Goal: Information Seeking & Learning: Compare options

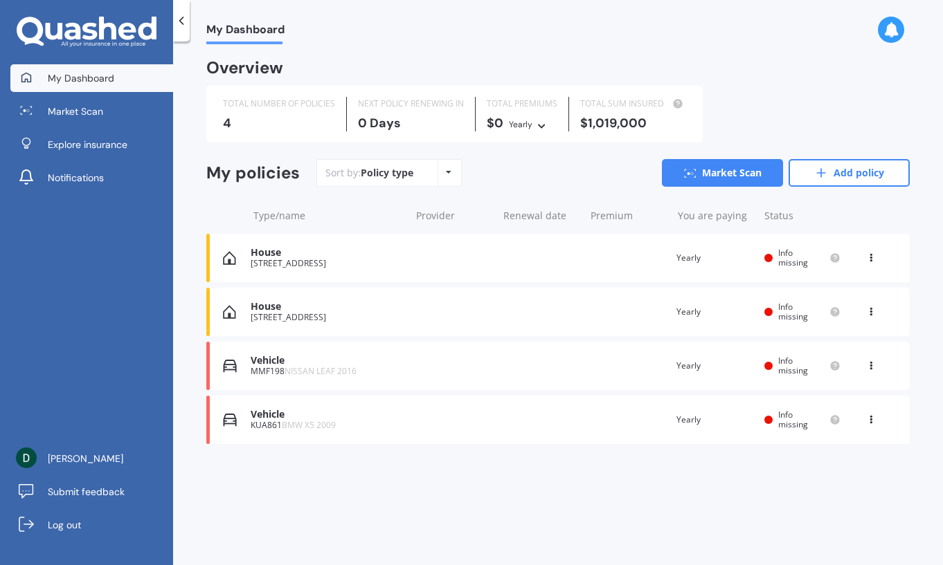
click at [370, 423] on div "KUA861 BMW X5 2009" at bounding box center [327, 426] width 153 height 10
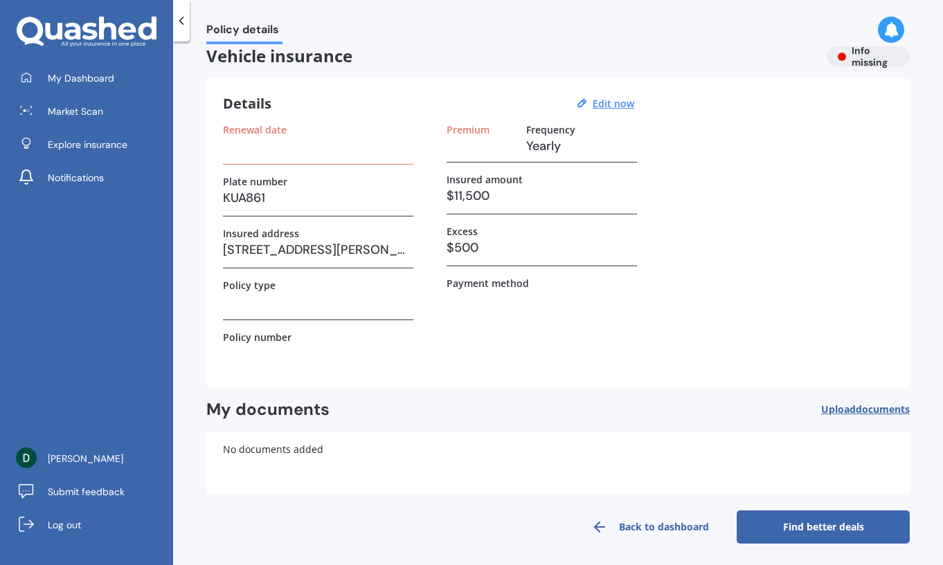
scroll to position [18, 0]
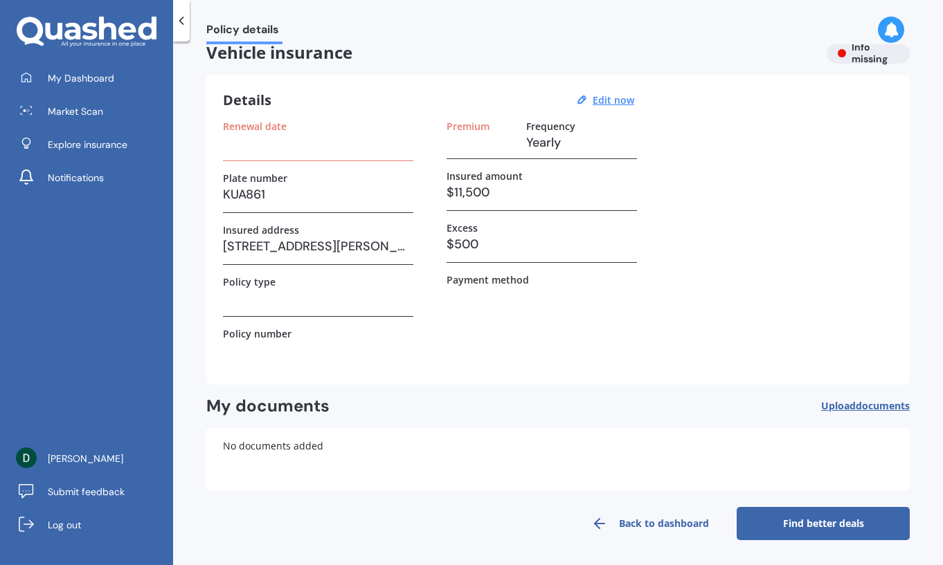
click at [839, 526] on link "Find better deals" at bounding box center [822, 523] width 173 height 33
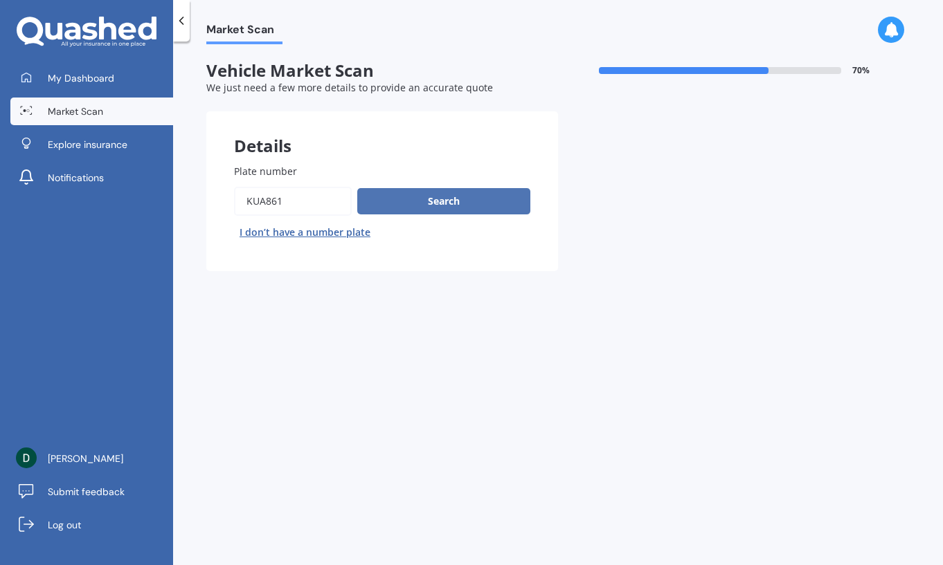
click at [465, 207] on button "Search" at bounding box center [443, 201] width 173 height 26
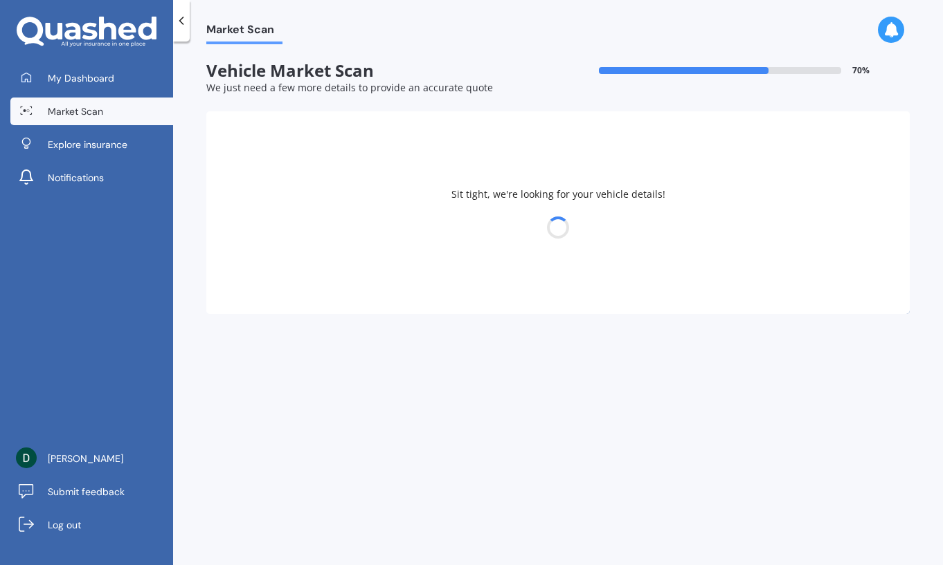
select select "BMW"
select select "X5"
select select "16"
select select "06"
select select "1978"
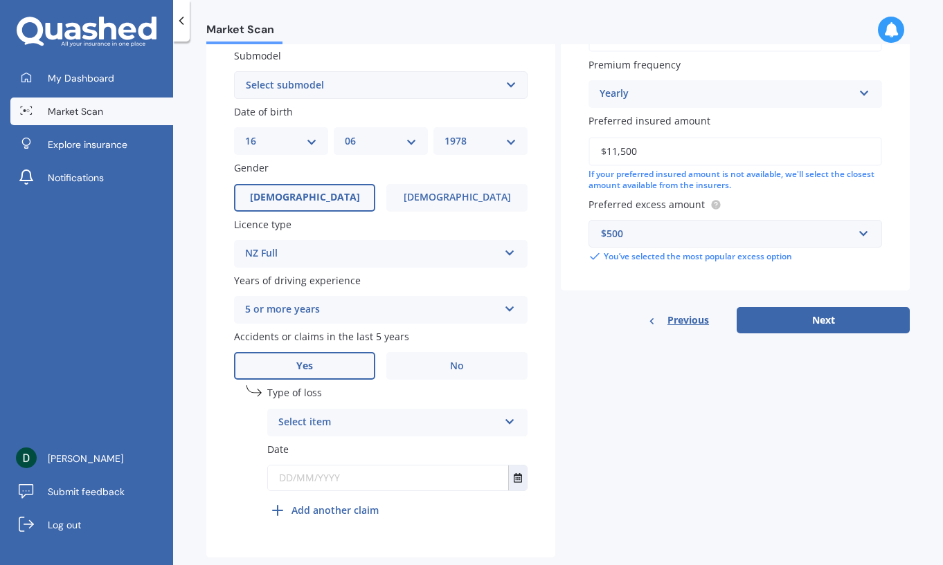
scroll to position [399, 0]
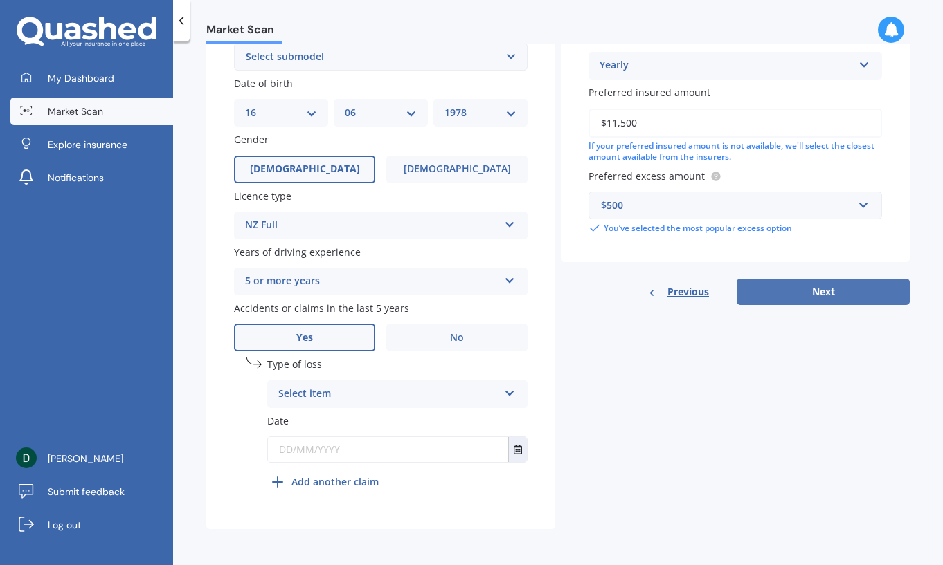
click at [812, 295] on button "Next" at bounding box center [822, 292] width 173 height 26
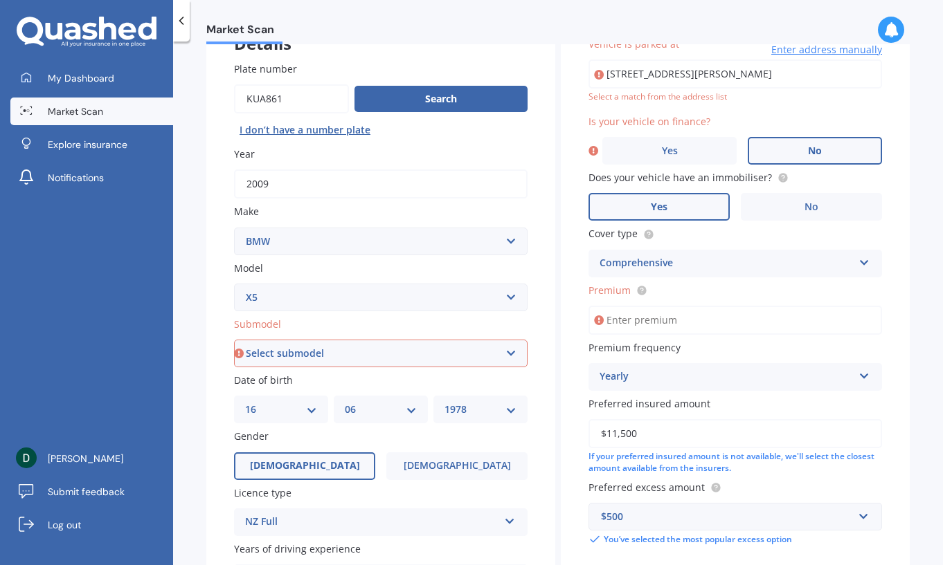
click at [813, 149] on span "No" at bounding box center [815, 151] width 14 height 12
click at [0, 0] on input "No" at bounding box center [0, 0] width 0 height 0
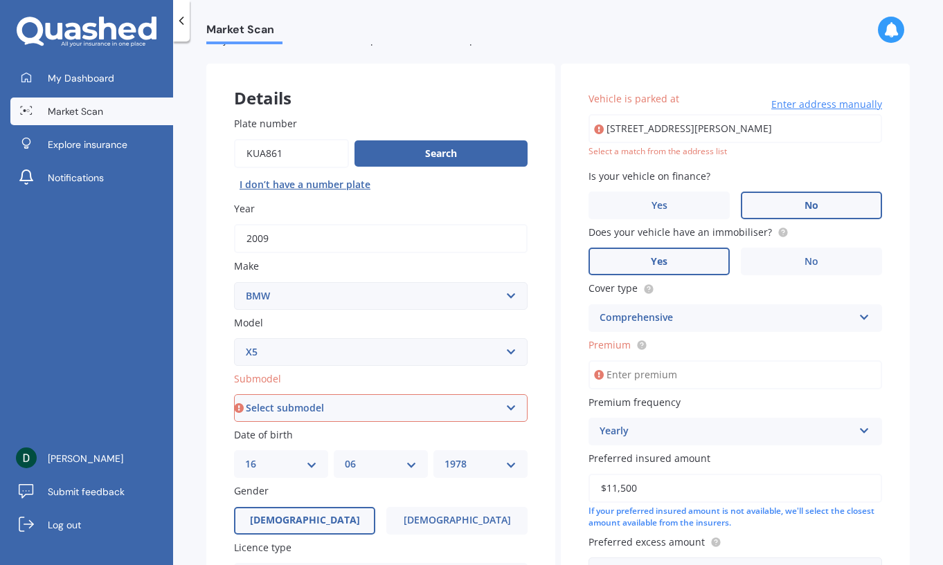
scroll to position [33, 0]
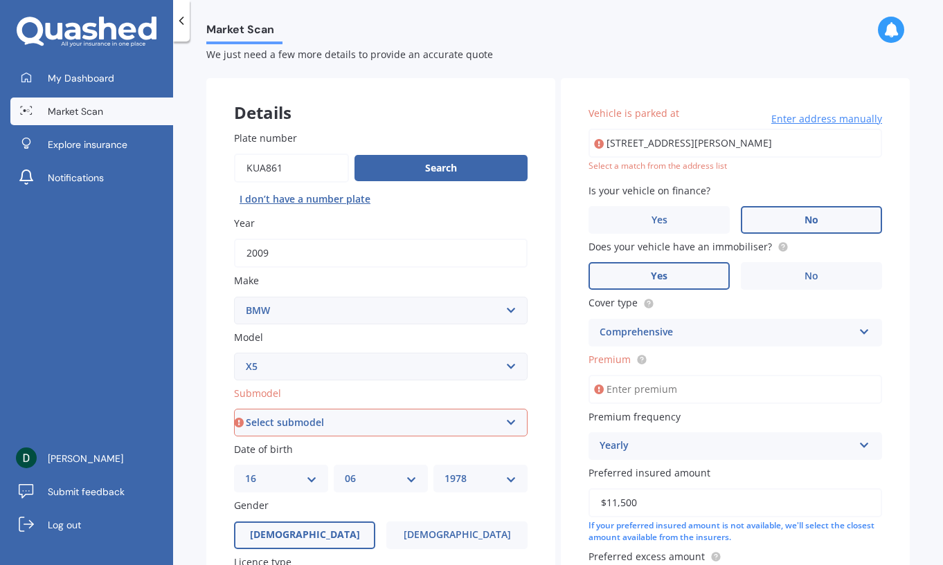
click at [730, 330] on div "Comprehensive" at bounding box center [725, 333] width 253 height 17
click at [714, 392] on input "Premium" at bounding box center [734, 389] width 293 height 29
click at [709, 422] on label "Premium frequency" at bounding box center [732, 417] width 288 height 15
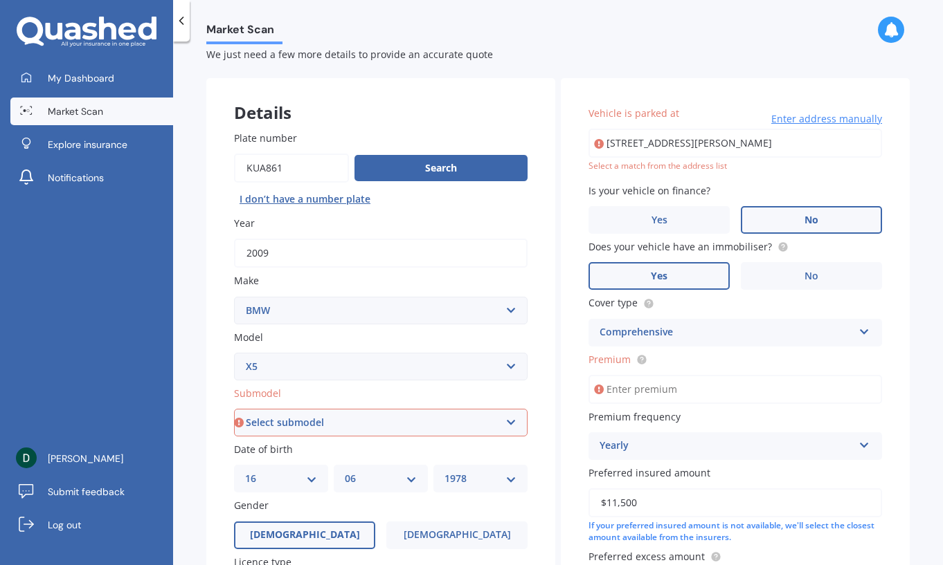
click at [700, 448] on div "Yearly" at bounding box center [725, 446] width 253 height 17
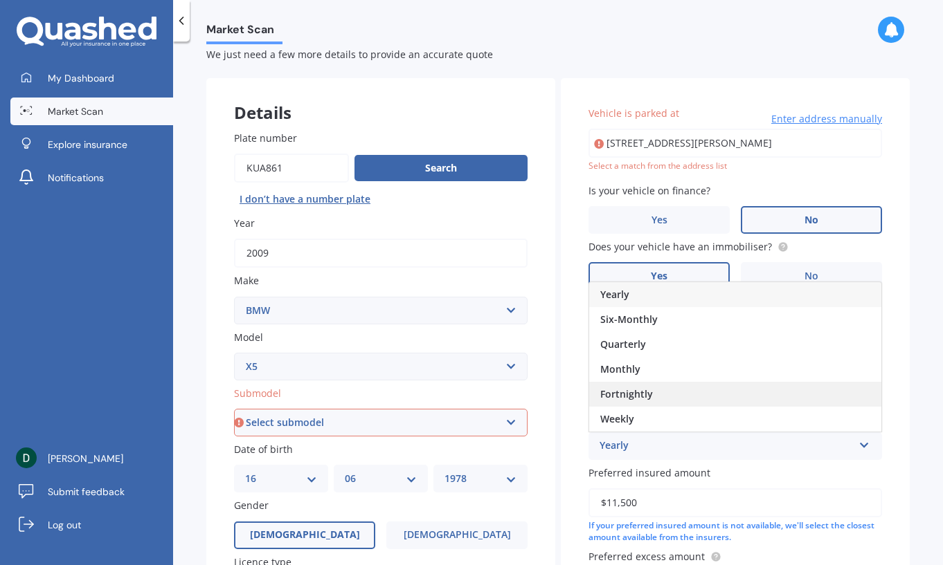
click at [699, 400] on div "Fortnightly" at bounding box center [735, 394] width 292 height 25
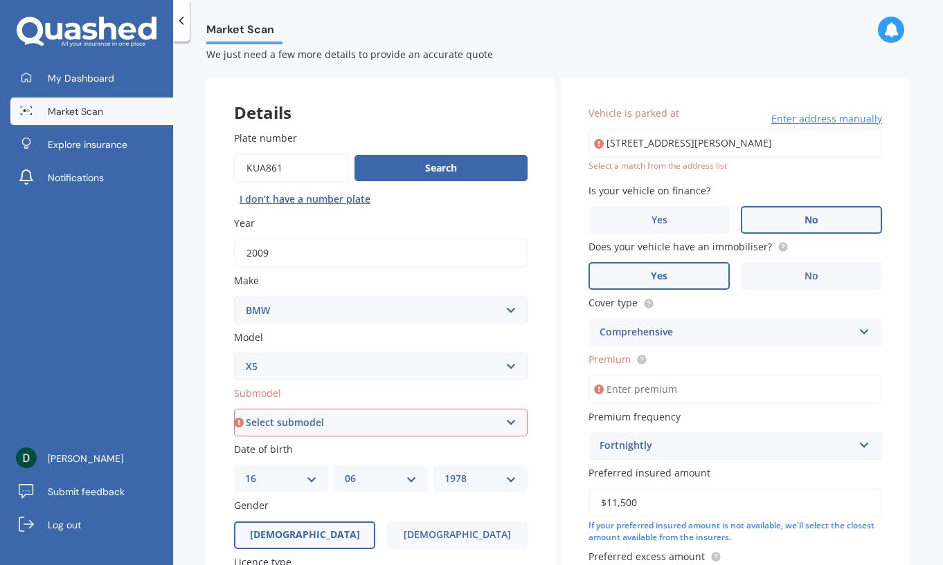
click at [893, 466] on div "Vehicle is parked at [STREET_ADDRESS][PERSON_NAME] Enter address manually Selec…" at bounding box center [735, 360] width 349 height 565
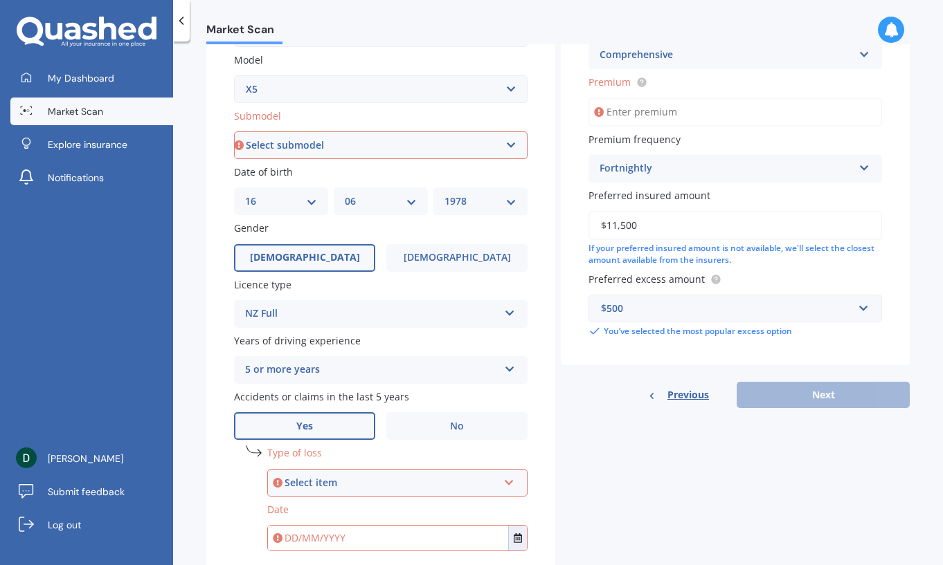
scroll to position [310, 0]
click at [318, 147] on select "Select submodel (All other) 3.0d 3.0d twin turbo 3.0i 3.0L Diesel 4WD Turbo 4.0…" at bounding box center [380, 146] width 293 height 28
select select "3.0D TWIN TURBO"
click at [234, 132] on select "Select submodel (All other) 3.0d 3.0d twin turbo 3.0i 3.0L Diesel 4WD Turbo 4.0…" at bounding box center [380, 146] width 293 height 28
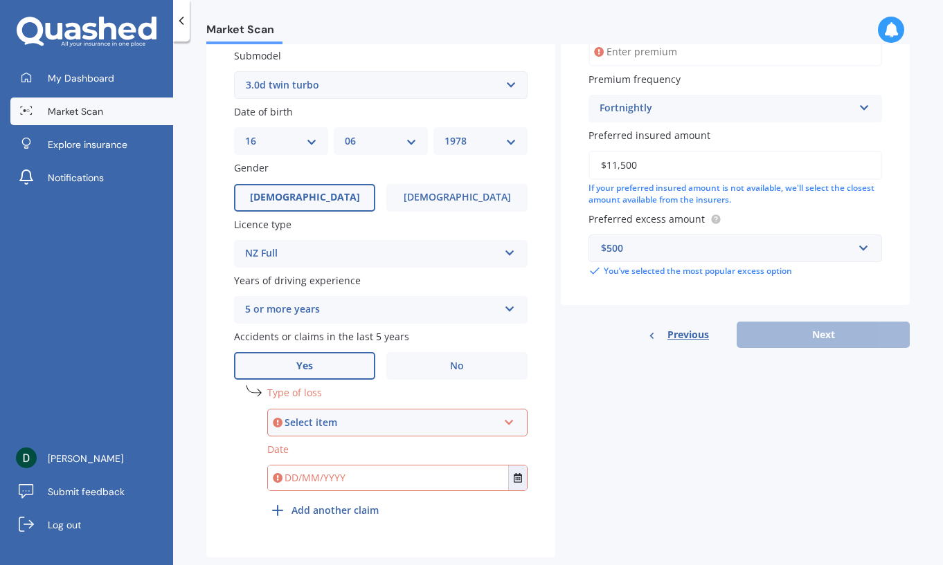
scroll to position [399, 0]
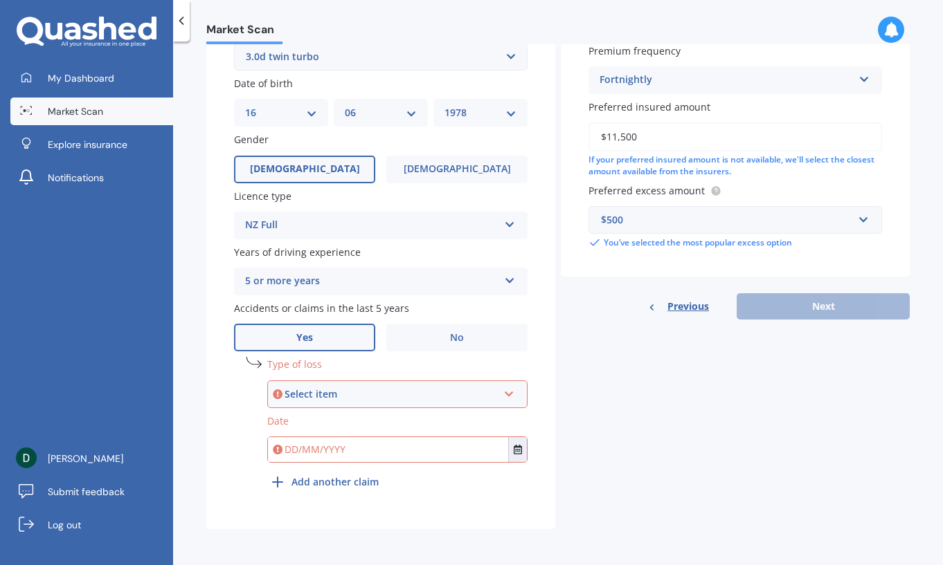
click at [405, 385] on div "Select item At fault accident Not at fault accident" at bounding box center [397, 395] width 260 height 28
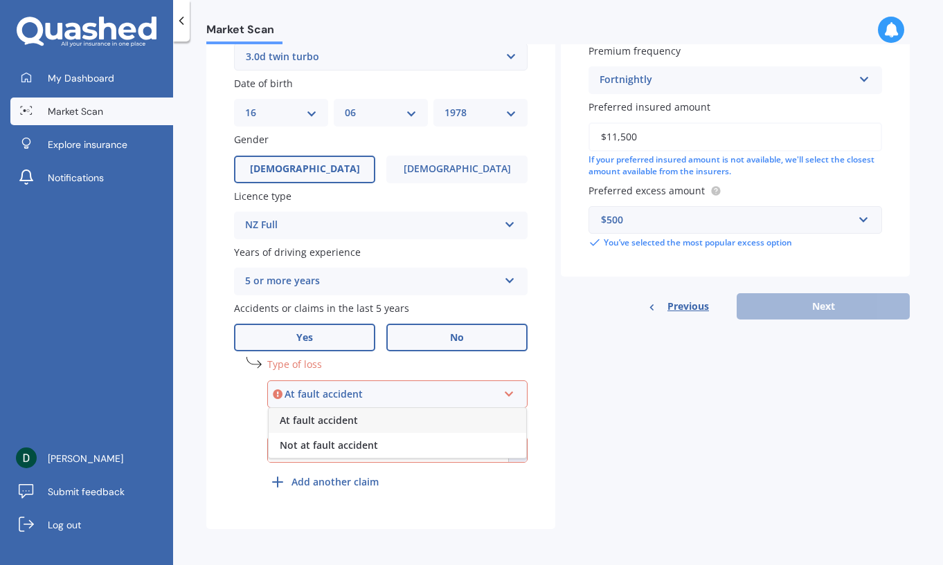
click at [429, 341] on label "No" at bounding box center [456, 338] width 141 height 28
click at [0, 0] on input "No" at bounding box center [0, 0] width 0 height 0
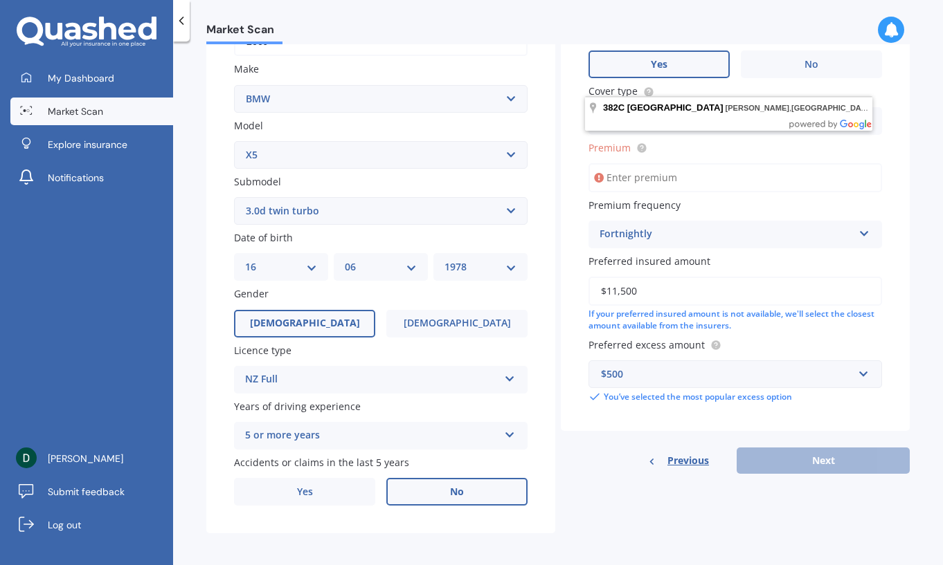
scroll to position [249, 0]
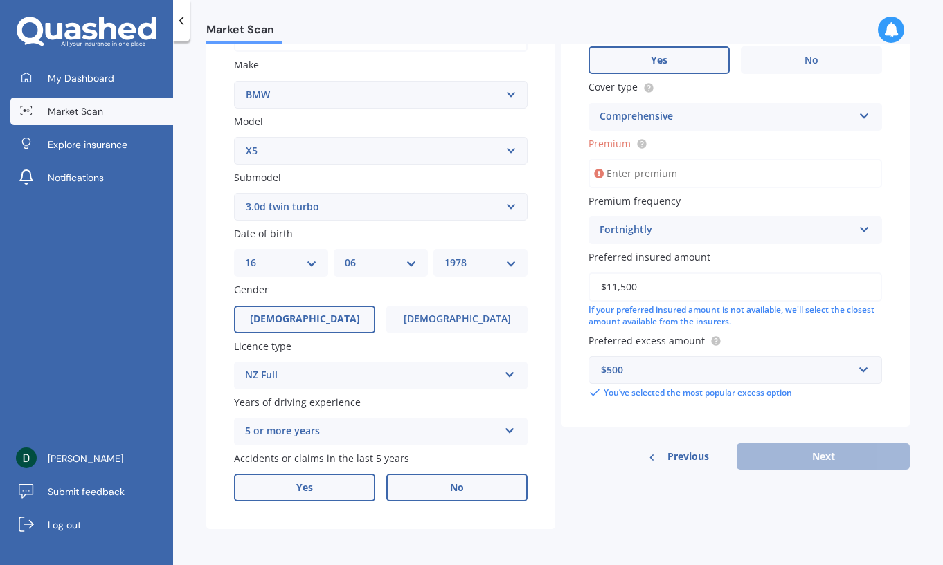
click at [335, 491] on label "Yes" at bounding box center [304, 488] width 141 height 28
click at [0, 0] on input "Yes" at bounding box center [0, 0] width 0 height 0
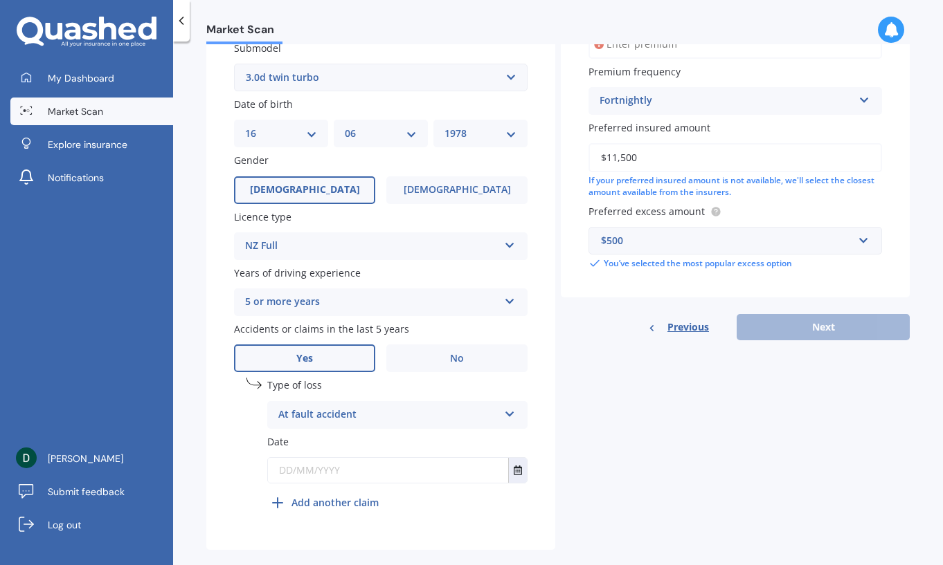
scroll to position [376, 0]
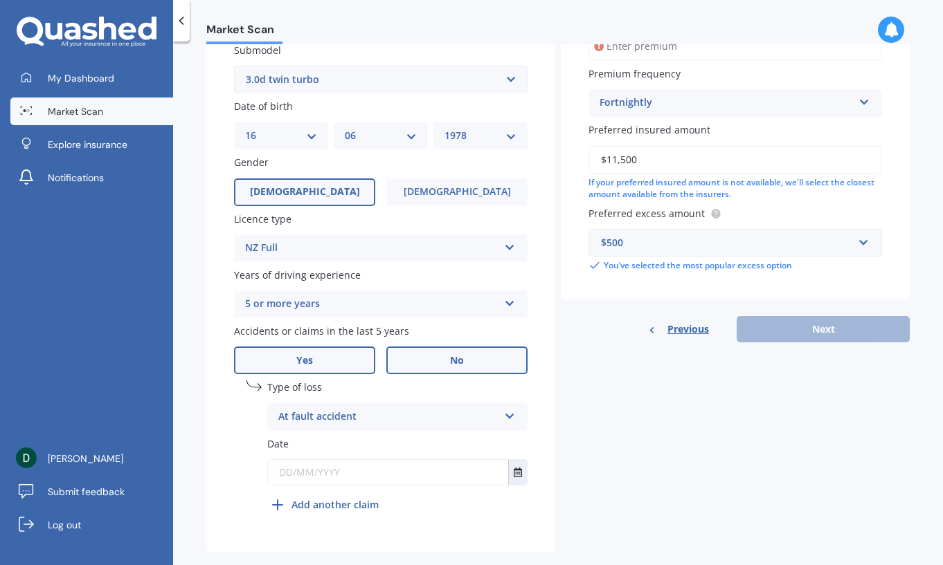
click at [450, 363] on span "No" at bounding box center [457, 361] width 14 height 12
click at [0, 0] on input "No" at bounding box center [0, 0] width 0 height 0
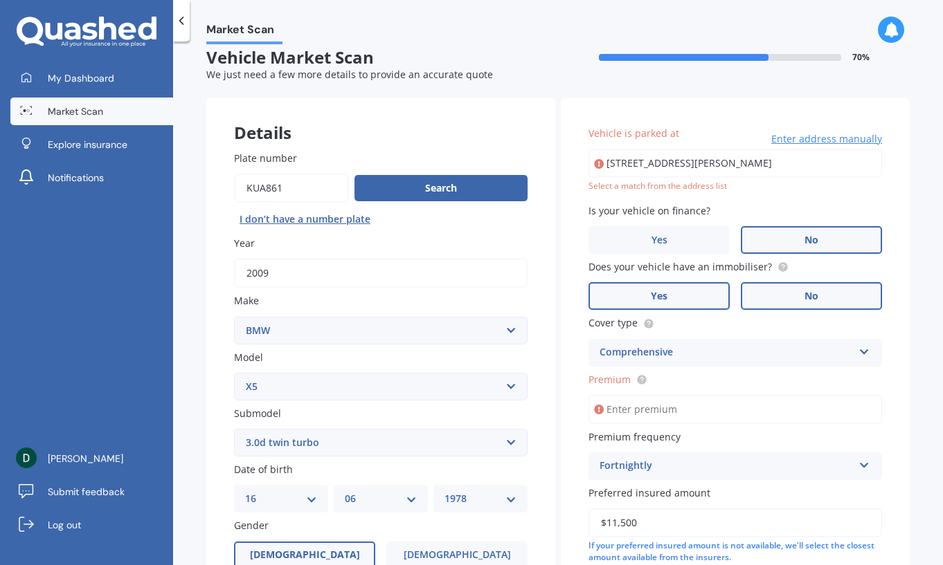
scroll to position [0, 0]
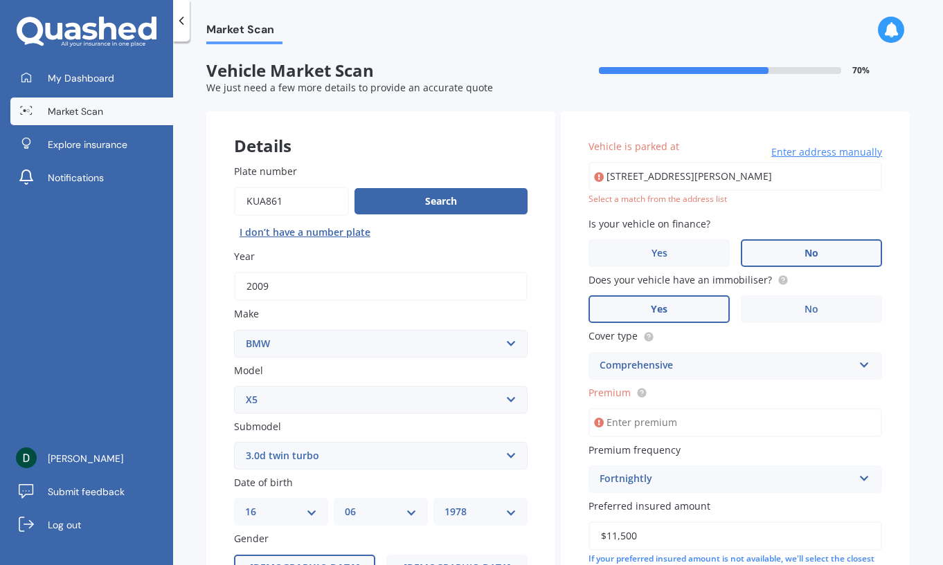
click at [741, 201] on div "Select a match from the address list" at bounding box center [734, 200] width 293 height 12
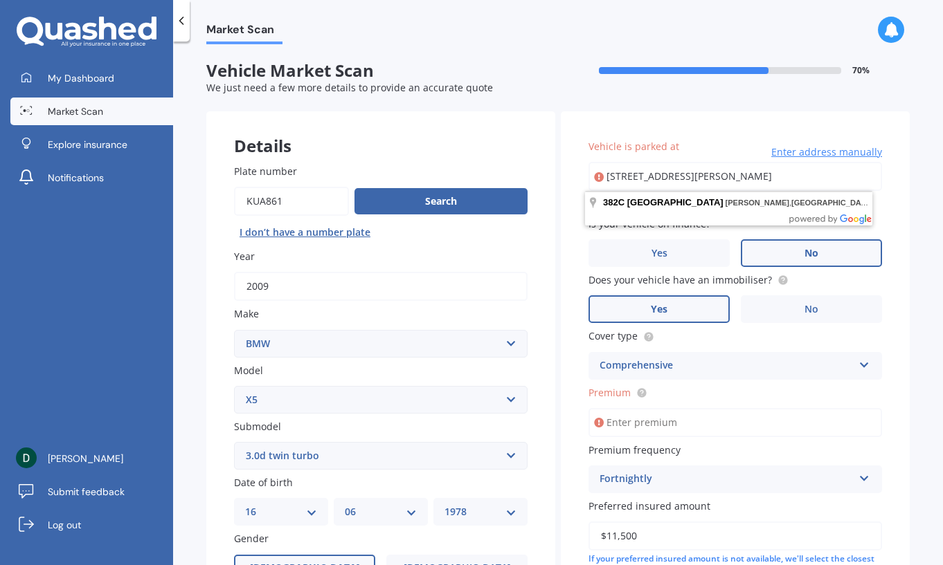
click at [822, 176] on input "[STREET_ADDRESS][PERSON_NAME]" at bounding box center [734, 176] width 293 height 29
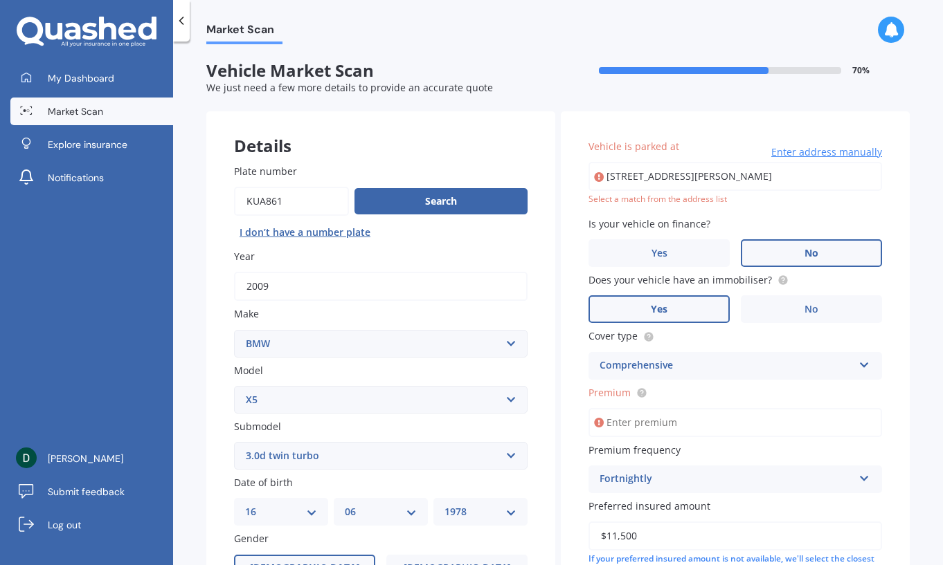
type input "[STREET_ADDRESS][PERSON_NAME]"
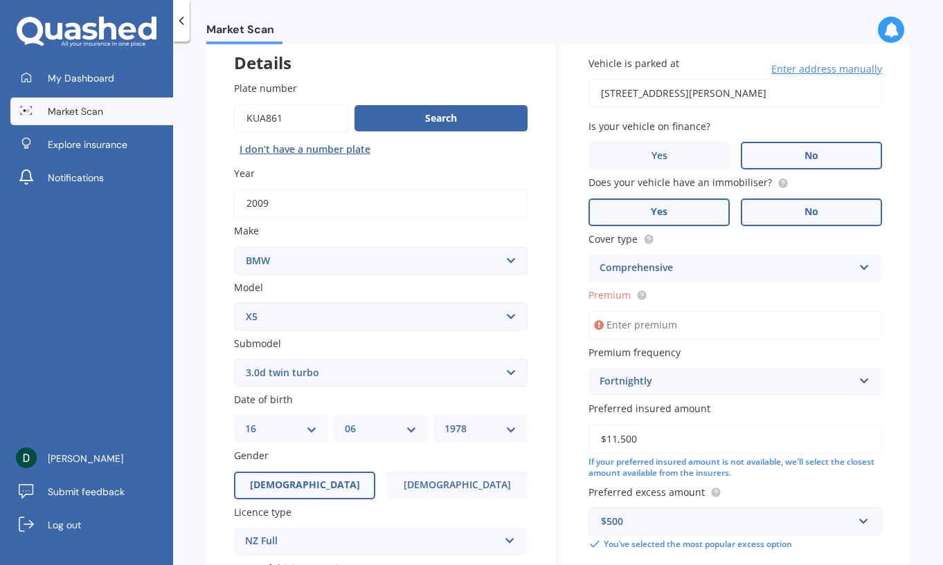
scroll to position [138, 0]
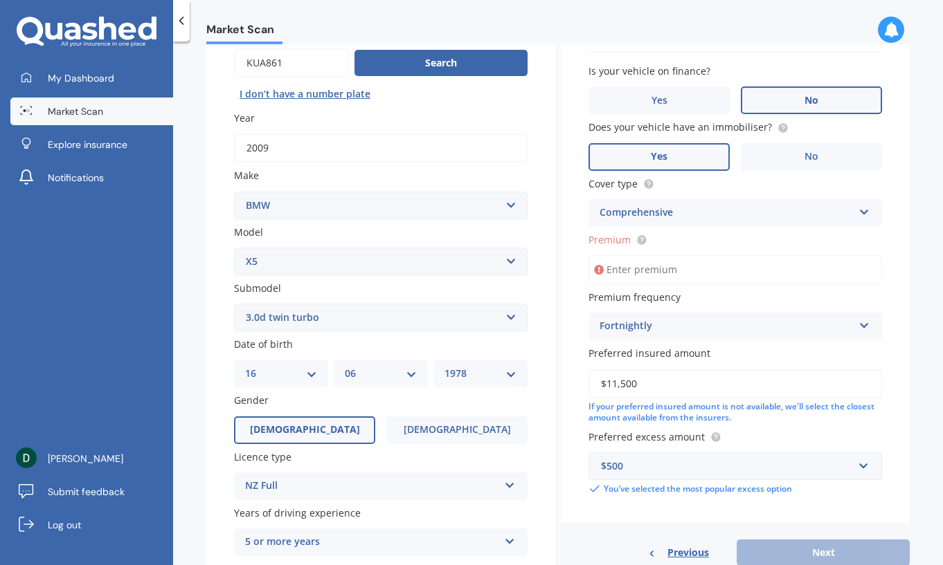
click at [702, 284] on input "Premium" at bounding box center [734, 269] width 293 height 29
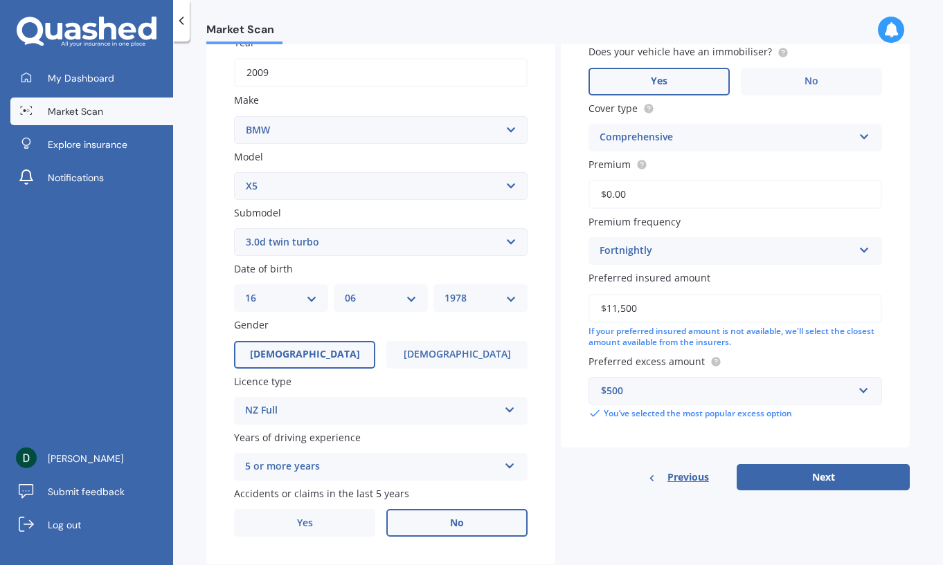
scroll to position [249, 0]
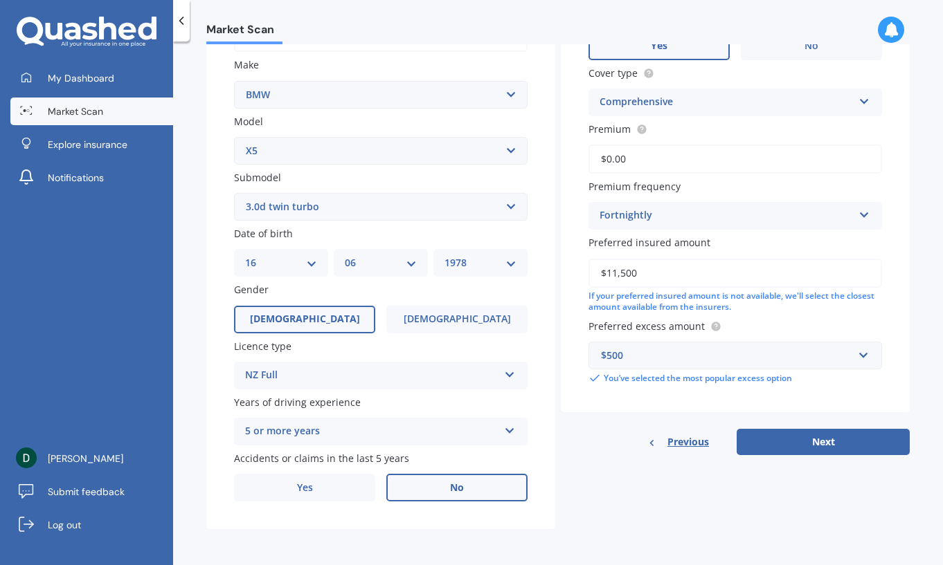
type input "$0.00"
click at [621, 482] on div "Details Plate number Search I don’t have a number plate Year [DATE] Make Select…" at bounding box center [557, 196] width 703 height 668
click at [673, 502] on div "Details Plate number Search I don’t have a number plate Year [DATE] Make Select…" at bounding box center [557, 196] width 703 height 668
click at [692, 505] on div "Details Plate number Search I don’t have a number plate Year [DATE] Make Select…" at bounding box center [557, 196] width 703 height 668
click at [702, 502] on div "Details Plate number Search I don’t have a number plate Year [DATE] Make Select…" at bounding box center [557, 196] width 703 height 668
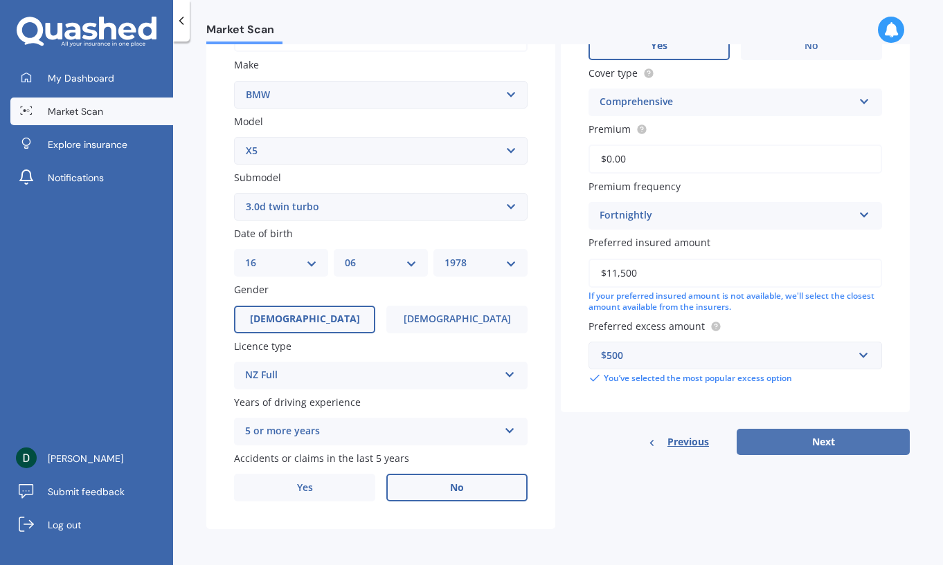
click at [839, 446] on button "Next" at bounding box center [822, 442] width 173 height 26
select select "16"
select select "06"
select select "1978"
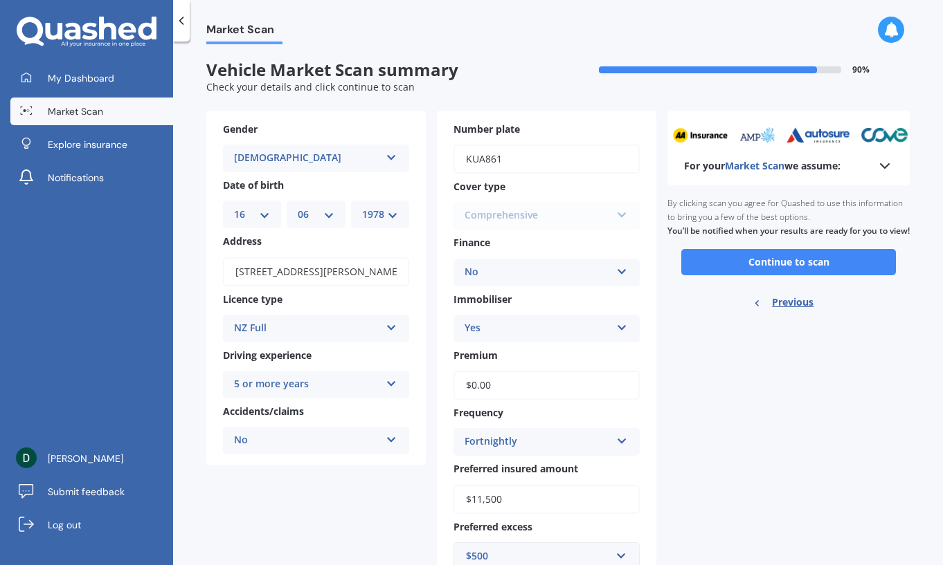
scroll to position [0, 0]
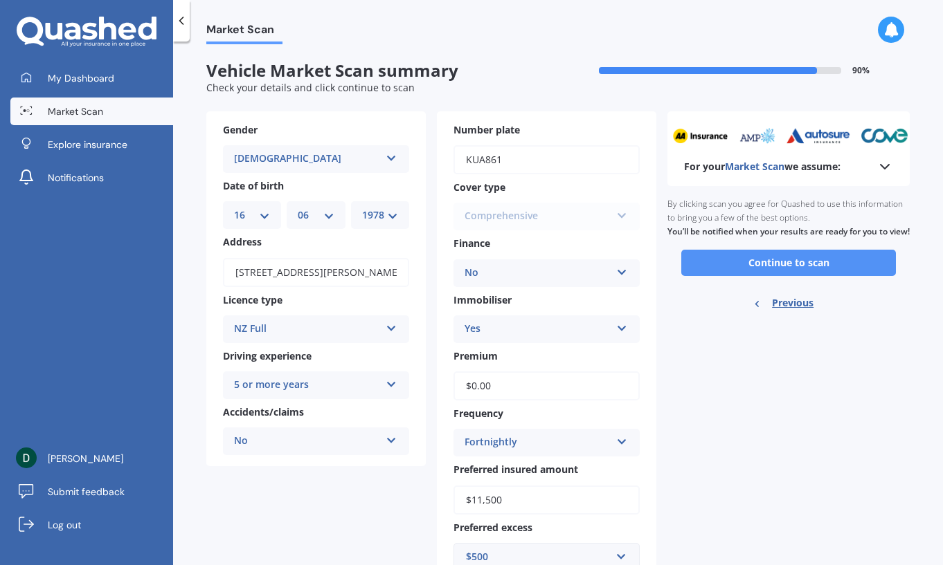
click at [862, 272] on button "Continue to scan" at bounding box center [788, 263] width 215 height 26
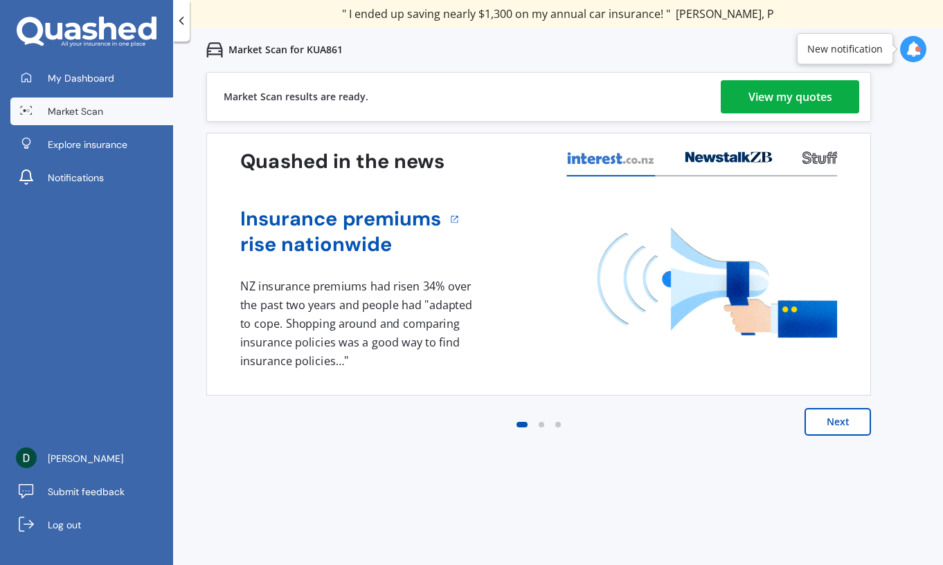
click at [816, 98] on div "View my quotes" at bounding box center [790, 96] width 84 height 33
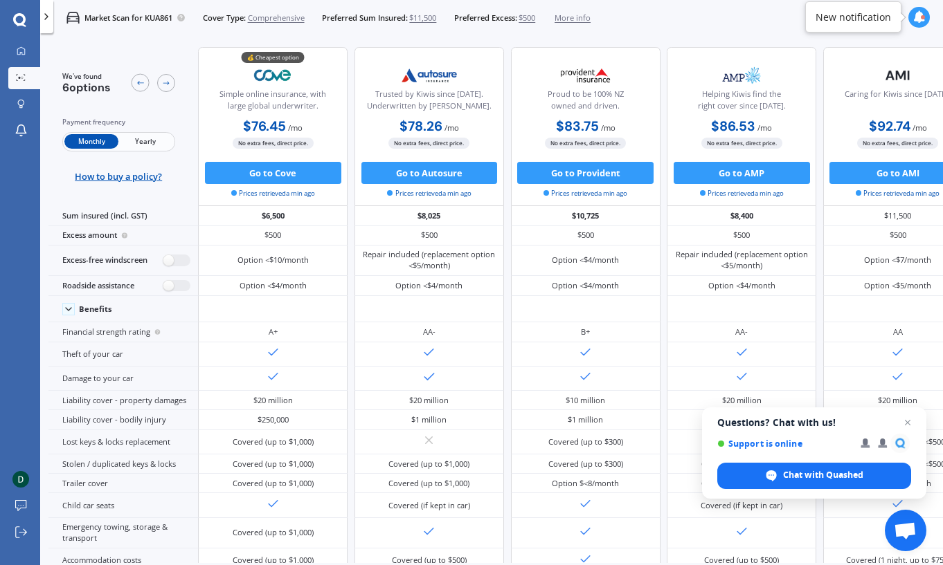
click at [19, 21] on icon at bounding box center [19, 20] width 13 height 14
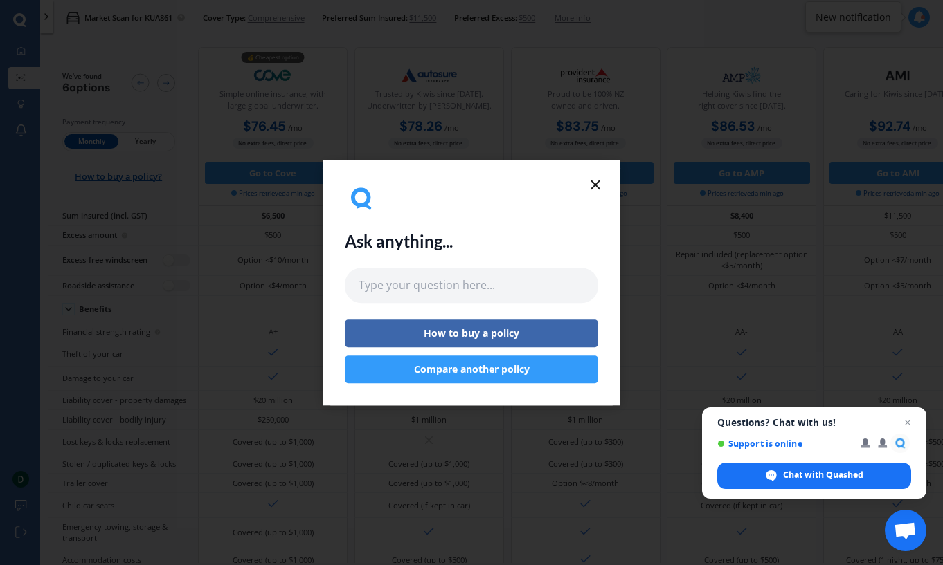
click at [597, 185] on icon at bounding box center [595, 184] width 17 height 17
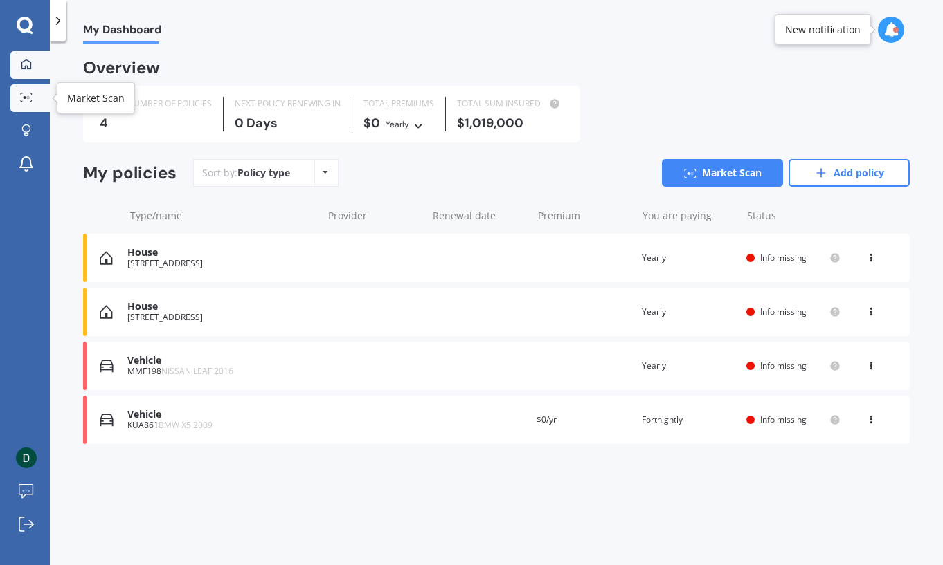
click at [21, 110] on link "Market Scan" at bounding box center [29, 98] width 39 height 28
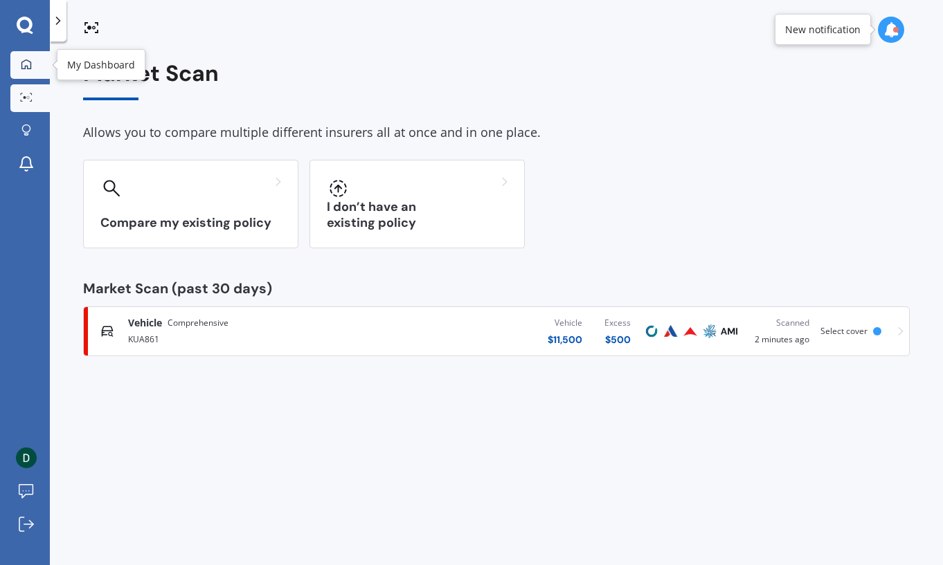
click at [36, 74] on link "My Dashboard" at bounding box center [29, 65] width 39 height 28
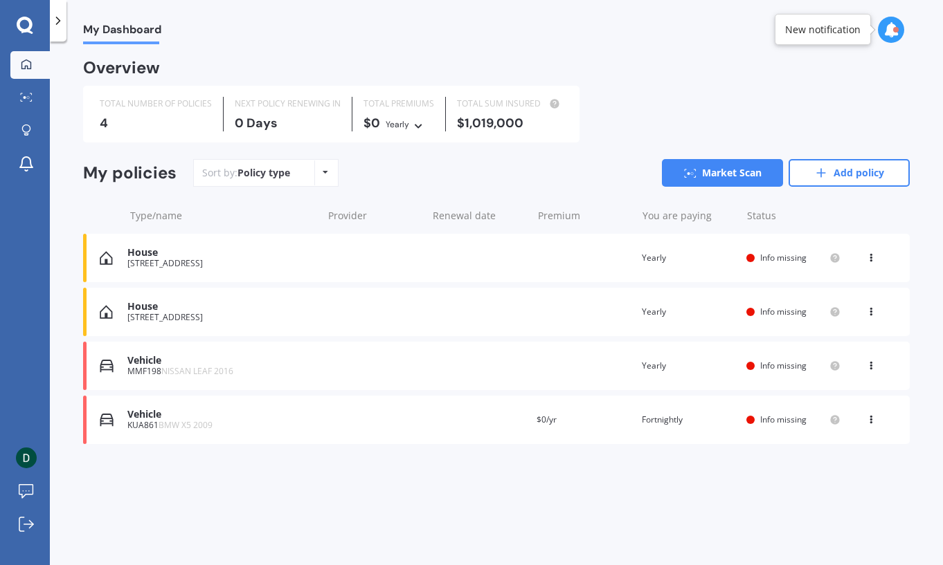
click at [364, 475] on div "Overview TOTAL NUMBER OF POLICIES 4 NEXT POLICY RENEWING [DATE] TOTAL PREMIUMS …" at bounding box center [496, 269] width 826 height 417
click at [854, 179] on link "Add policy" at bounding box center [848, 173] width 121 height 28
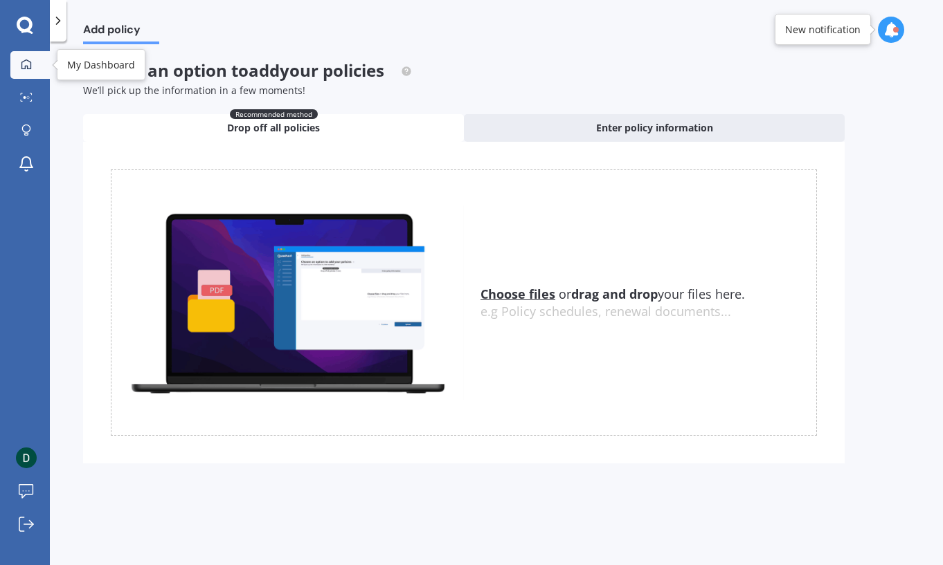
click at [24, 61] on icon at bounding box center [26, 64] width 10 height 10
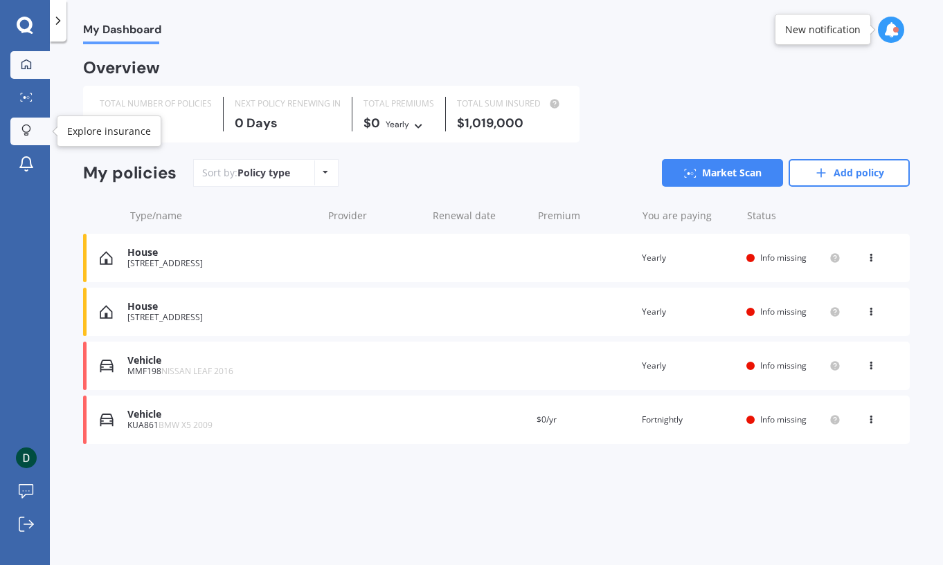
click at [24, 134] on icon at bounding box center [26, 131] width 10 height 12
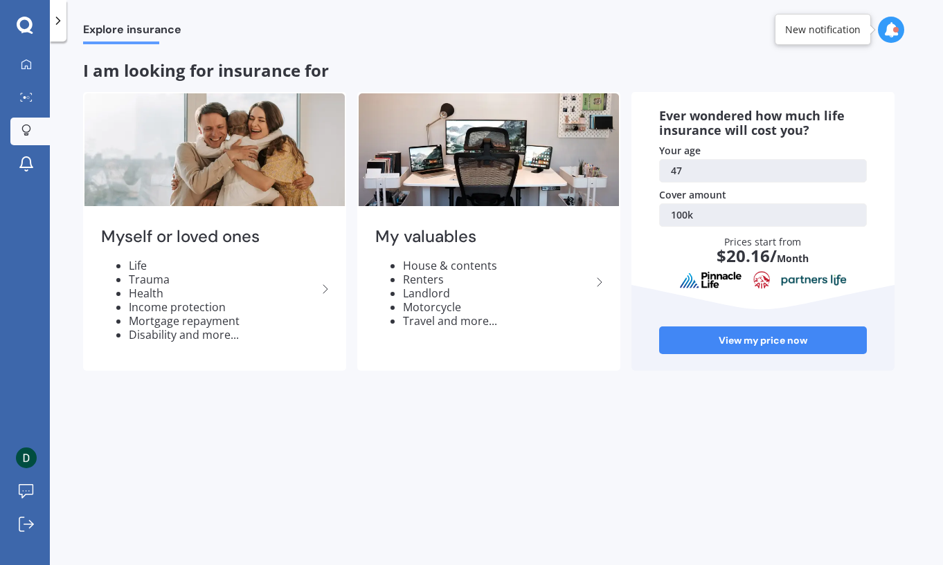
click at [496, 437] on div "Explore insurance I am looking for insurance for Myself or loved ones Life Trau…" at bounding box center [496, 306] width 893 height 524
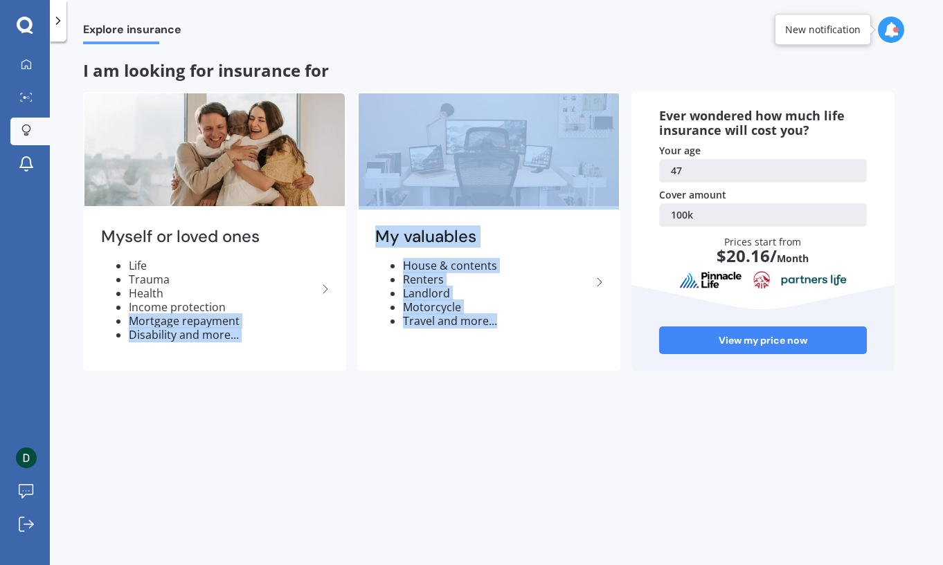
drag, startPoint x: 224, startPoint y: 310, endPoint x: 507, endPoint y: 456, distance: 319.1
click at [507, 458] on div "Explore insurance I am looking for insurance for Myself or loved ones Life Trau…" at bounding box center [496, 306] width 893 height 524
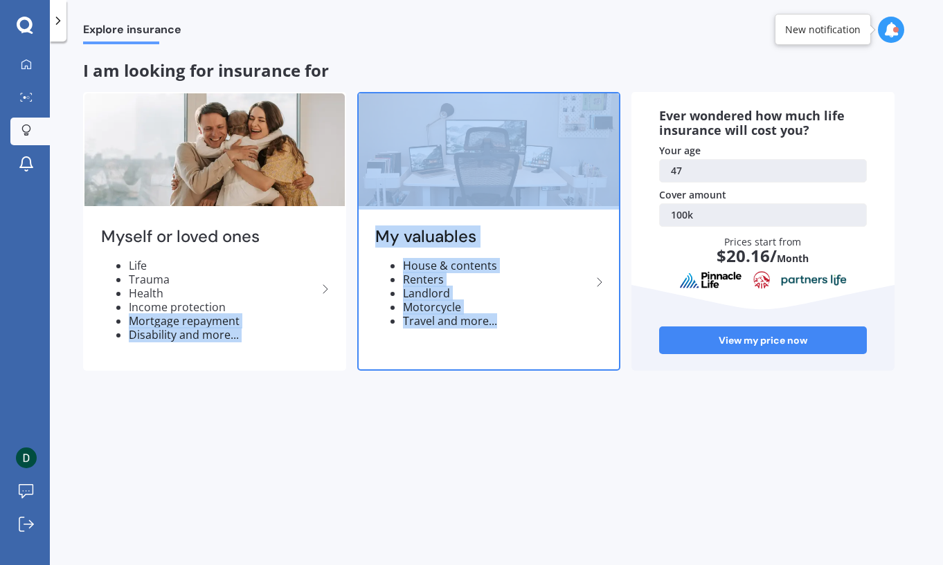
click at [477, 278] on li "Renters" at bounding box center [497, 280] width 188 height 14
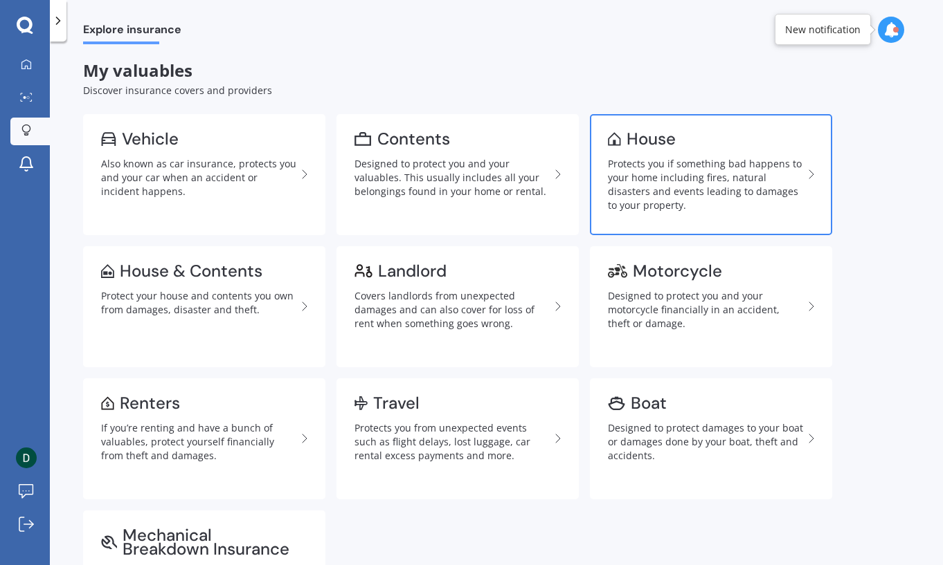
click at [762, 201] on div "Protects you if something bad happens to your home including fires, natural dis…" at bounding box center [705, 184] width 195 height 55
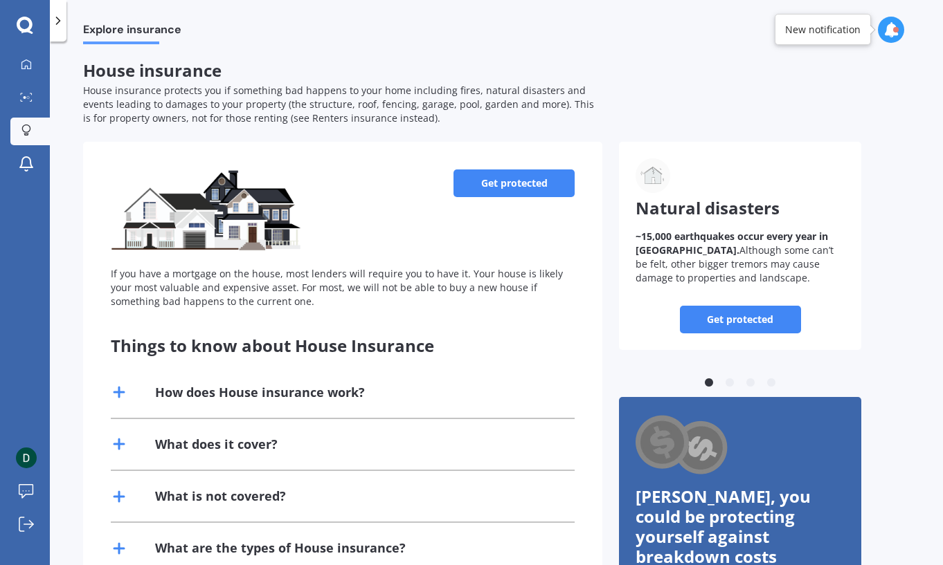
click at [511, 174] on link "Get protected" at bounding box center [513, 184] width 121 height 28
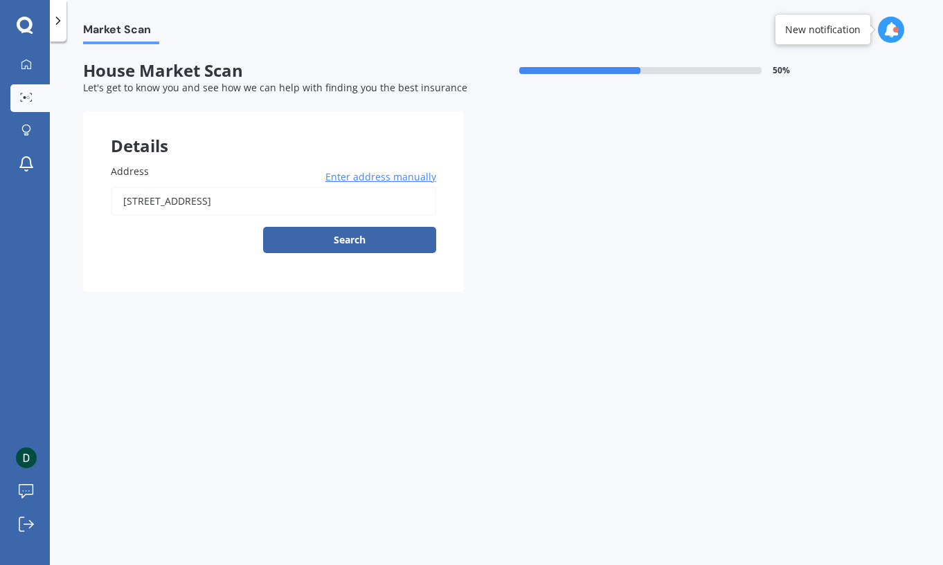
drag, startPoint x: 167, startPoint y: 189, endPoint x: 170, endPoint y: 195, distance: 7.1
click at [167, 190] on input "[STREET_ADDRESS]" at bounding box center [273, 201] width 325 height 29
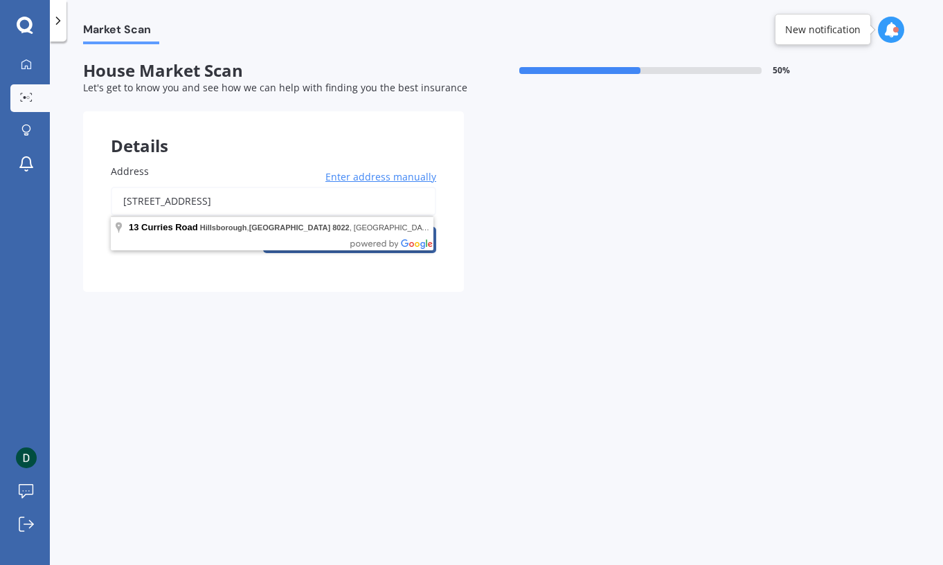
drag, startPoint x: 374, startPoint y: 197, endPoint x: -192, endPoint y: 159, distance: 567.4
click at [0, 159] on html "We are experiencing high volume of Market Scans . Just a heads up we will have …" at bounding box center [471, 282] width 943 height 565
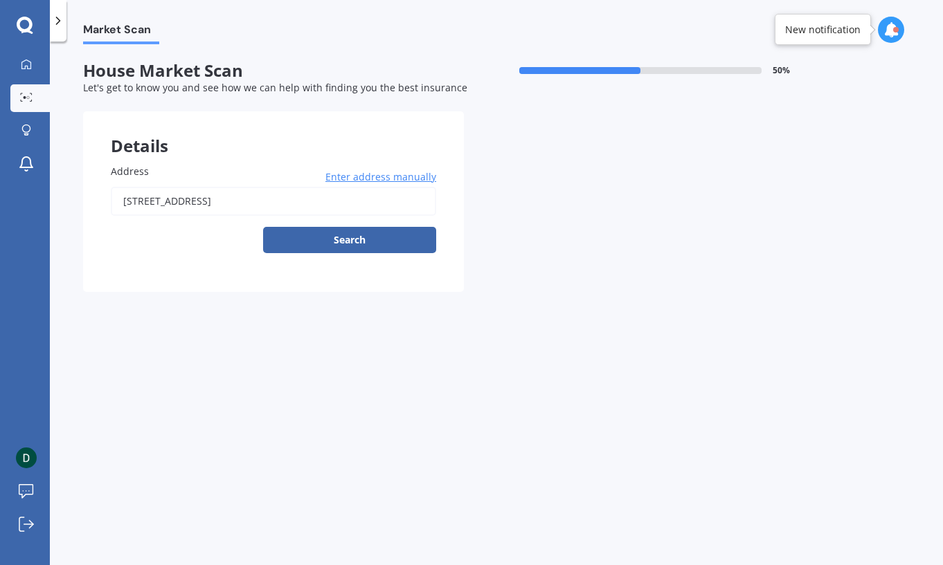
type input "[STREET_ADDRESS][PERSON_NAME]"
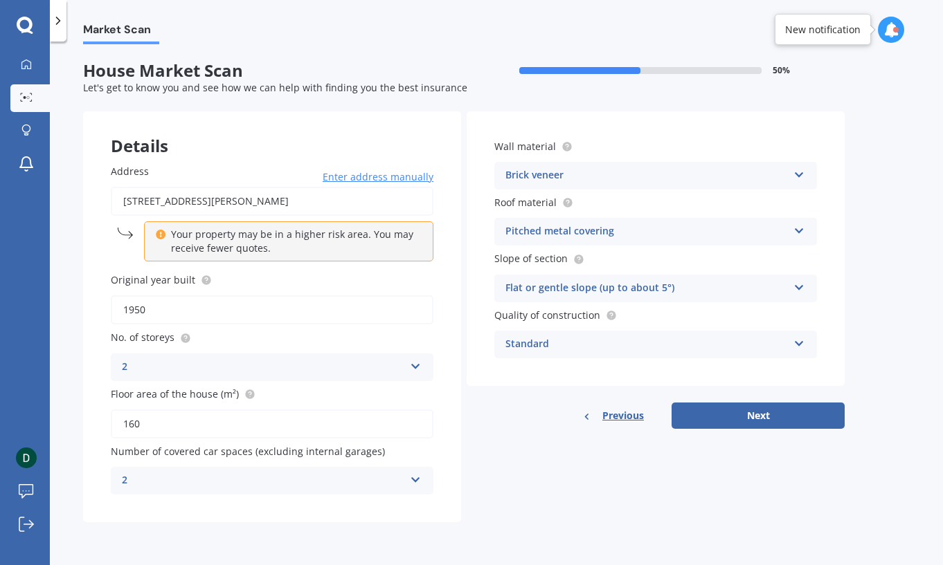
click at [200, 372] on div "2" at bounding box center [263, 367] width 282 height 17
click at [394, 484] on div "2" at bounding box center [263, 481] width 282 height 17
click at [387, 488] on div "2" at bounding box center [263, 481] width 282 height 17
click at [582, 490] on div "Details Address [STREET_ADDRESS][PERSON_NAME] Enter address manually Your prope…" at bounding box center [463, 316] width 761 height 411
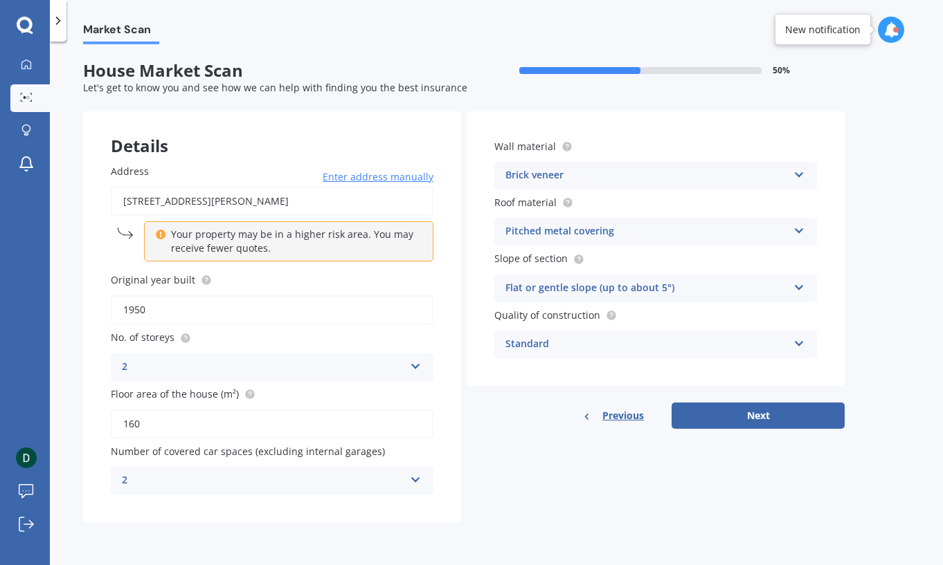
click at [656, 182] on div "Brick veneer" at bounding box center [646, 175] width 282 height 17
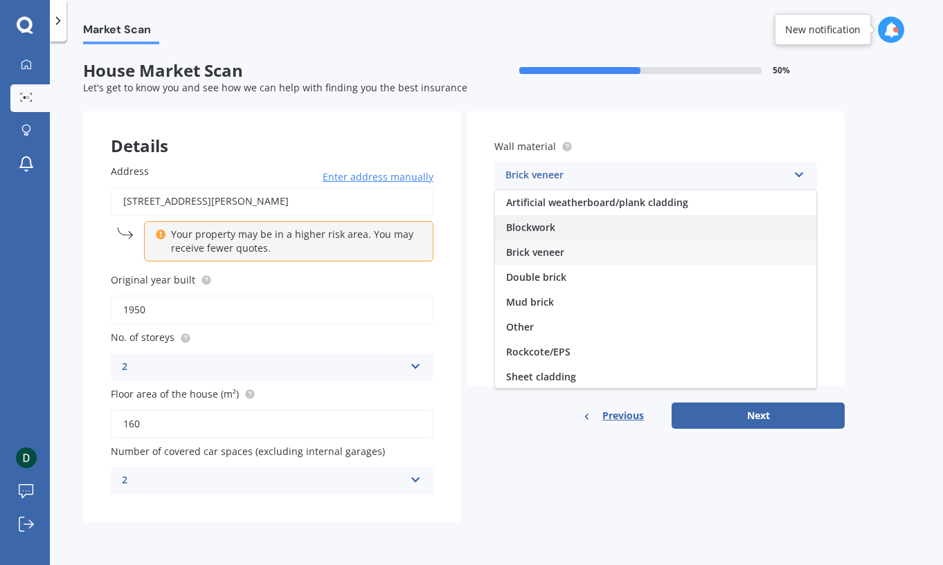
click at [623, 226] on div "Blockwork" at bounding box center [655, 227] width 321 height 25
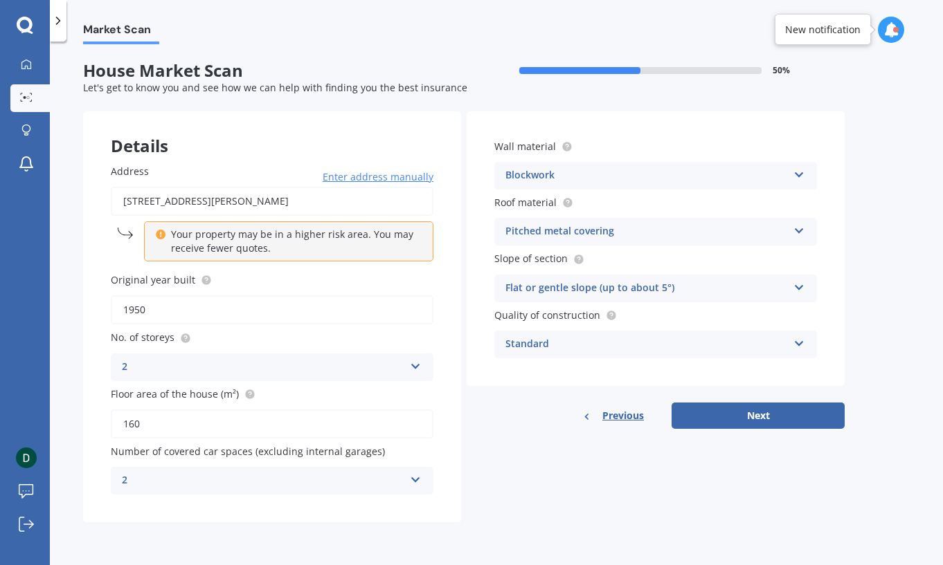
click at [718, 281] on div "Flat or gentle slope (up to about 5°)" at bounding box center [646, 288] width 282 height 17
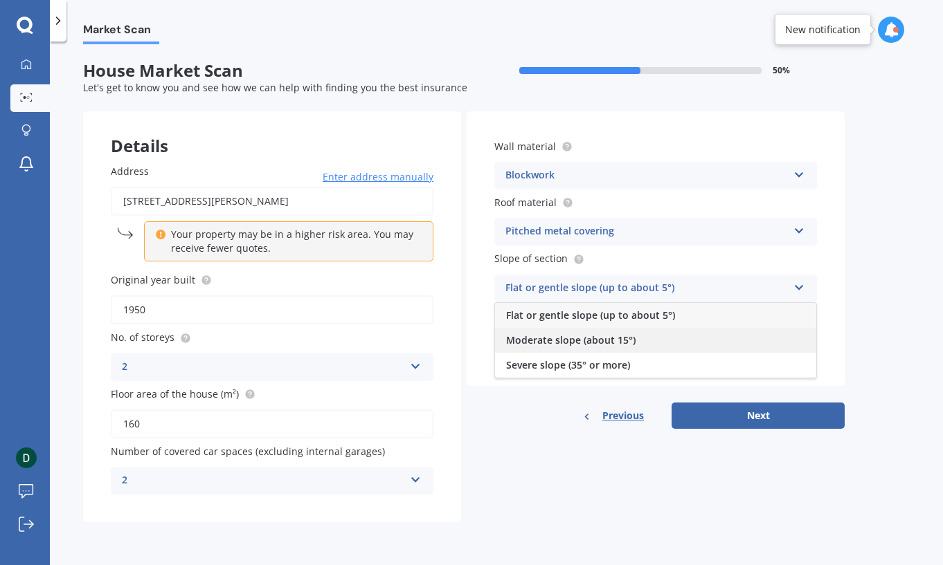
click at [687, 346] on div "Moderate slope (about 15°)" at bounding box center [655, 340] width 321 height 25
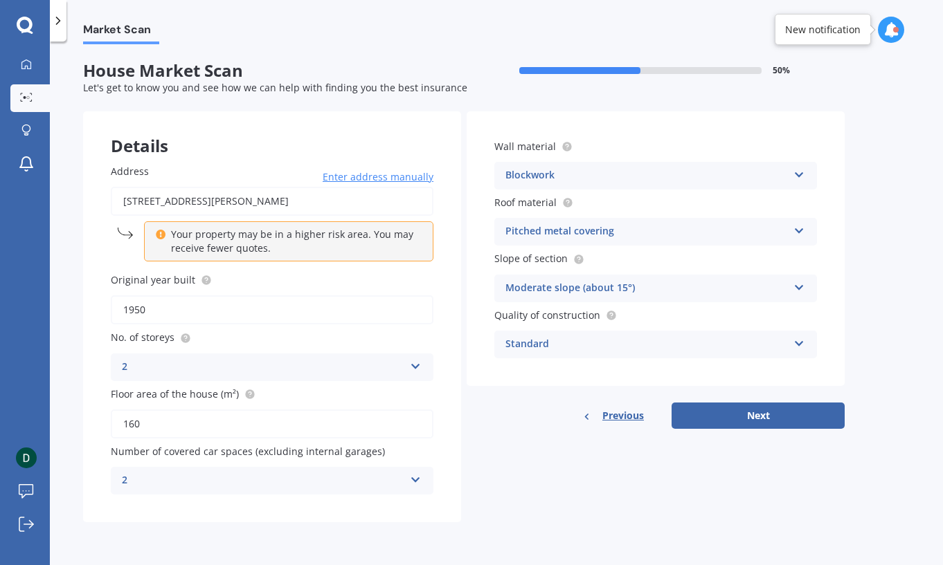
click at [694, 291] on div "Moderate slope (about 15°)" at bounding box center [646, 288] width 282 height 17
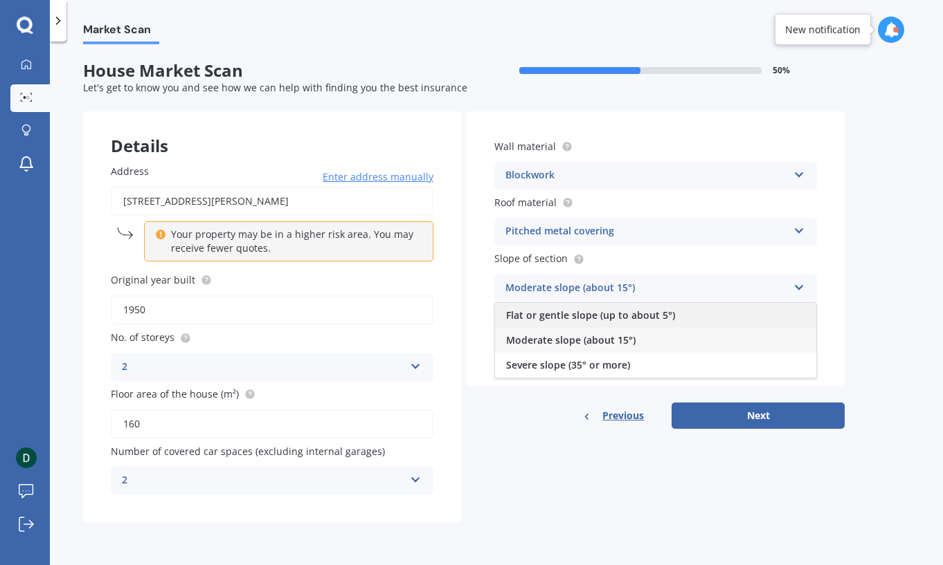
click at [684, 308] on div "Flat or gentle slope (up to about 5°)" at bounding box center [655, 315] width 321 height 25
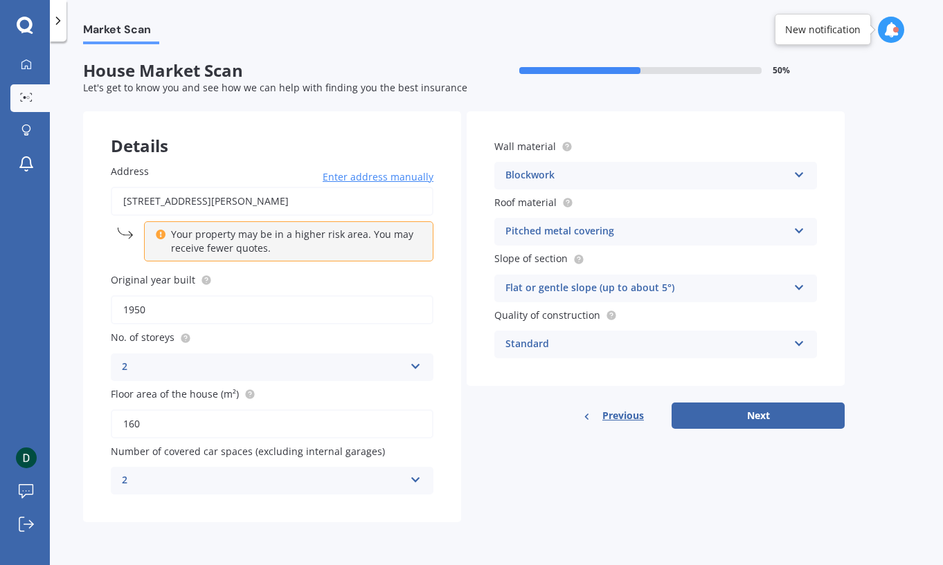
click at [532, 481] on div "Details Address [STREET_ADDRESS][PERSON_NAME] Enter address manually Your prope…" at bounding box center [463, 316] width 761 height 411
click at [599, 342] on div "Standard" at bounding box center [646, 344] width 282 height 17
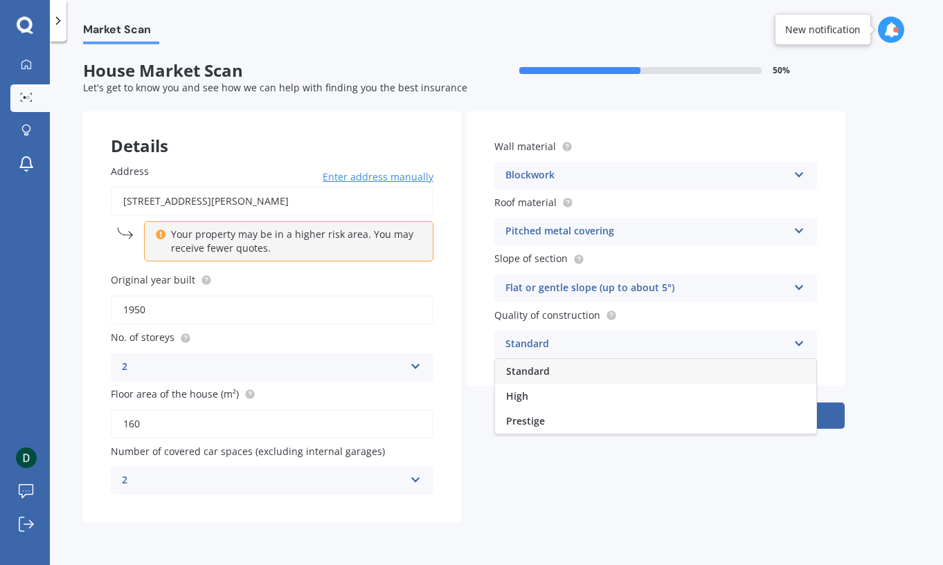
click at [599, 342] on div "Standard" at bounding box center [646, 344] width 282 height 17
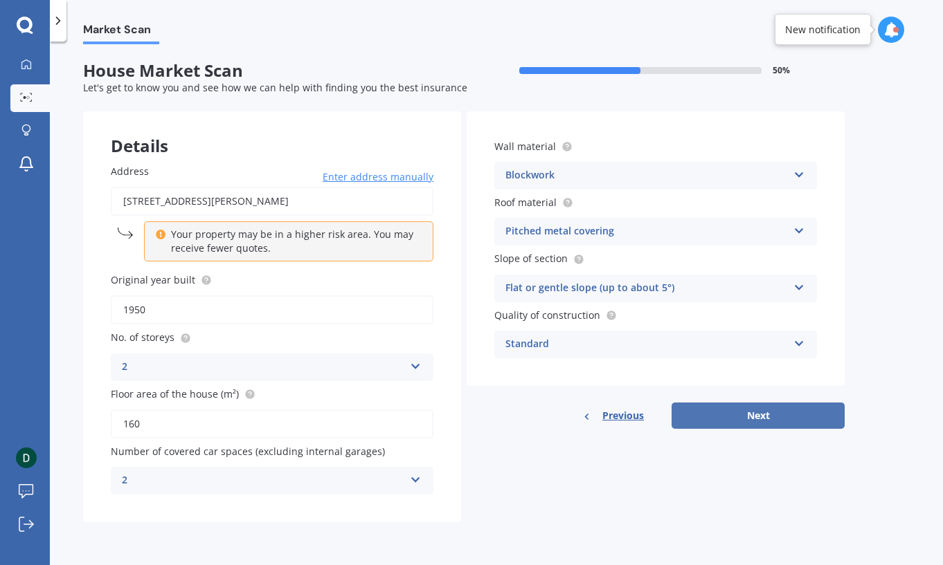
drag, startPoint x: 829, startPoint y: 419, endPoint x: 822, endPoint y: 417, distance: 7.7
click at [822, 417] on button "Next" at bounding box center [757, 416] width 173 height 26
select select "16"
select select "06"
select select "1978"
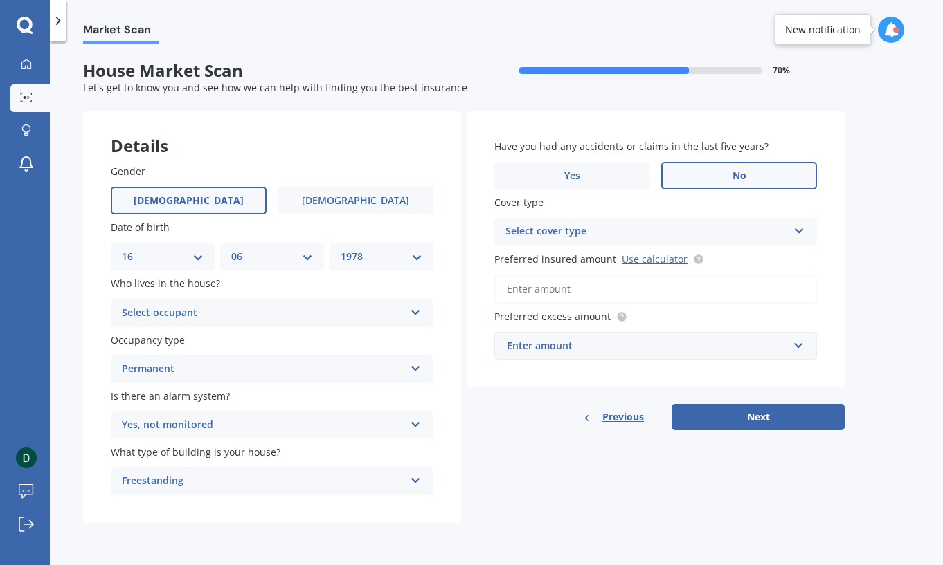
click at [272, 310] on div "Select occupant" at bounding box center [263, 313] width 282 height 17
click at [244, 348] on div "Owner" at bounding box center [271, 340] width 321 height 25
click at [311, 419] on div "Yes, not monitored" at bounding box center [263, 425] width 282 height 17
click at [284, 489] on div "Yes, not monitored" at bounding box center [271, 477] width 321 height 25
click at [637, 478] on div "Details Gender [DEMOGRAPHIC_DATA] [DEMOGRAPHIC_DATA] Date of birth DD 01 02 03 …" at bounding box center [463, 317] width 761 height 412
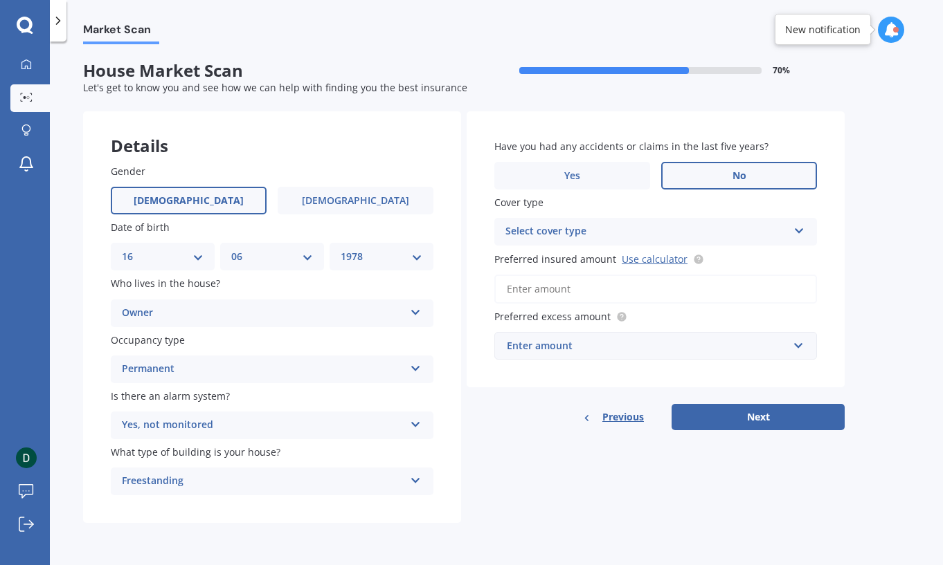
click at [608, 235] on div "Select cover type" at bounding box center [646, 232] width 282 height 17
click at [584, 263] on div "High" at bounding box center [655, 258] width 321 height 25
click at [607, 292] on input "Preferred insured amount Use calculator" at bounding box center [655, 289] width 323 height 29
type input "$5"
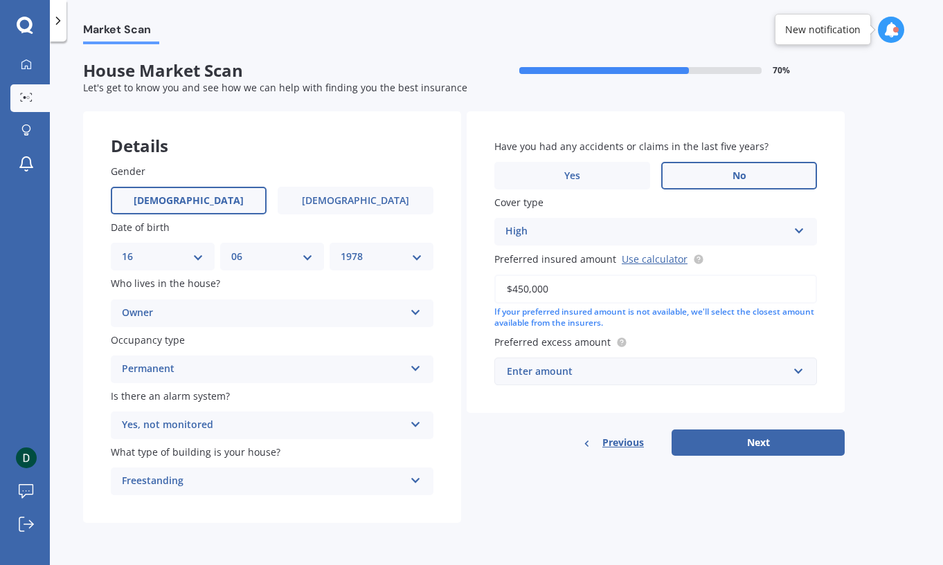
drag, startPoint x: 582, startPoint y: 282, endPoint x: 489, endPoint y: 284, distance: 93.5
click at [489, 284] on div "Have you had any accidents or claims in the last five years? Yes No Cover type …" at bounding box center [655, 262] width 378 height 302
type input "$450,000"
click at [516, 462] on div "Details Gender [DEMOGRAPHIC_DATA] [DEMOGRAPHIC_DATA] Date of birth DD 01 02 03 …" at bounding box center [463, 317] width 761 height 412
click at [527, 462] on div "Details Gender [DEMOGRAPHIC_DATA] [DEMOGRAPHIC_DATA] Date of birth DD 01 02 03 …" at bounding box center [463, 317] width 761 height 412
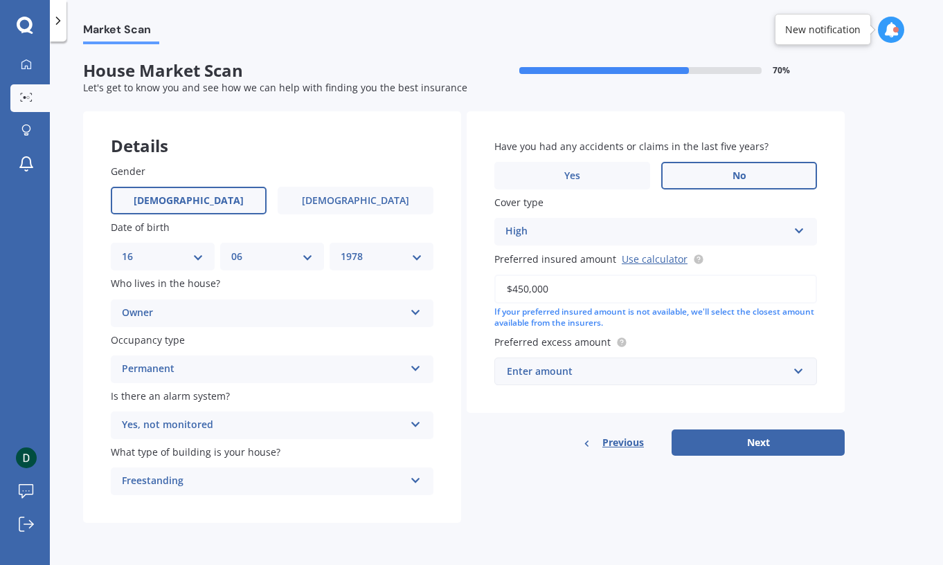
click at [598, 373] on div "Enter amount" at bounding box center [647, 371] width 281 height 15
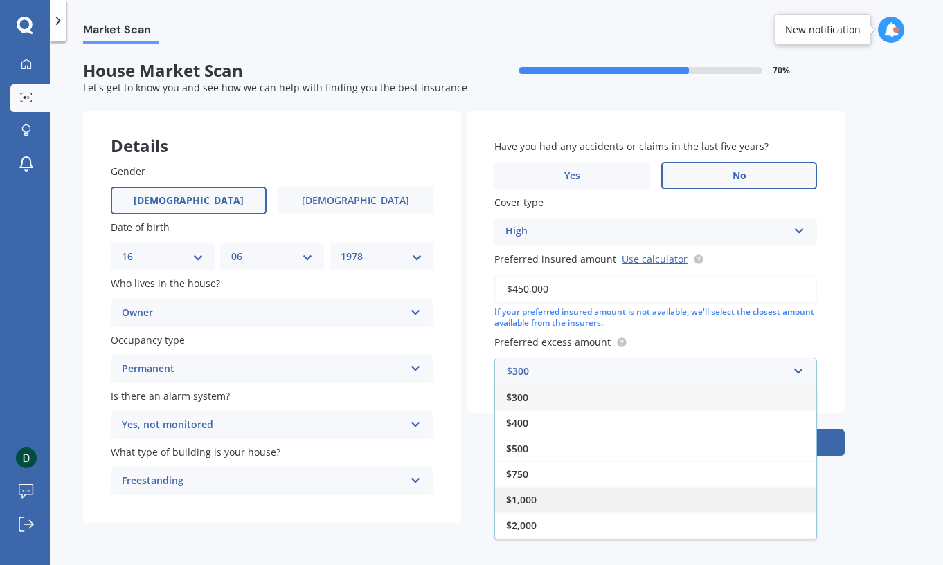
click at [605, 504] on div "$1,000" at bounding box center [655, 500] width 321 height 26
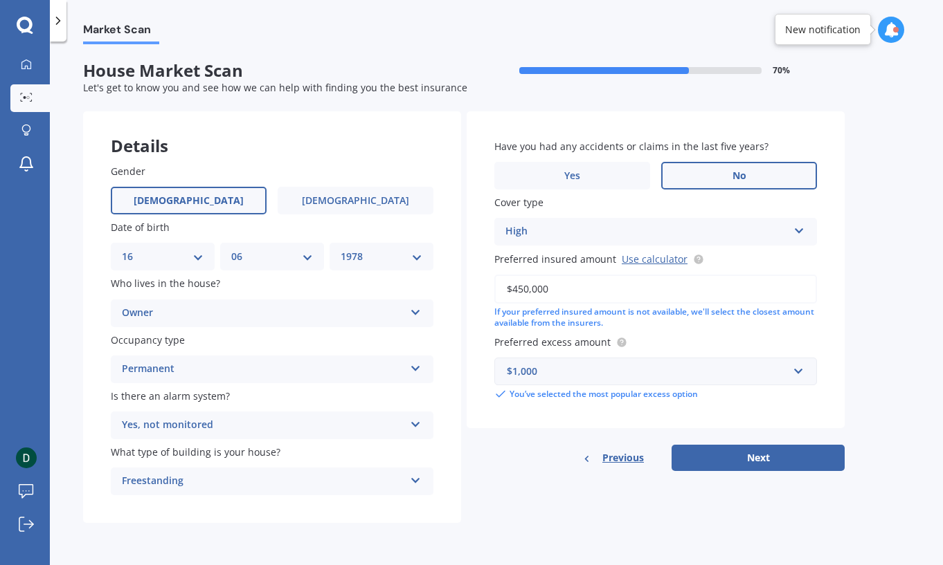
drag, startPoint x: 641, startPoint y: 525, endPoint x: 762, endPoint y: 511, distance: 121.9
click at [646, 525] on form "House Market Scan 70 % Let's get to know you and see how we can help with findi…" at bounding box center [463, 297] width 761 height 473
click at [801, 454] on button "Next" at bounding box center [757, 458] width 173 height 26
select select "16"
select select "06"
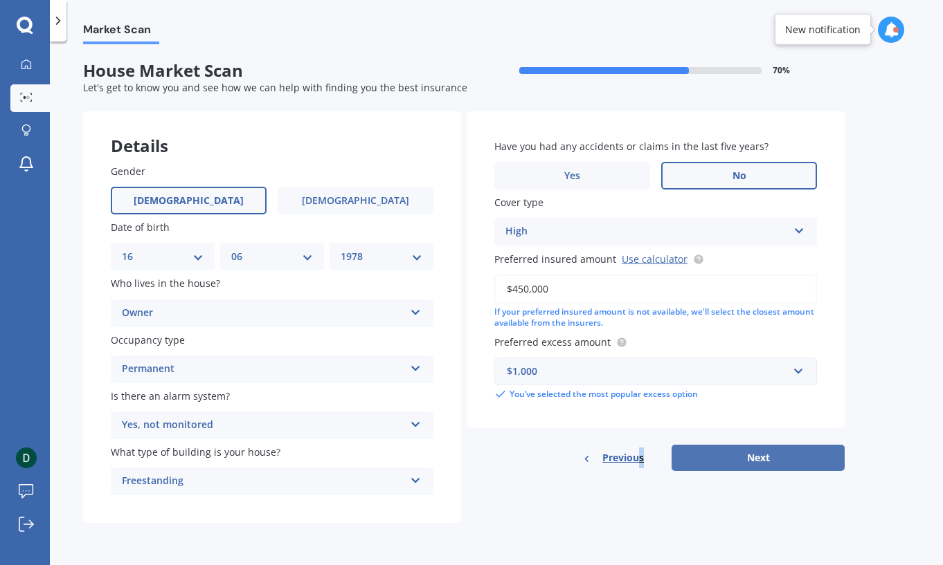
select select "1978"
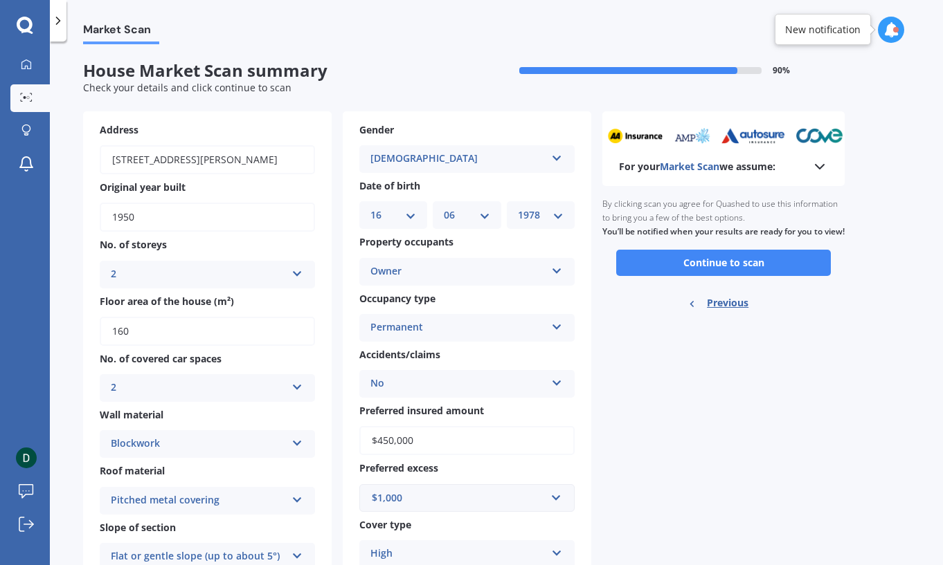
click at [707, 416] on div "For your Market Scan we assume: Ready to go By clicking scan you agree for Quas…" at bounding box center [723, 430] width 242 height 639
click at [777, 266] on button "Continue to scan" at bounding box center [723, 263] width 215 height 26
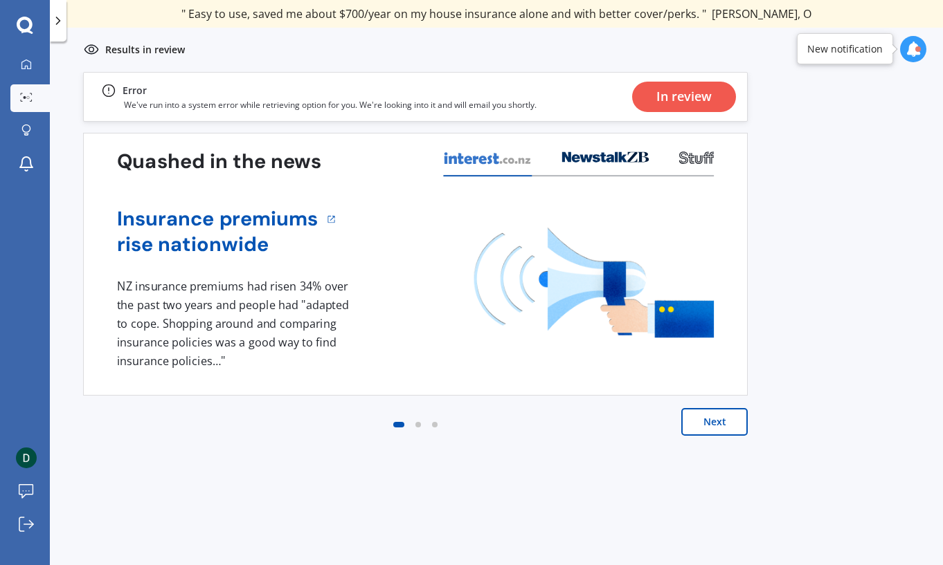
click at [716, 104] on div "In review" at bounding box center [684, 97] width 104 height 30
click at [729, 424] on button "Next" at bounding box center [714, 422] width 66 height 28
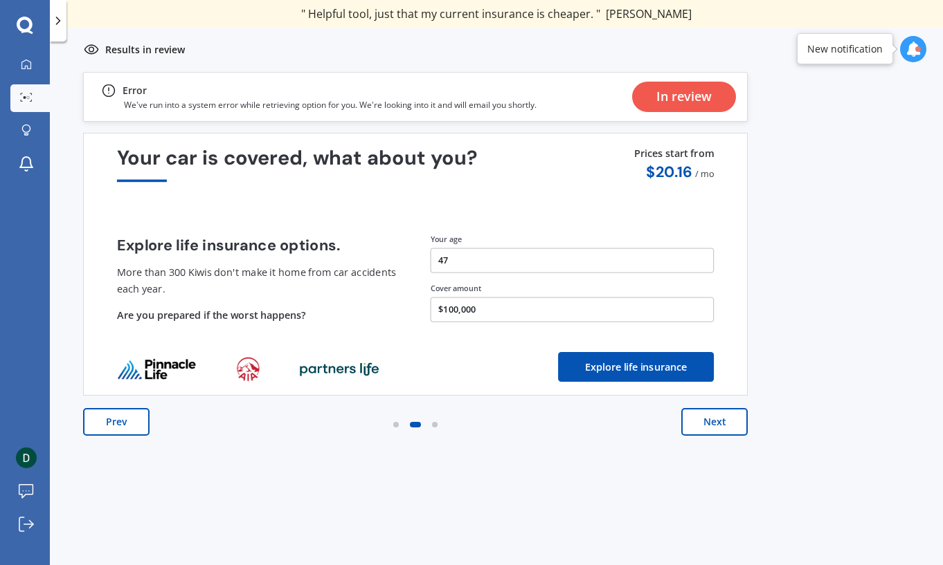
click at [116, 427] on button "Prev" at bounding box center [116, 422] width 66 height 28
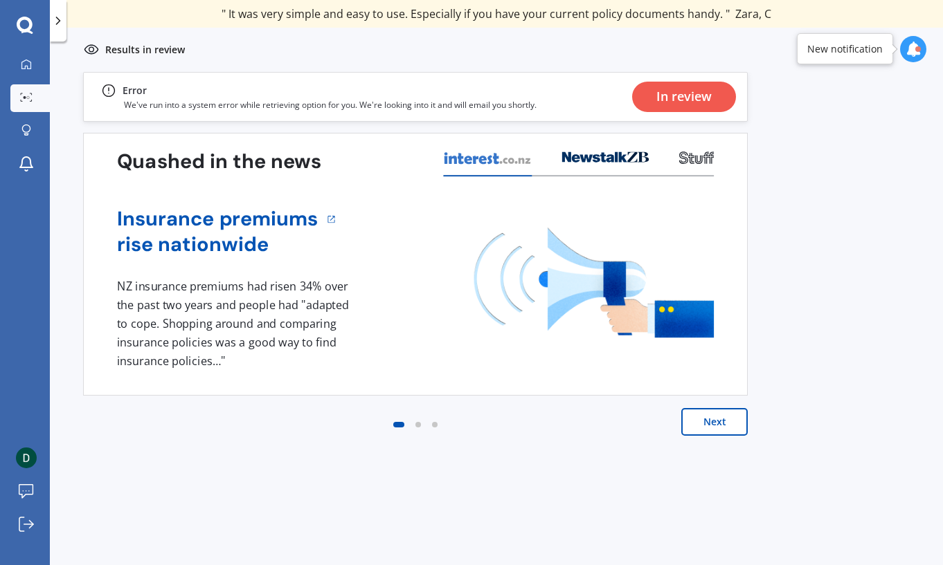
click at [180, 453] on div "Next" at bounding box center [415, 435] width 664 height 55
click at [248, 471] on div "Previous 80,000+ [DEMOGRAPHIC_DATA] consumers have signed up to shop and save t…" at bounding box center [496, 334] width 893 height 524
click at [259, 493] on div "Previous 80,000+ [DEMOGRAPHIC_DATA] consumers have signed up to shop and save t…" at bounding box center [496, 334] width 893 height 524
click at [283, 496] on div "Previous 80,000+ [DEMOGRAPHIC_DATA] consumers have signed up to shop and save t…" at bounding box center [496, 334] width 893 height 524
click at [291, 500] on div "Previous 80,000+ [DEMOGRAPHIC_DATA] consumers have signed up to shop and save t…" at bounding box center [496, 334] width 893 height 524
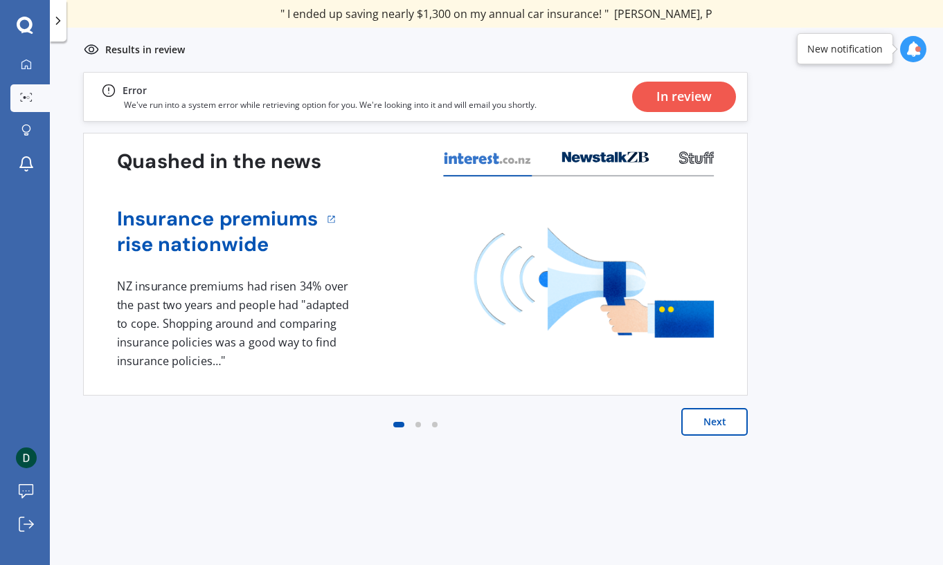
click at [294, 504] on div "Previous 80,000+ [DEMOGRAPHIC_DATA] consumers have signed up to shop and save t…" at bounding box center [496, 334] width 893 height 524
click at [318, 505] on div "Previous 80,000+ [DEMOGRAPHIC_DATA] consumers have signed up to shop and save t…" at bounding box center [496, 334] width 893 height 524
click at [341, 507] on div "Previous 80,000+ [DEMOGRAPHIC_DATA] consumers have signed up to shop and save t…" at bounding box center [496, 334] width 893 height 524
drag, startPoint x: 388, startPoint y: 505, endPoint x: 396, endPoint y: 505, distance: 8.3
click at [388, 505] on div "Previous 80,000+ [DEMOGRAPHIC_DATA] consumers have signed up to shop and save t…" at bounding box center [496, 334] width 893 height 524
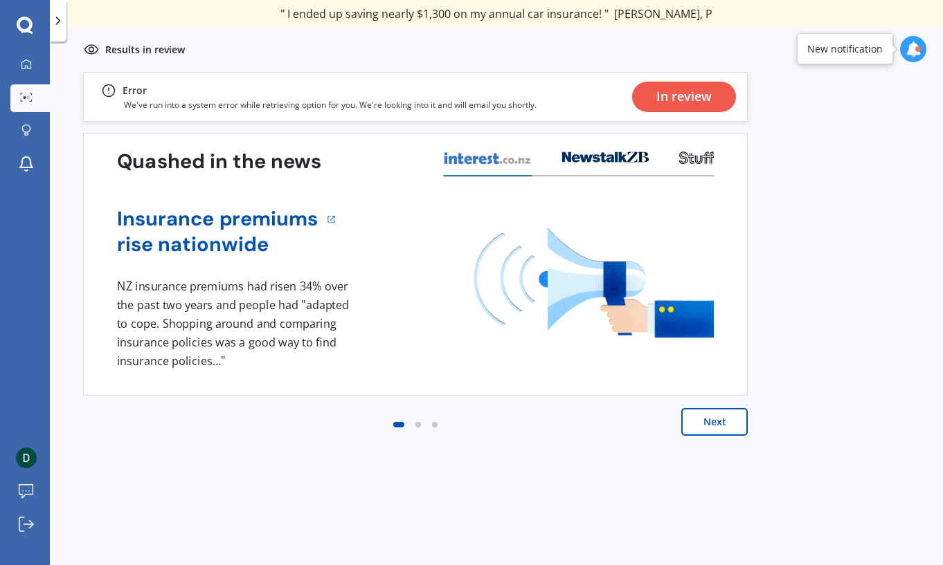
click at [396, 505] on div "Previous 80,000+ [DEMOGRAPHIC_DATA] consumers have signed up to shop and save t…" at bounding box center [496, 334] width 893 height 524
drag, startPoint x: 396, startPoint y: 505, endPoint x: 358, endPoint y: 509, distance: 37.6
click at [395, 505] on div "Previous 80,000+ [DEMOGRAPHIC_DATA] consumers have signed up to shop and save t…" at bounding box center [496, 334] width 893 height 524
drag, startPoint x: 184, startPoint y: 63, endPoint x: 192, endPoint y: 63, distance: 7.6
click at [185, 63] on div "Results in review" at bounding box center [496, 50] width 893 height 44
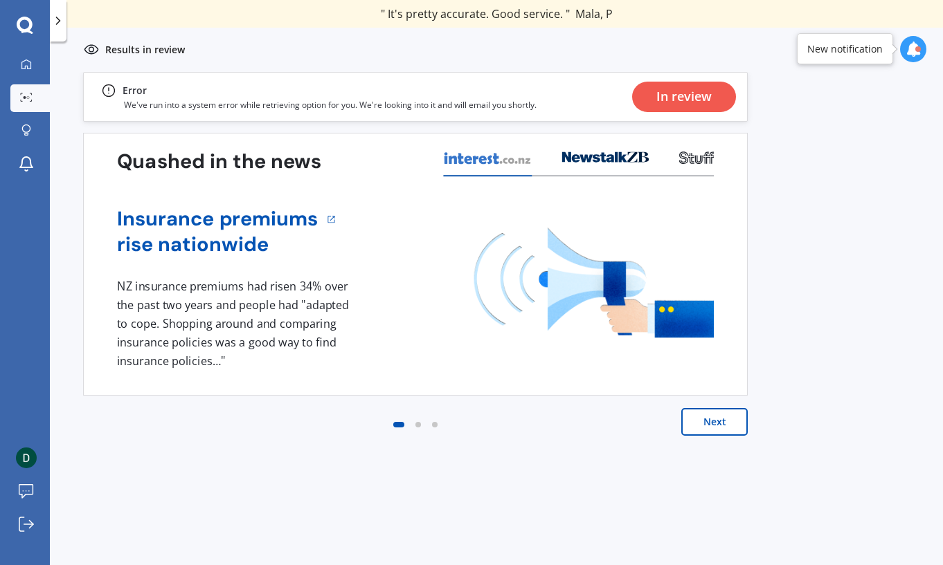
drag, startPoint x: 285, startPoint y: 57, endPoint x: 302, endPoint y: 57, distance: 17.3
click at [291, 57] on div "Results in review" at bounding box center [496, 50] width 893 height 44
click at [457, 55] on div "Results in review" at bounding box center [496, 50] width 893 height 44
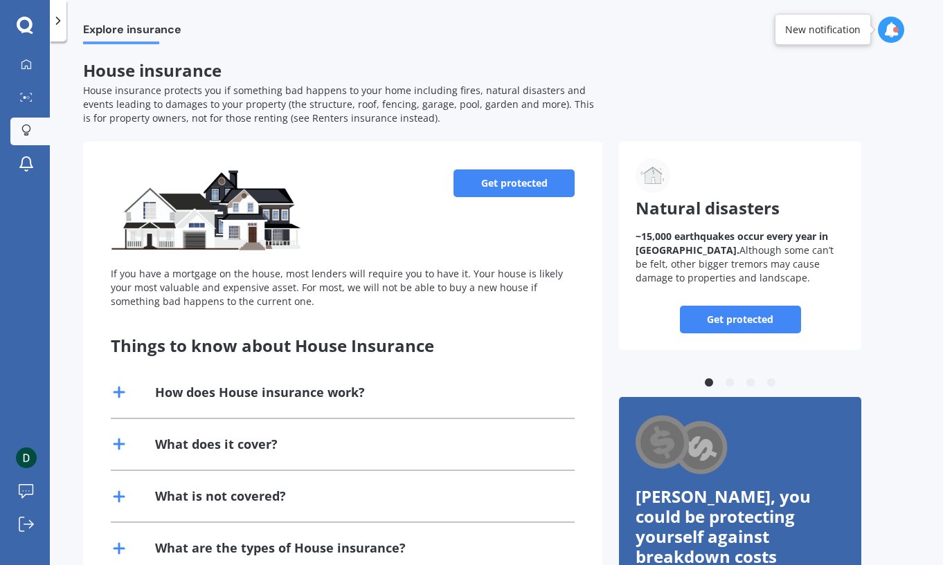
click at [537, 183] on link "Get protected" at bounding box center [513, 184] width 121 height 28
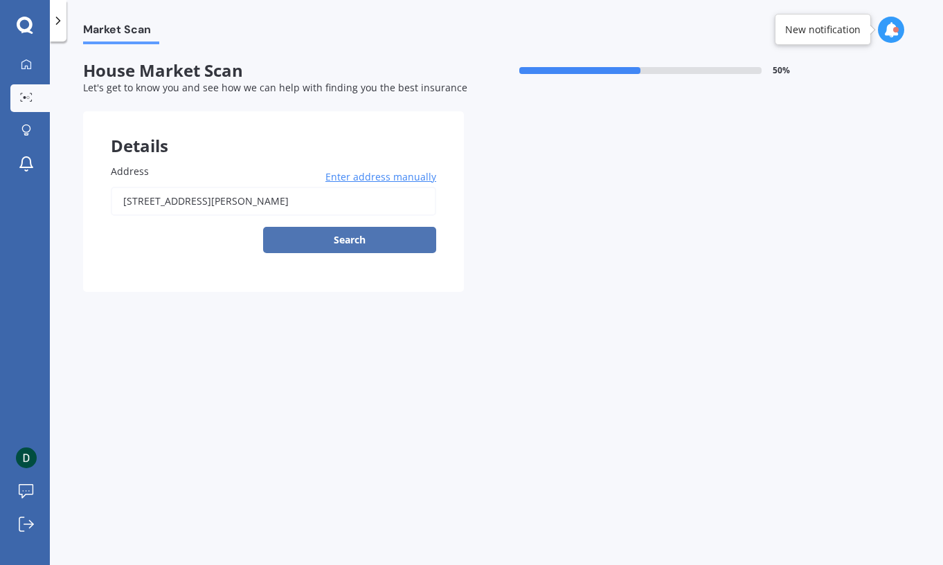
click at [374, 240] on button "Search" at bounding box center [349, 240] width 173 height 26
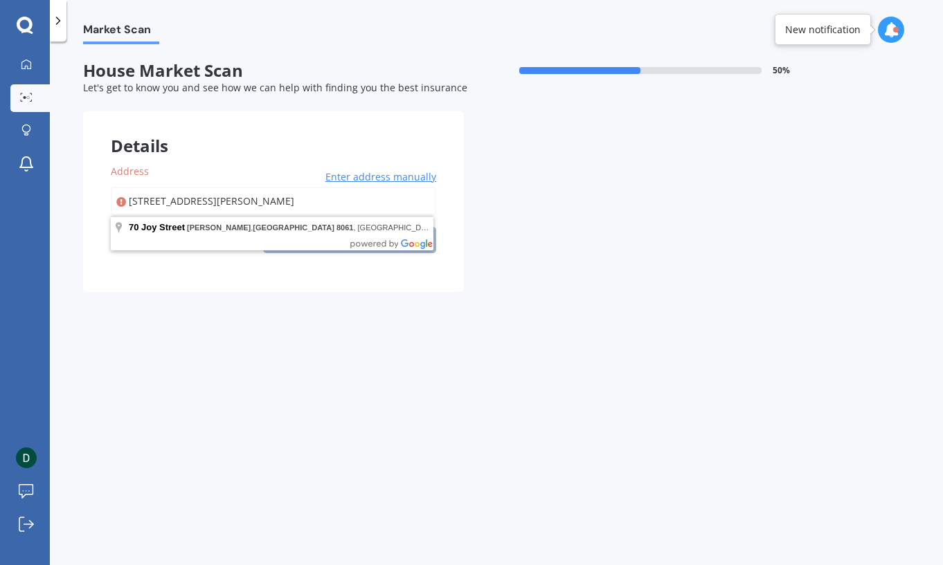
type input "[STREET_ADDRESS][PERSON_NAME]"
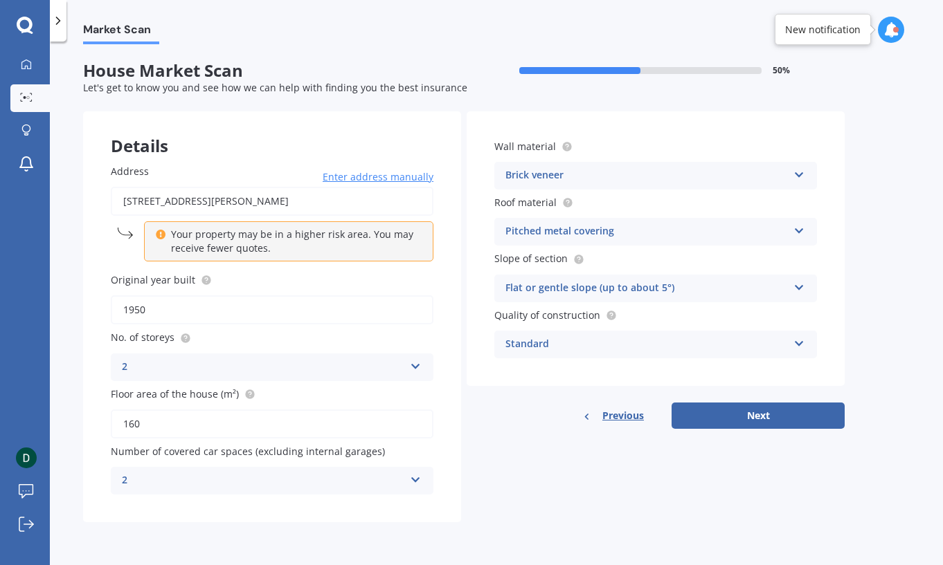
click at [599, 502] on div "Details Address [STREET_ADDRESS][PERSON_NAME] Enter address manually Your prope…" at bounding box center [463, 316] width 761 height 411
click at [792, 176] on div "Brick veneer Artificial weatherboard/plank cladding Blockwork Brick veneer Doub…" at bounding box center [655, 176] width 323 height 28
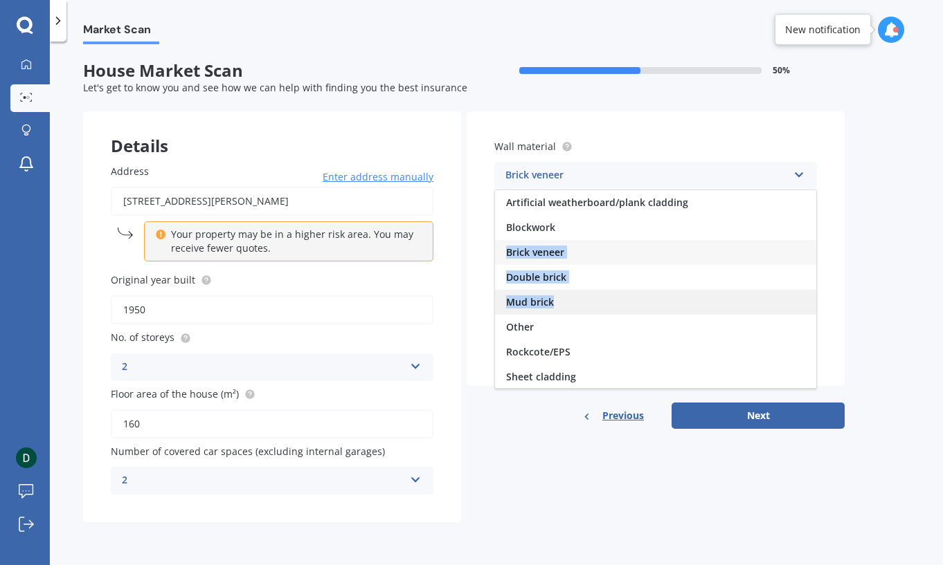
drag, startPoint x: 706, startPoint y: 227, endPoint x: 786, endPoint y: 306, distance: 112.1
click at [786, 306] on div "Artificial weatherboard/plank cladding Blockwork Brick veneer Double brick Mud …" at bounding box center [655, 289] width 323 height 199
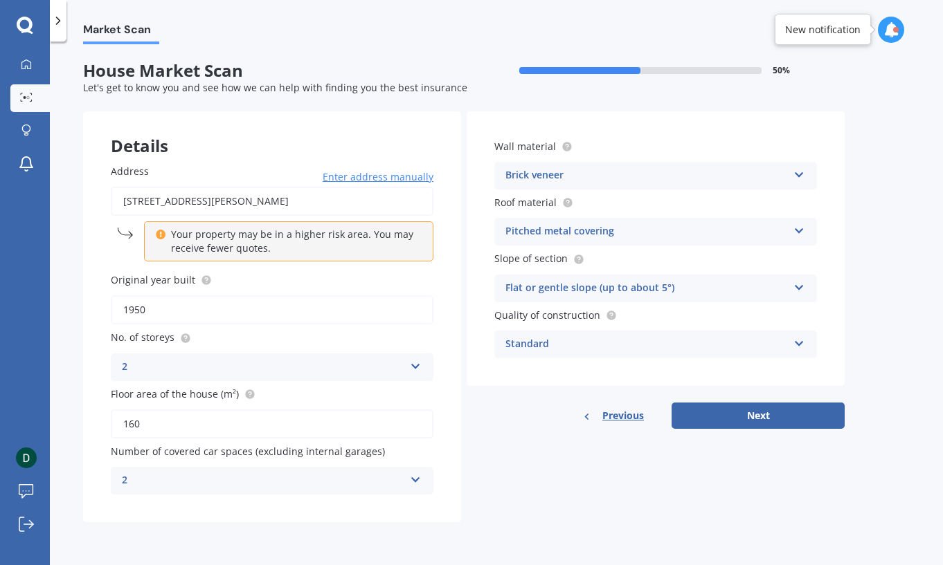
click at [660, 173] on div "Brick veneer" at bounding box center [646, 175] width 282 height 17
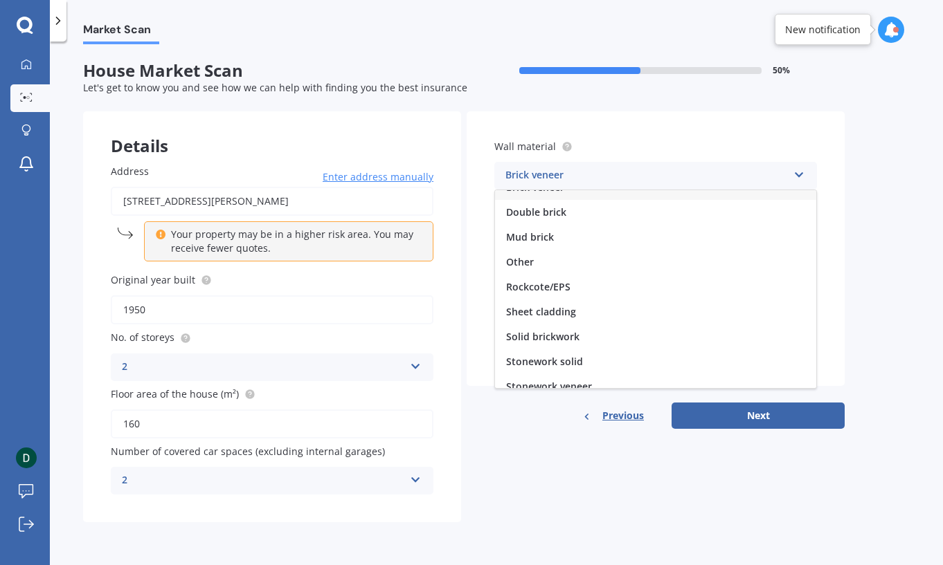
scroll to position [10, 0]
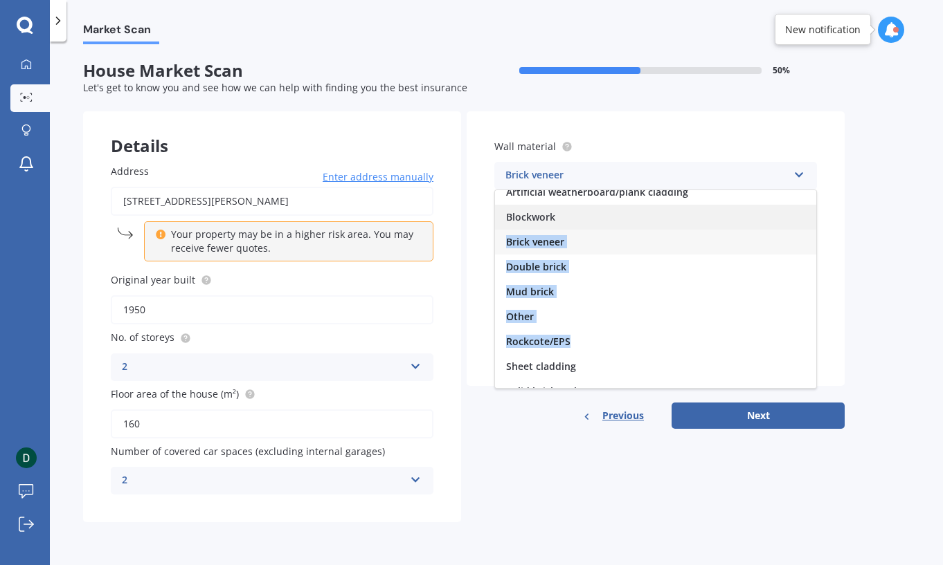
drag, startPoint x: 621, startPoint y: 346, endPoint x: 627, endPoint y: 220, distance: 126.1
click at [627, 220] on div "Artificial weatherboard/plank cladding Blockwork Brick veneer Double brick Mud …" at bounding box center [655, 289] width 323 height 199
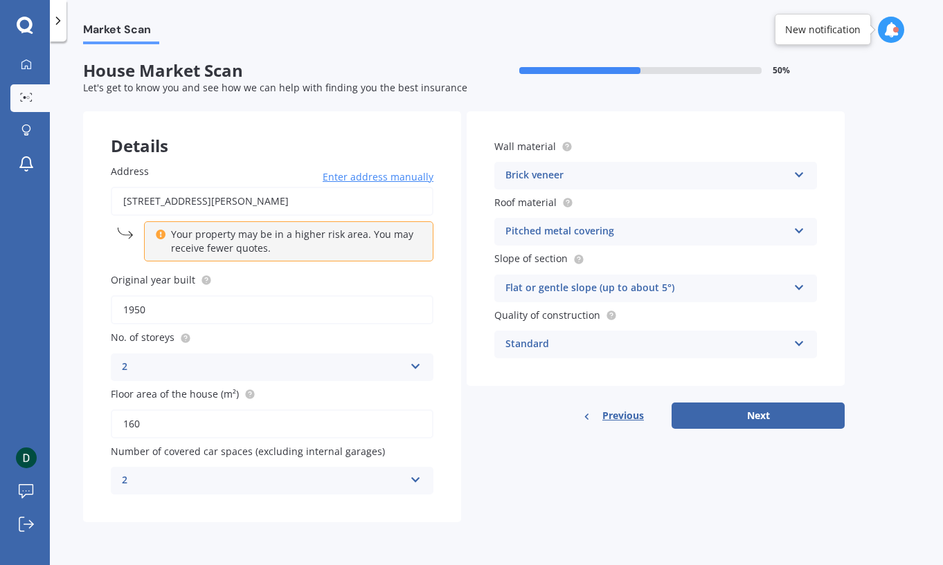
click at [624, 172] on div "Brick veneer" at bounding box center [646, 175] width 282 height 17
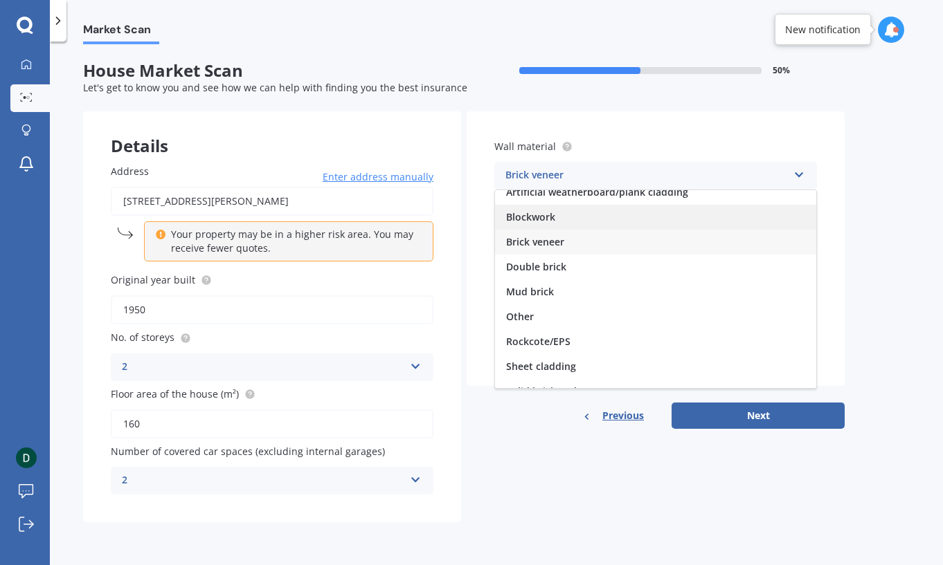
click at [629, 228] on div "Blockwork" at bounding box center [655, 217] width 321 height 25
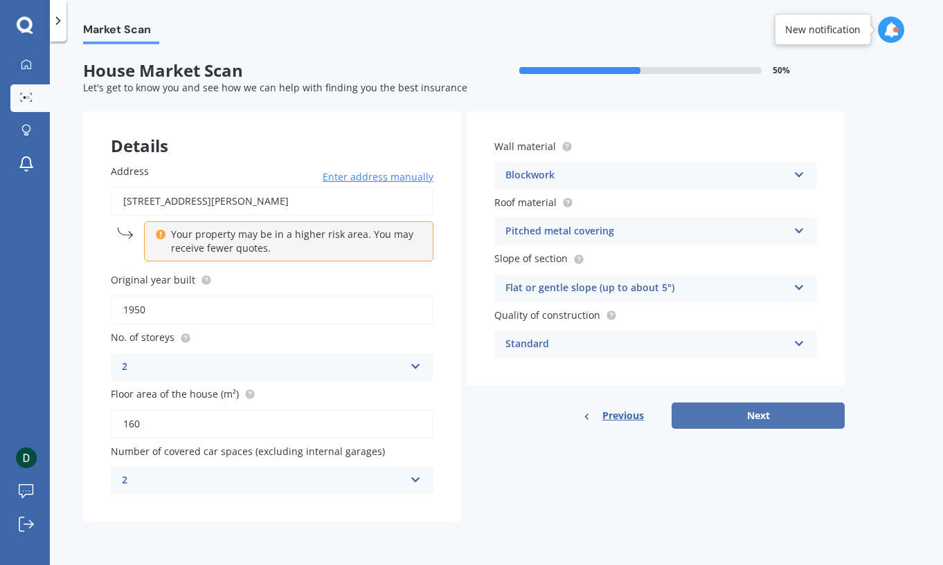
click at [797, 419] on button "Next" at bounding box center [757, 416] width 173 height 26
select select "16"
select select "06"
select select "1978"
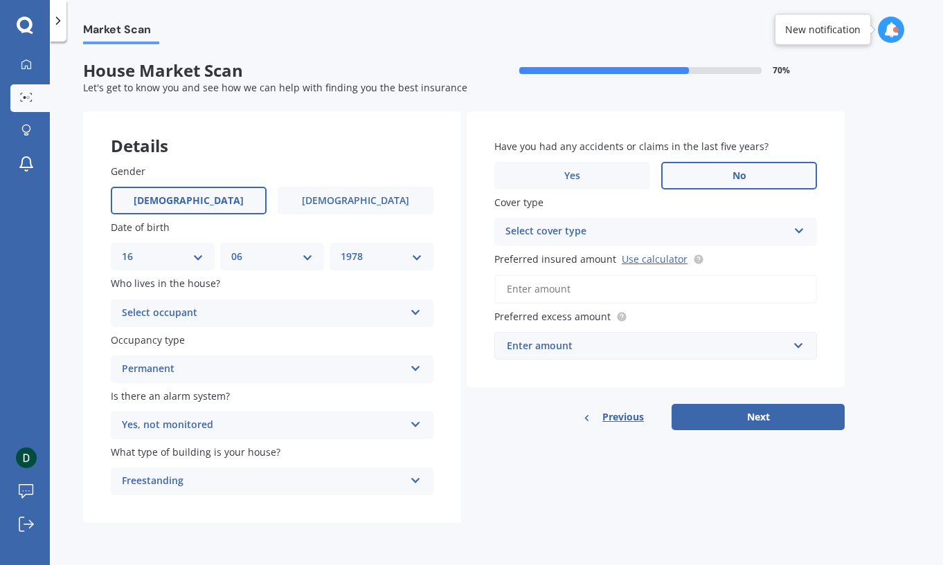
click at [212, 320] on div "Select occupant" at bounding box center [263, 313] width 282 height 17
click at [208, 337] on div "Owner" at bounding box center [271, 340] width 321 height 25
click at [726, 422] on button "Next" at bounding box center [757, 417] width 173 height 26
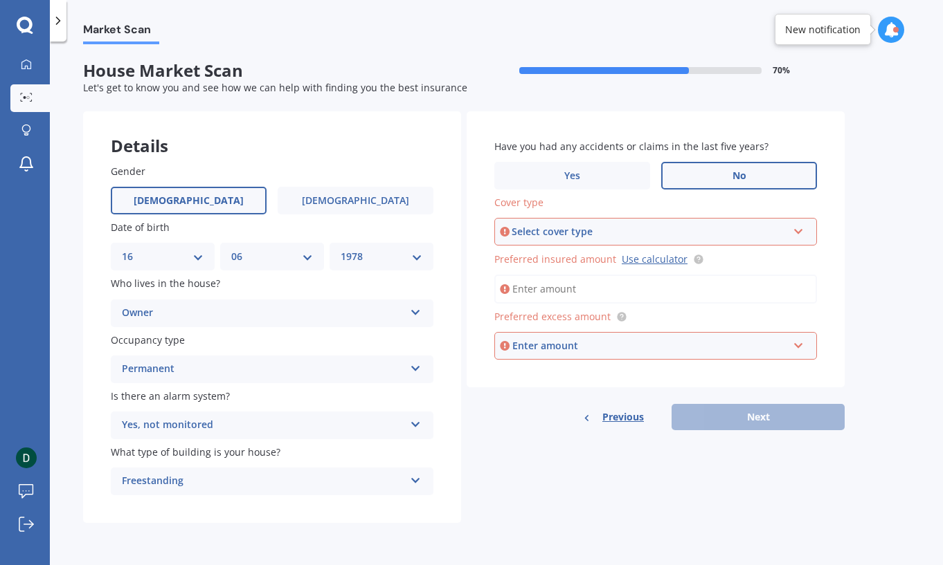
click at [577, 232] on div "Select cover type" at bounding box center [648, 231] width 275 height 15
click at [552, 263] on div "High" at bounding box center [656, 258] width 320 height 25
click at [586, 290] on input "Preferred insured amount Use calculator" at bounding box center [655, 289] width 323 height 29
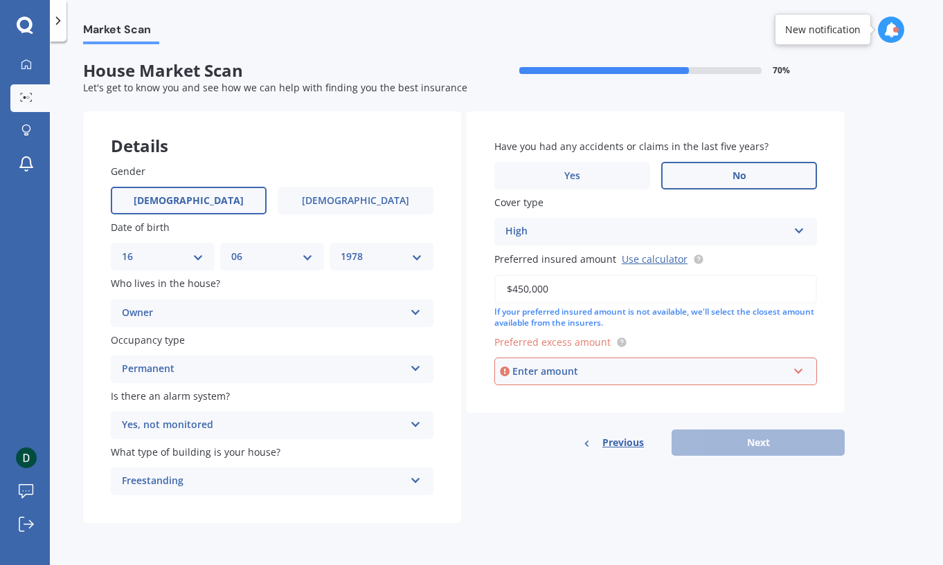
type input "$450,000"
click at [607, 364] on div "Enter amount $300 $400 $500 $750 $1,000 $2,000 $2,500" at bounding box center [655, 372] width 323 height 28
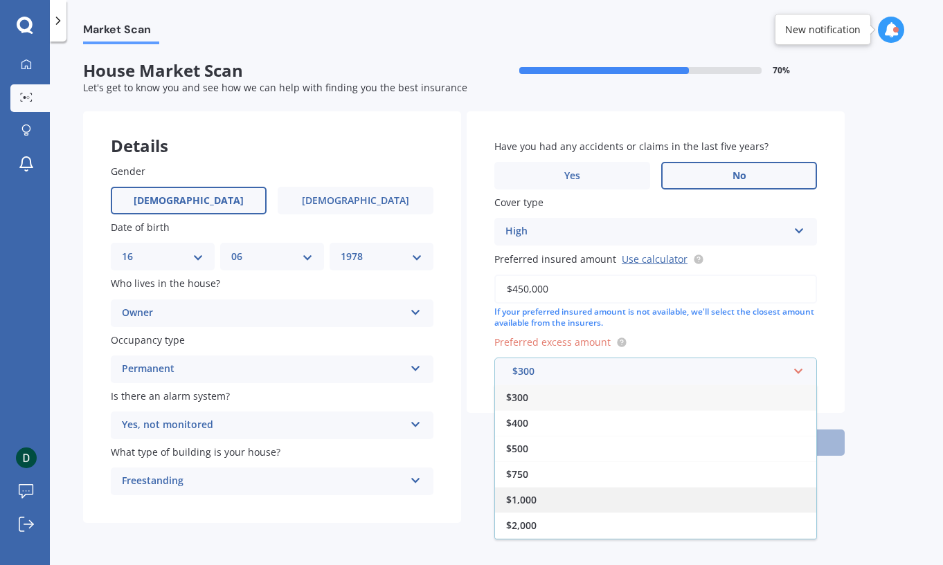
click at [572, 498] on div "$1,000" at bounding box center [655, 500] width 321 height 26
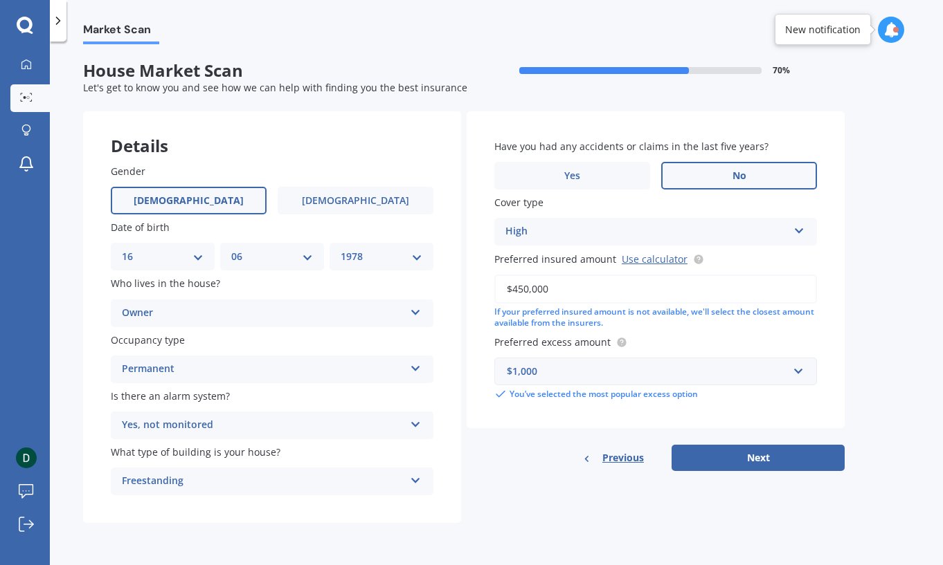
click at [568, 498] on div "Details Gender [DEMOGRAPHIC_DATA] [DEMOGRAPHIC_DATA] Date of birth DD 01 02 03 …" at bounding box center [463, 317] width 761 height 412
click at [653, 500] on div "Details Gender [DEMOGRAPHIC_DATA] [DEMOGRAPHIC_DATA] Date of birth DD 01 02 03 …" at bounding box center [463, 317] width 761 height 412
click at [734, 463] on button "Next" at bounding box center [757, 458] width 173 height 26
select select "16"
select select "06"
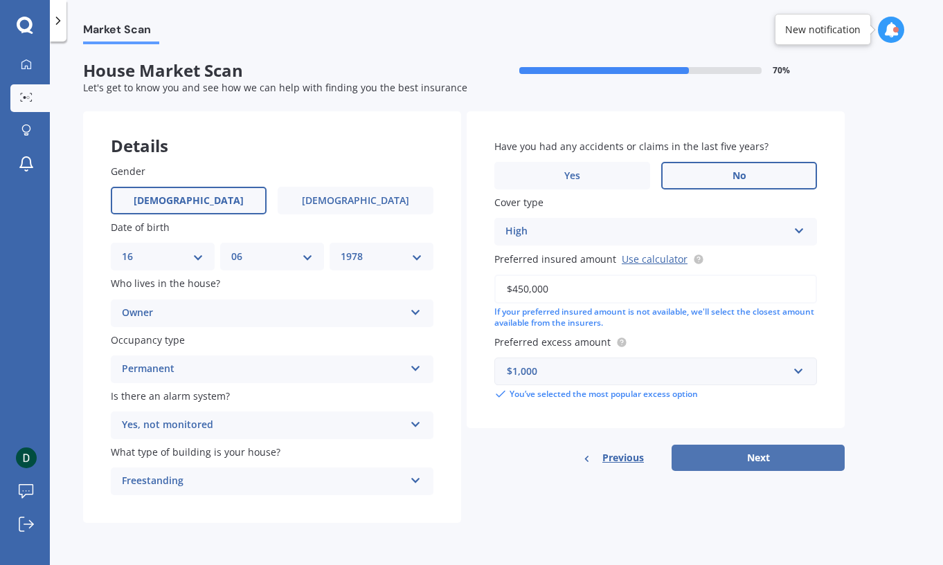
select select "1978"
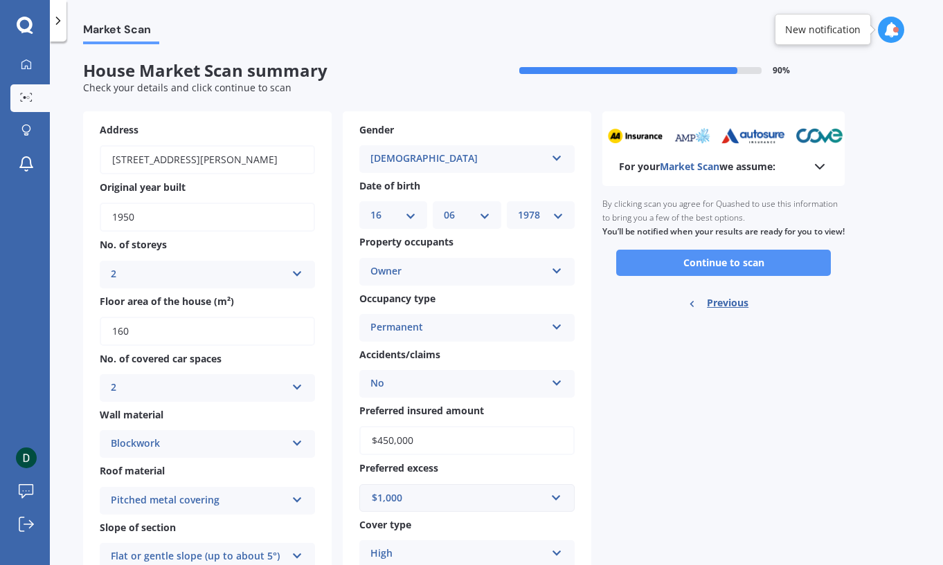
click at [774, 274] on button "Continue to scan" at bounding box center [723, 263] width 215 height 26
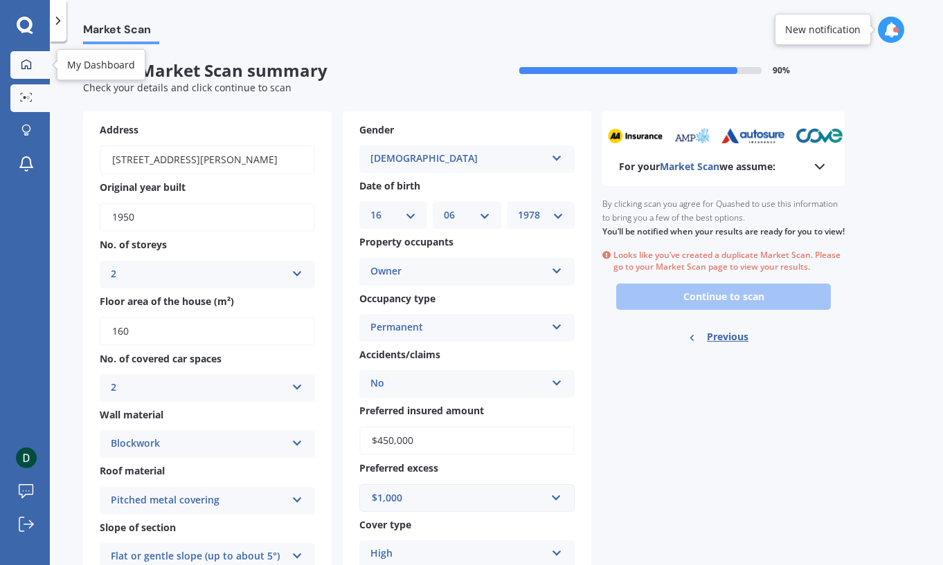
click at [27, 62] on icon at bounding box center [26, 64] width 11 height 11
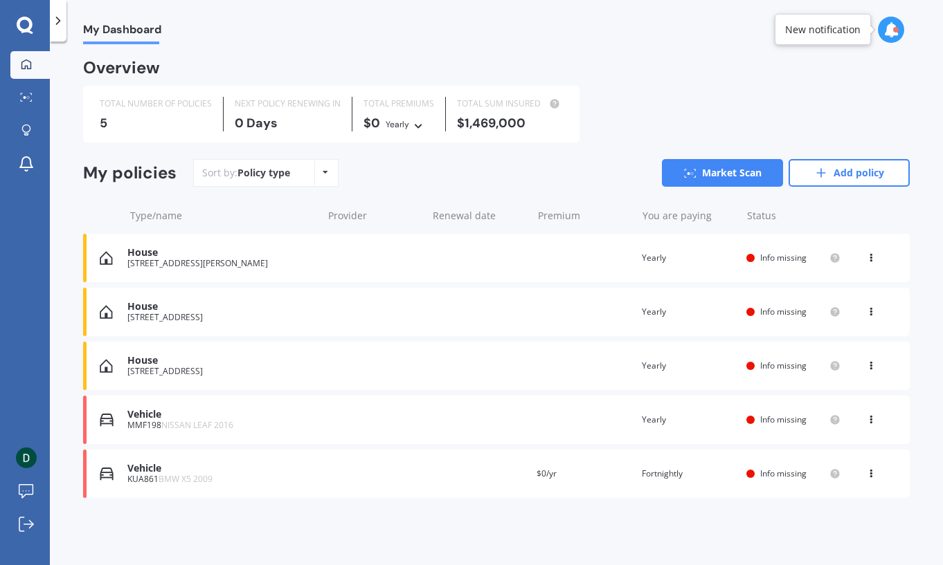
click at [716, 261] on div "You are paying Yearly" at bounding box center [689, 258] width 94 height 14
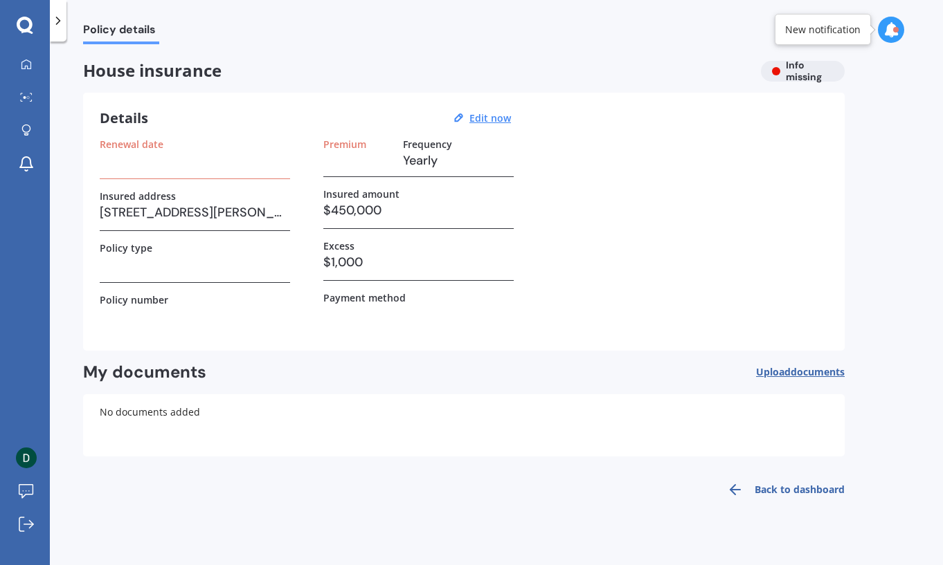
click at [206, 265] on h3 at bounding box center [195, 264] width 190 height 21
drag, startPoint x: 666, startPoint y: 314, endPoint x: 679, endPoint y: 337, distance: 26.4
click at [667, 318] on div "Renewal date Insured address [STREET_ADDRESS][PERSON_NAME] Policy type Policy n…" at bounding box center [464, 236] width 728 height 196
click at [682, 347] on div "Details Edit now Renewal date Insured address [STREET_ADDRESS][PERSON_NAME] Pol…" at bounding box center [463, 222] width 761 height 258
click at [682, 350] on div "House insurance Info missing Details Edit now Renewal date Insured address [STR…" at bounding box center [463, 284] width 761 height 446
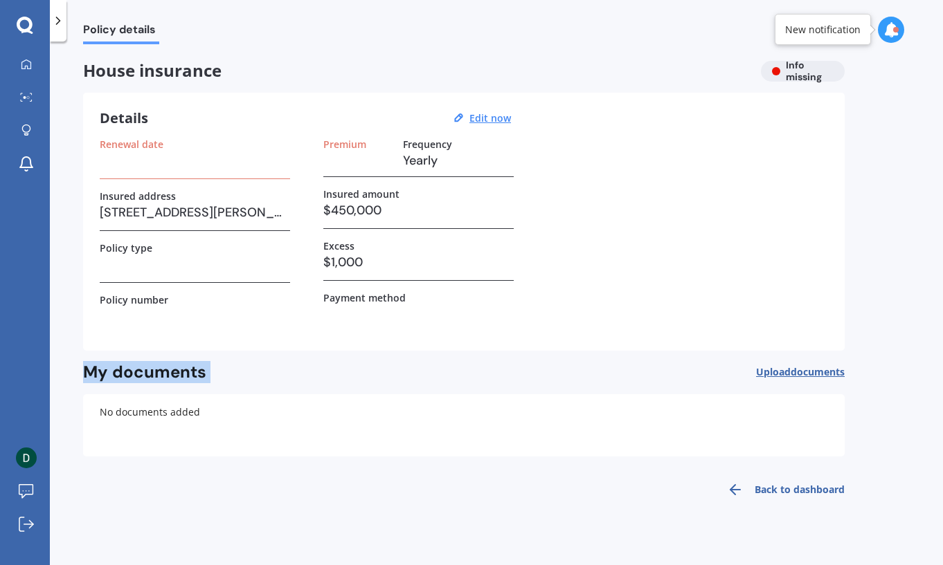
click at [545, 339] on div "Details Edit now Renewal date Insured address [STREET_ADDRESS][PERSON_NAME] Pol…" at bounding box center [463, 222] width 761 height 258
click at [544, 340] on div "Details Edit now Renewal date Insured address [STREET_ADDRESS][PERSON_NAME] Pol…" at bounding box center [463, 222] width 761 height 258
click at [547, 342] on div "Details Edit now Renewal date Insured address [STREET_ADDRESS][PERSON_NAME] Pol…" at bounding box center [463, 222] width 761 height 258
click at [521, 348] on div "Details Edit now Renewal date Insured address [STREET_ADDRESS][PERSON_NAME] Pol…" at bounding box center [463, 222] width 761 height 258
click at [800, 75] on div "House insurance Info missing" at bounding box center [463, 71] width 761 height 21
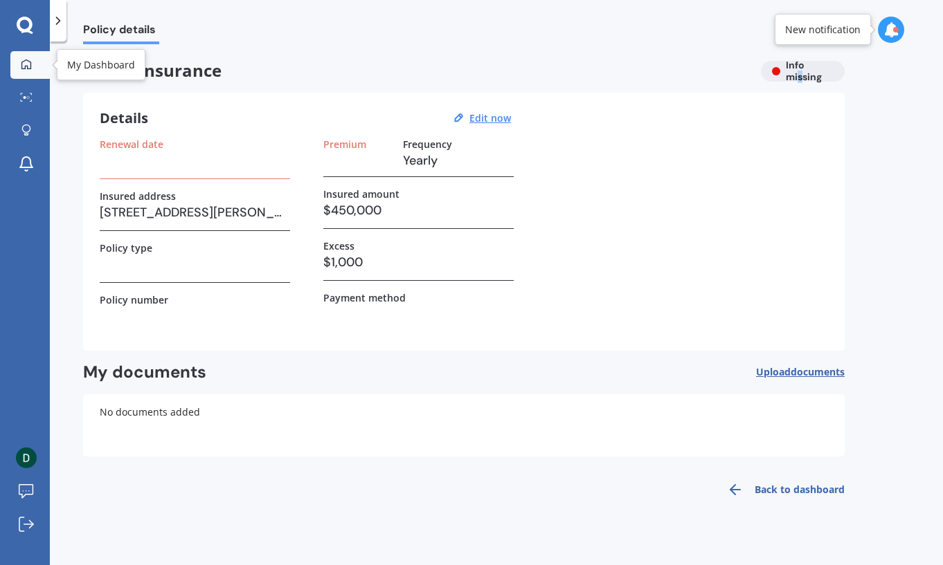
click at [34, 63] on div at bounding box center [26, 65] width 21 height 12
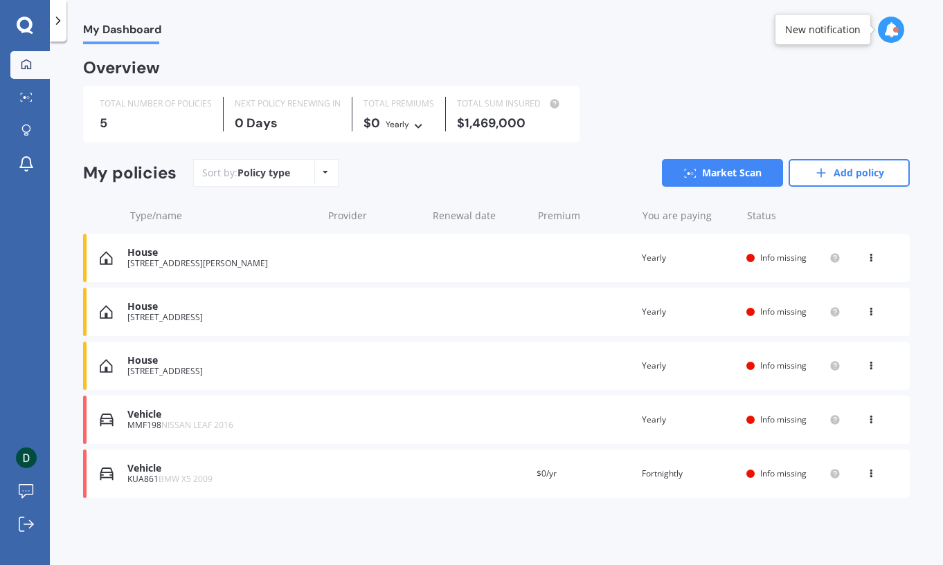
click at [873, 256] on icon at bounding box center [871, 255] width 10 height 8
click at [695, 165] on link "Market Scan" at bounding box center [722, 173] width 121 height 28
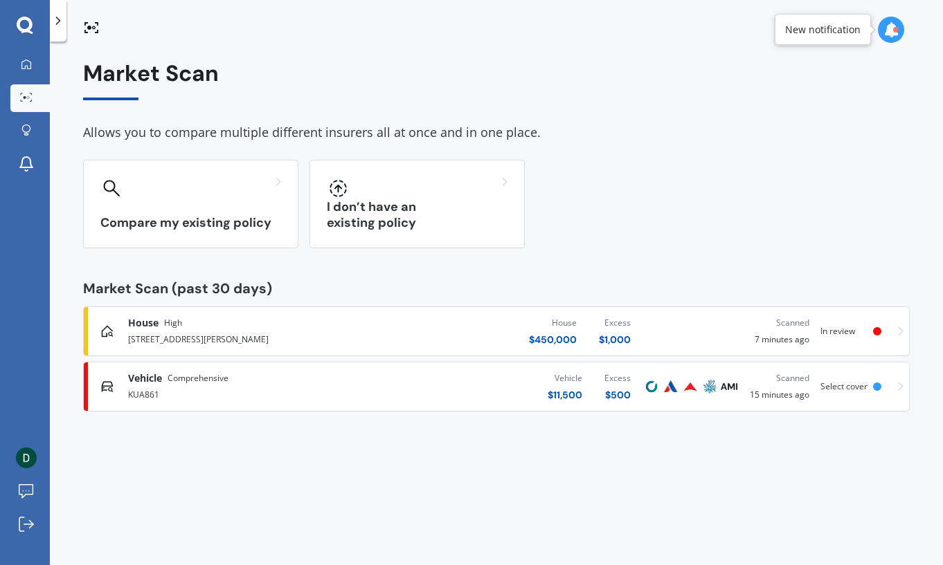
click at [384, 336] on div "House $ 450,000 Excess $ 1,000" at bounding box center [506, 332] width 271 height 42
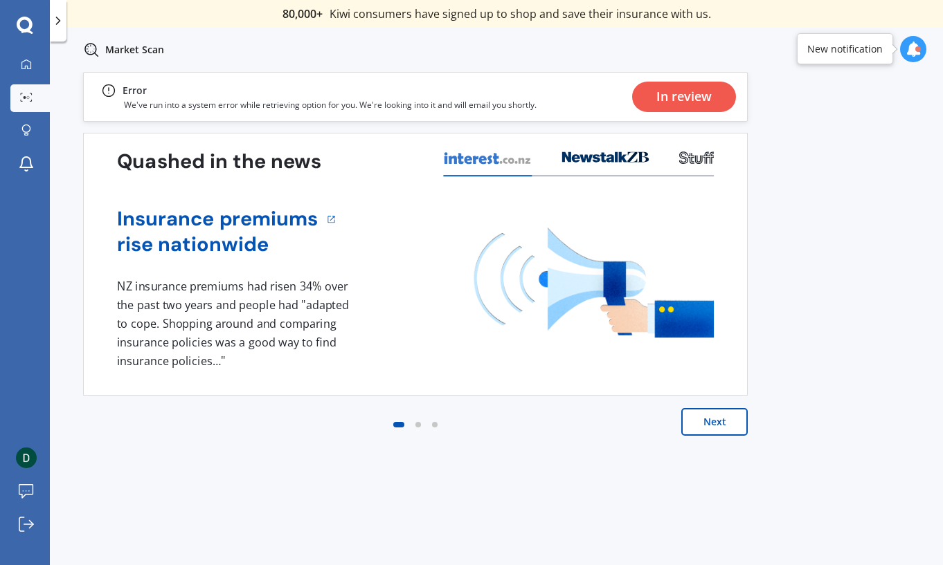
click at [660, 113] on div "In review" at bounding box center [680, 97] width 109 height 48
click at [696, 99] on div "In review" at bounding box center [683, 97] width 55 height 30
click at [703, 100] on div "In review" at bounding box center [683, 97] width 55 height 30
click at [708, 99] on div "In review" at bounding box center [683, 97] width 55 height 30
click at [830, 140] on div "Previous 80,000+ [DEMOGRAPHIC_DATA] consumers have signed up to shop and save t…" at bounding box center [496, 334] width 893 height 524
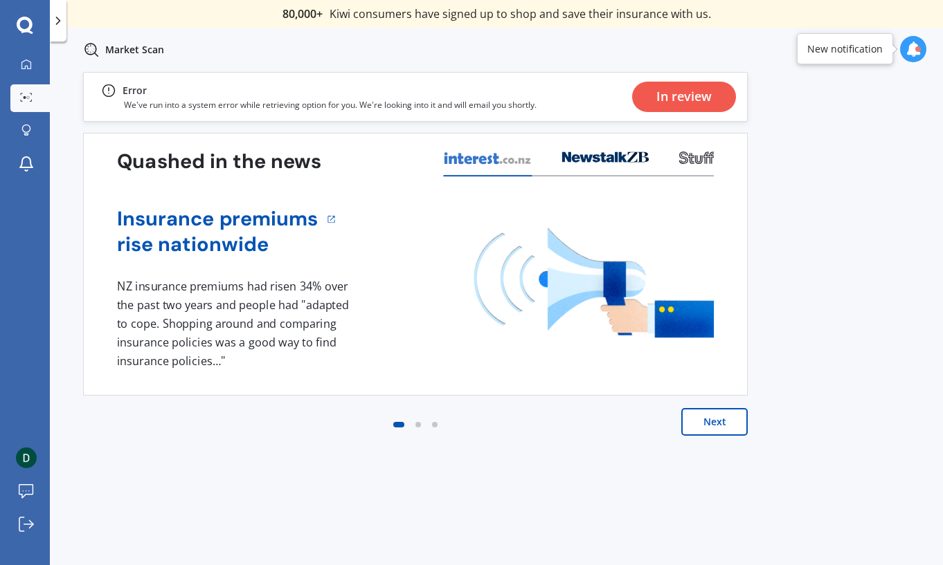
drag, startPoint x: 844, startPoint y: 160, endPoint x: 843, endPoint y: 179, distance: 19.4
click at [844, 162] on div "Previous 80,000+ [DEMOGRAPHIC_DATA] consumers have signed up to shop and save t…" at bounding box center [496, 334] width 893 height 524
click at [840, 181] on div "Previous 80,000+ [DEMOGRAPHIC_DATA] consumers have signed up to shop and save t…" at bounding box center [496, 334] width 893 height 524
drag, startPoint x: 813, startPoint y: 221, endPoint x: 810, endPoint y: 228, distance: 7.5
click at [811, 226] on div "Previous 80,000+ [DEMOGRAPHIC_DATA] consumers have signed up to shop and save t…" at bounding box center [496, 334] width 893 height 524
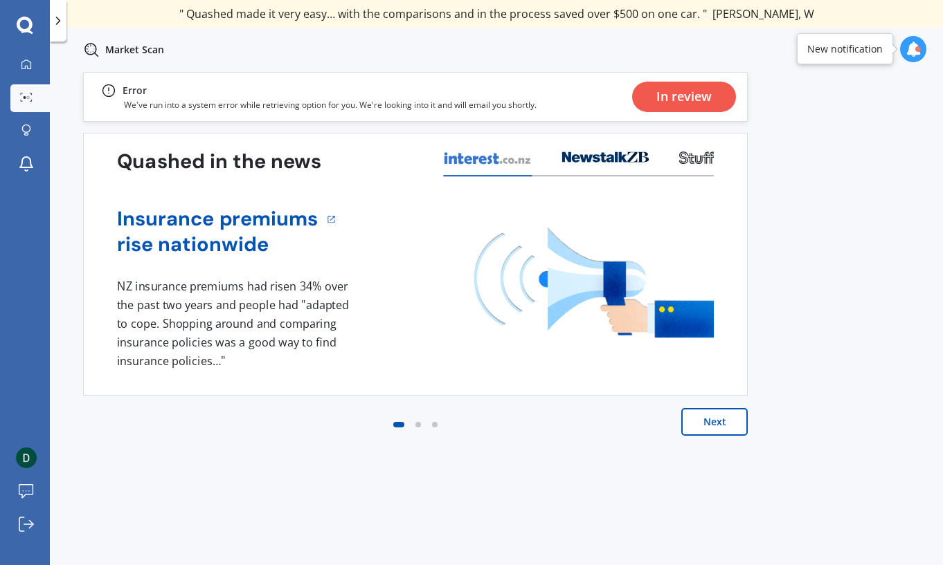
drag, startPoint x: 797, startPoint y: 278, endPoint x: 795, endPoint y: 289, distance: 11.3
click at [795, 282] on div "Previous 80,000+ [DEMOGRAPHIC_DATA] consumers have signed up to shop and save t…" at bounding box center [496, 334] width 893 height 524
drag, startPoint x: 791, startPoint y: 302, endPoint x: 795, endPoint y: 315, distance: 13.8
click at [791, 302] on div "Previous 80,000+ [DEMOGRAPHIC_DATA] consumers have signed up to shop and save t…" at bounding box center [496, 334] width 893 height 524
drag, startPoint x: 806, startPoint y: 372, endPoint x: 783, endPoint y: 406, distance: 40.9
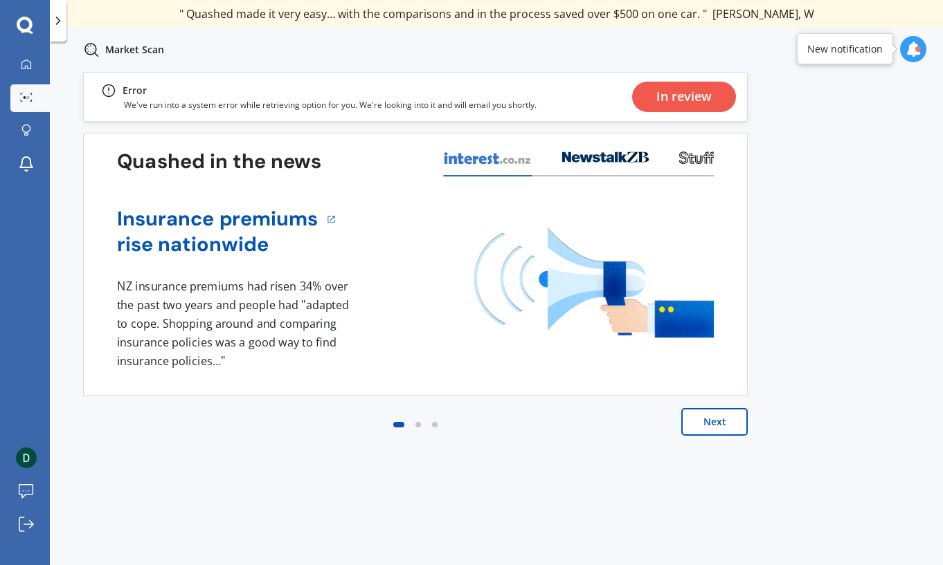
click at [804, 380] on div "Previous 80,000+ [DEMOGRAPHIC_DATA] consumers have signed up to shop and save t…" at bounding box center [496, 334] width 893 height 524
click at [705, 430] on button "Next" at bounding box center [714, 422] width 66 height 28
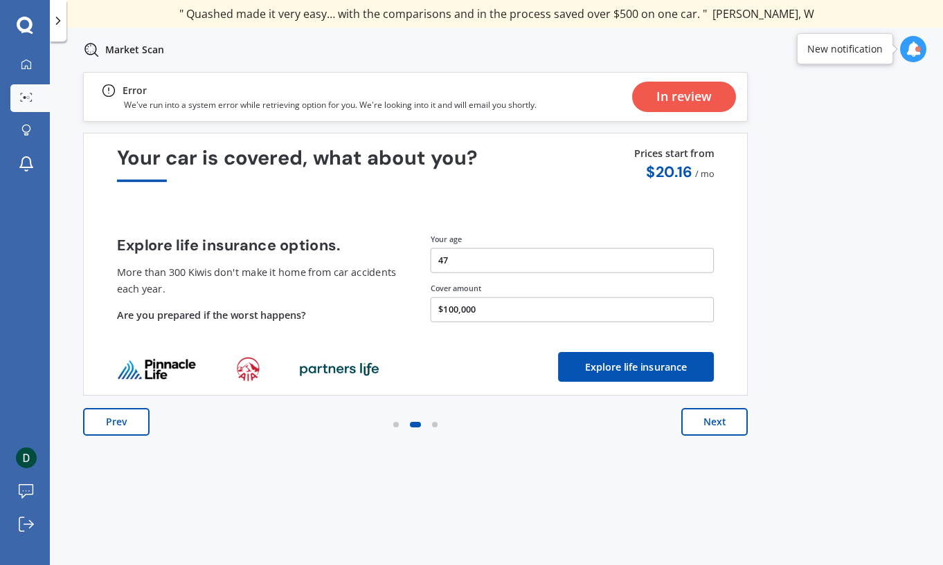
click at [712, 428] on button "Next" at bounding box center [714, 422] width 66 height 28
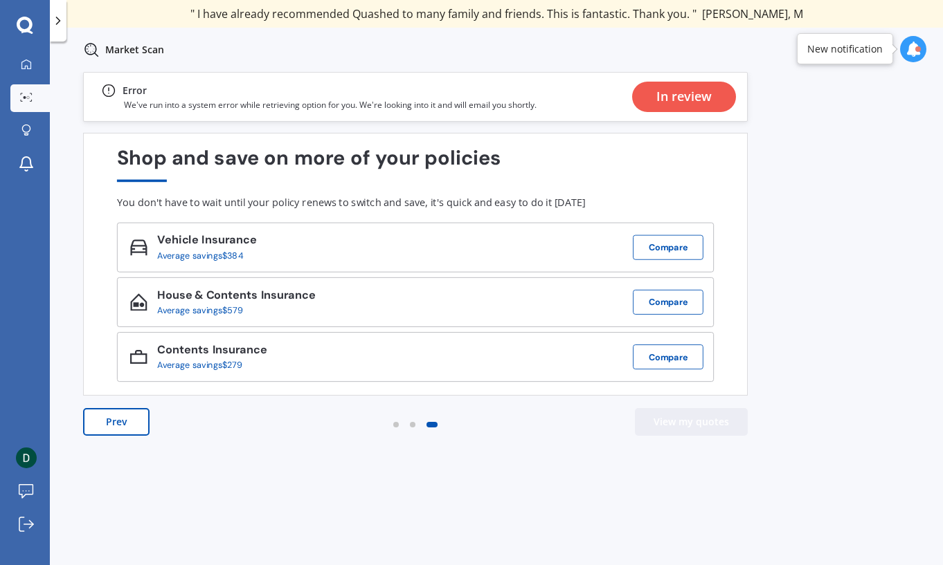
click at [715, 428] on button "View my quotes" at bounding box center [691, 422] width 113 height 28
click at [813, 287] on div "Previous 80,000+ [DEMOGRAPHIC_DATA] consumers have signed up to shop and save t…" at bounding box center [496, 334] width 893 height 524
drag, startPoint x: 817, startPoint y: 308, endPoint x: 819, endPoint y: 316, distance: 8.6
click at [817, 309] on div "Previous 80,000+ [DEMOGRAPHIC_DATA] consumers have signed up to shop and save t…" at bounding box center [496, 334] width 893 height 524
click at [819, 324] on div "Previous 80,000+ [DEMOGRAPHIC_DATA] consumers have signed up to shop and save t…" at bounding box center [496, 334] width 893 height 524
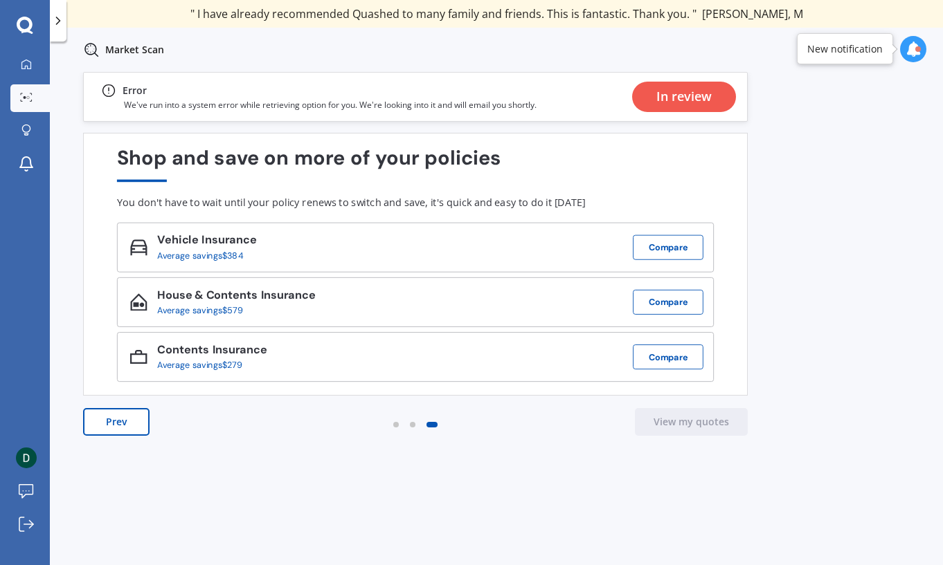
click at [819, 323] on div "Previous 80,000+ [DEMOGRAPHIC_DATA] consumers have signed up to shop and save t…" at bounding box center [496, 334] width 893 height 524
click at [821, 323] on div "Previous 80,000+ [DEMOGRAPHIC_DATA] consumers have signed up to shop and save t…" at bounding box center [496, 334] width 893 height 524
click at [821, 327] on div "Previous 80,000+ [DEMOGRAPHIC_DATA] consumers have signed up to shop and save t…" at bounding box center [496, 334] width 893 height 524
click at [804, 352] on div "Previous 80,000+ [DEMOGRAPHIC_DATA] consumers have signed up to shop and save t…" at bounding box center [496, 334] width 893 height 524
click at [804, 374] on div "Previous 80,000+ [DEMOGRAPHIC_DATA] consumers have signed up to shop and save t…" at bounding box center [496, 334] width 893 height 524
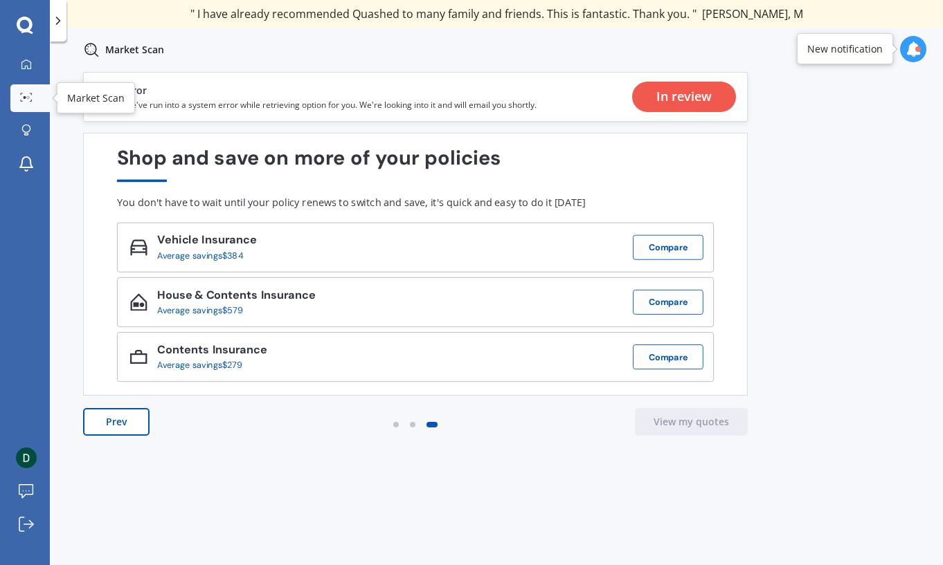
click at [29, 100] on icon at bounding box center [26, 97] width 12 height 9
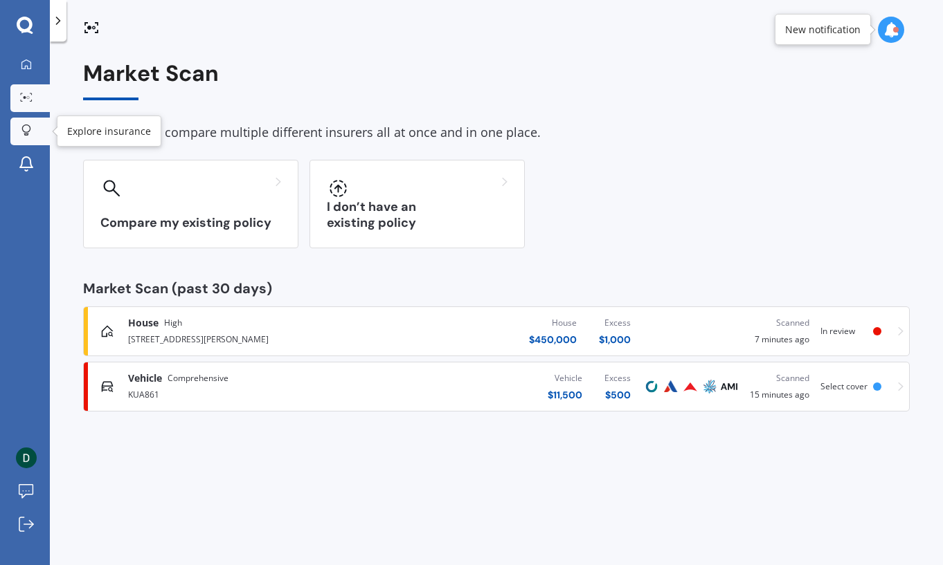
click at [29, 124] on link "Explore insurance" at bounding box center [29, 132] width 39 height 28
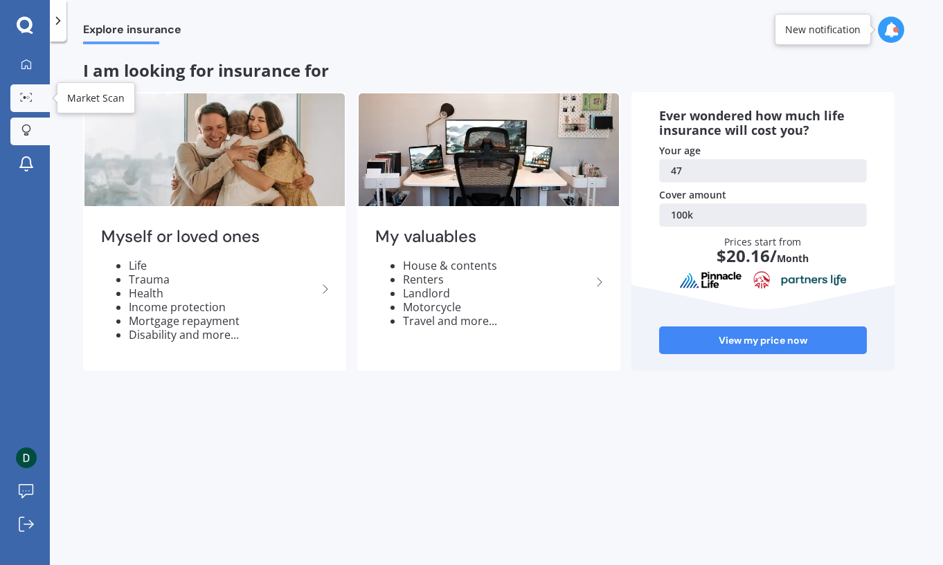
click at [29, 99] on icon at bounding box center [26, 97] width 12 height 9
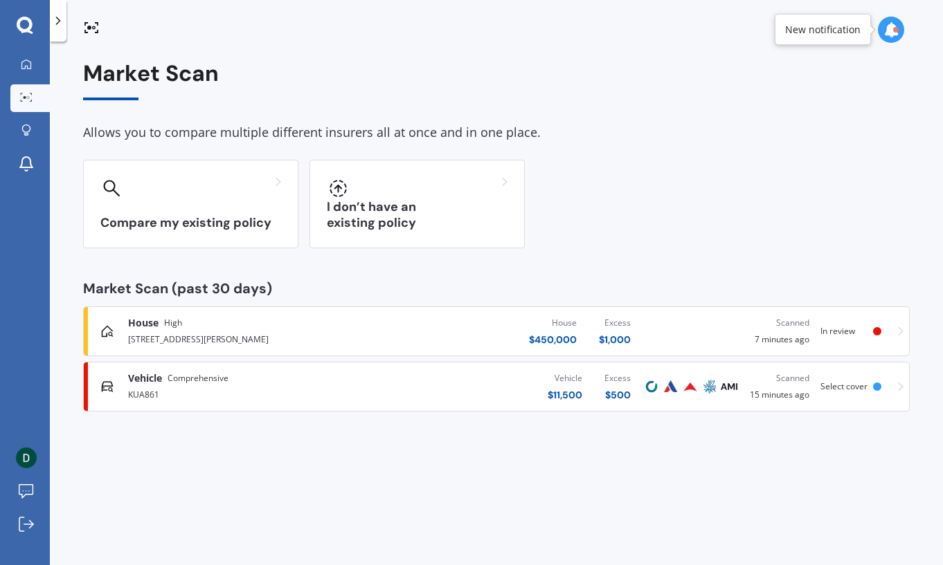
click at [208, 383] on span "Comprehensive" at bounding box center [197, 379] width 61 height 14
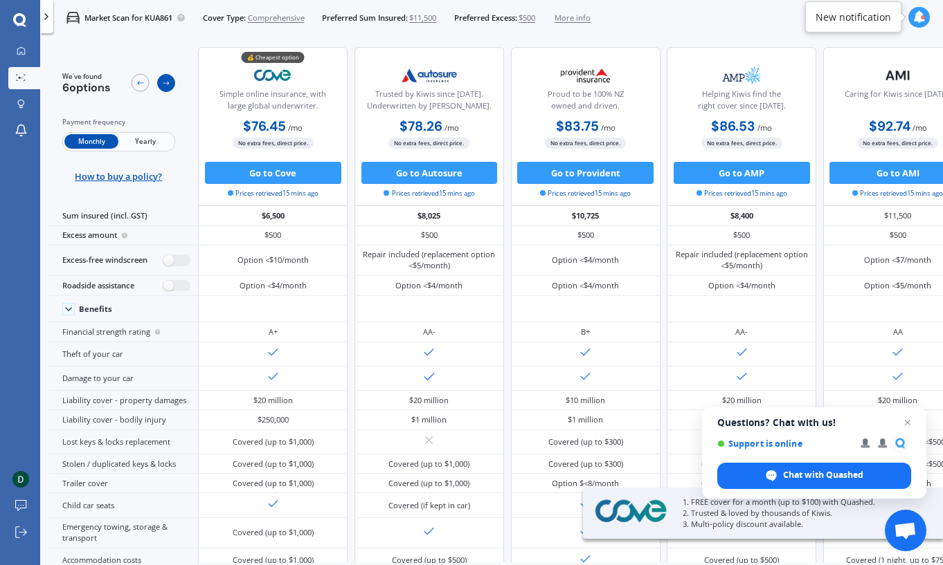
click at [164, 84] on icon at bounding box center [166, 83] width 9 height 9
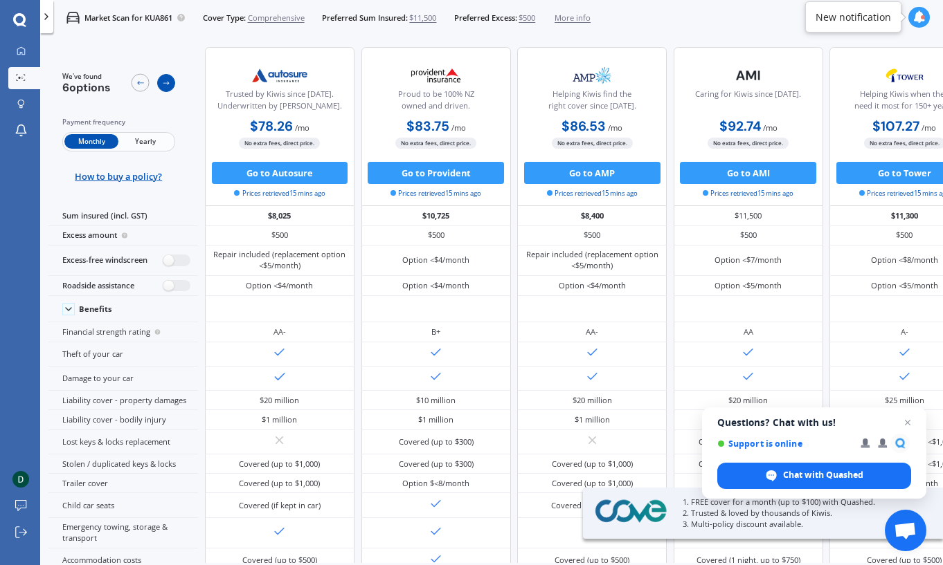
click at [164, 84] on icon at bounding box center [166, 83] width 9 height 9
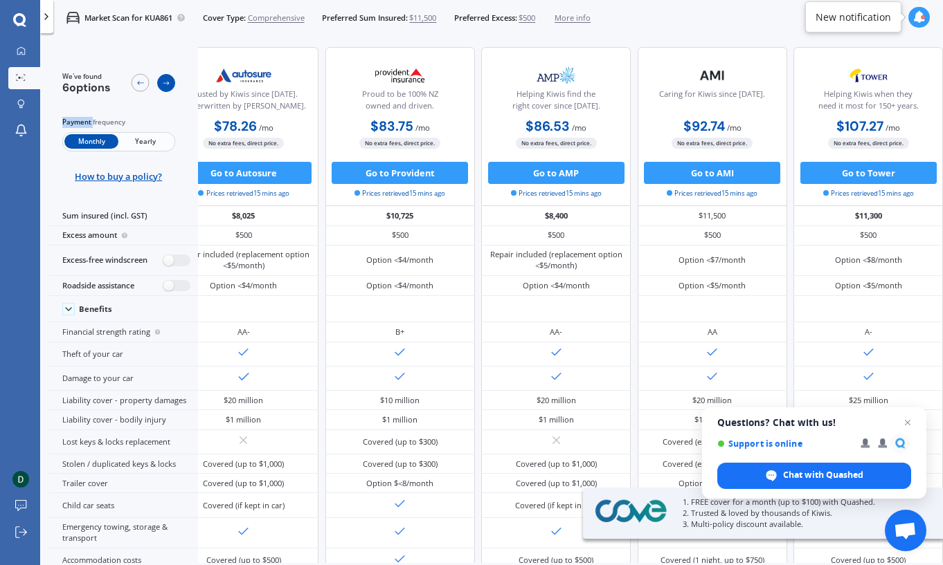
click at [164, 84] on icon at bounding box center [166, 83] width 9 height 9
click at [140, 84] on icon at bounding box center [140, 83] width 9 height 9
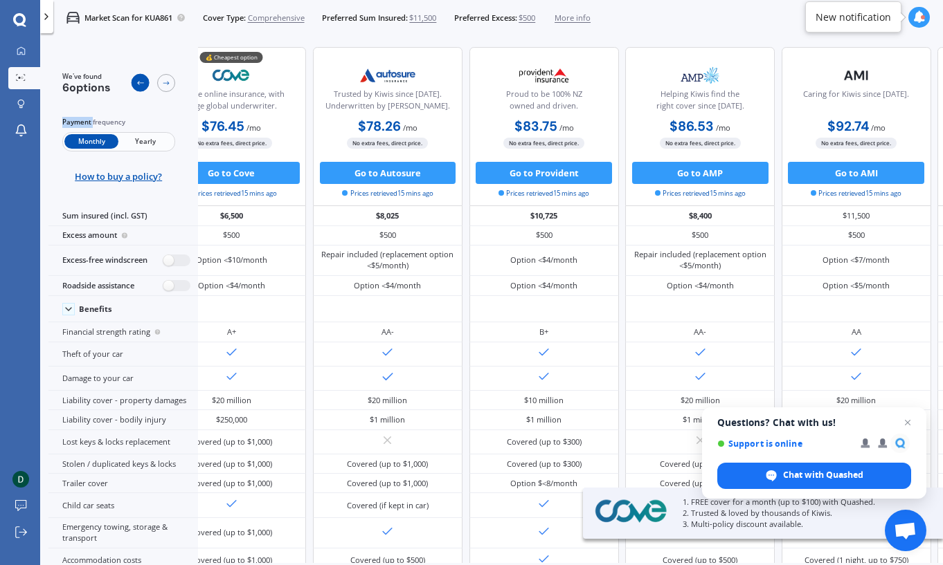
click at [140, 84] on icon at bounding box center [140, 83] width 9 height 9
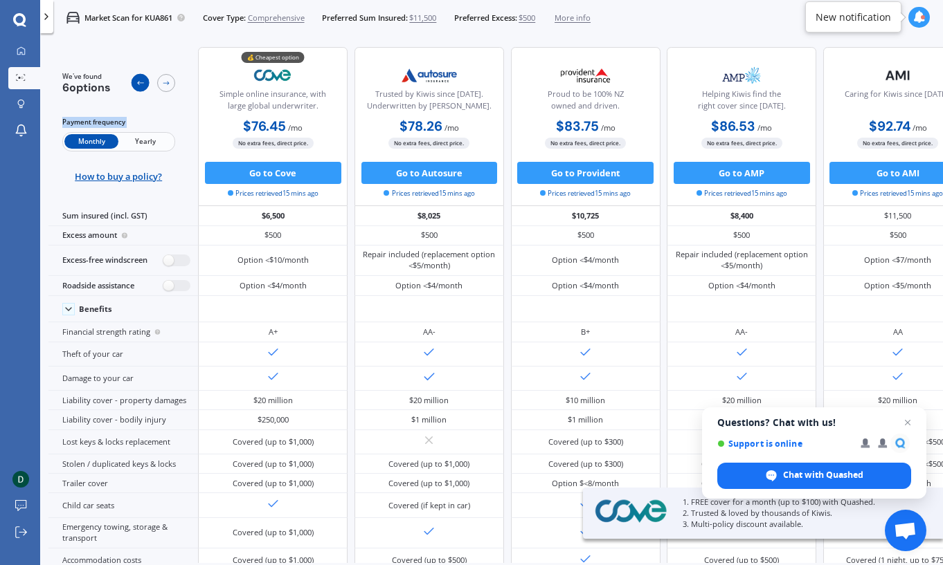
click at [140, 84] on icon at bounding box center [140, 83] width 9 height 9
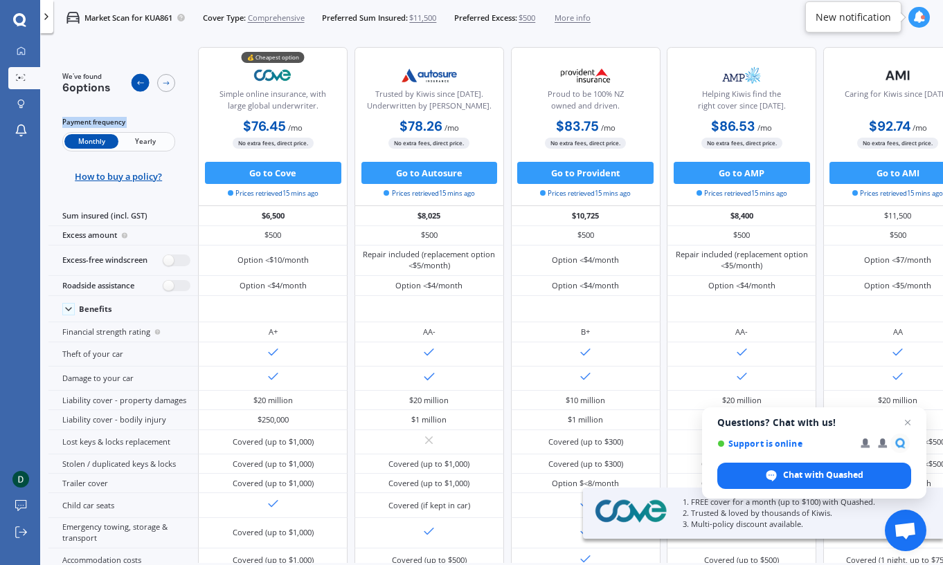
click at [140, 84] on icon at bounding box center [140, 83] width 9 height 9
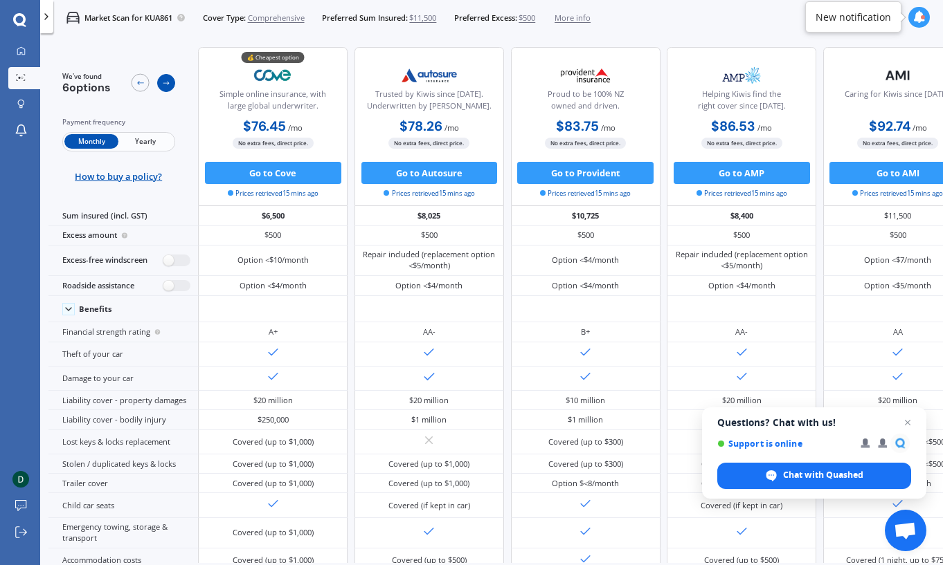
click at [170, 82] on icon at bounding box center [166, 83] width 9 height 9
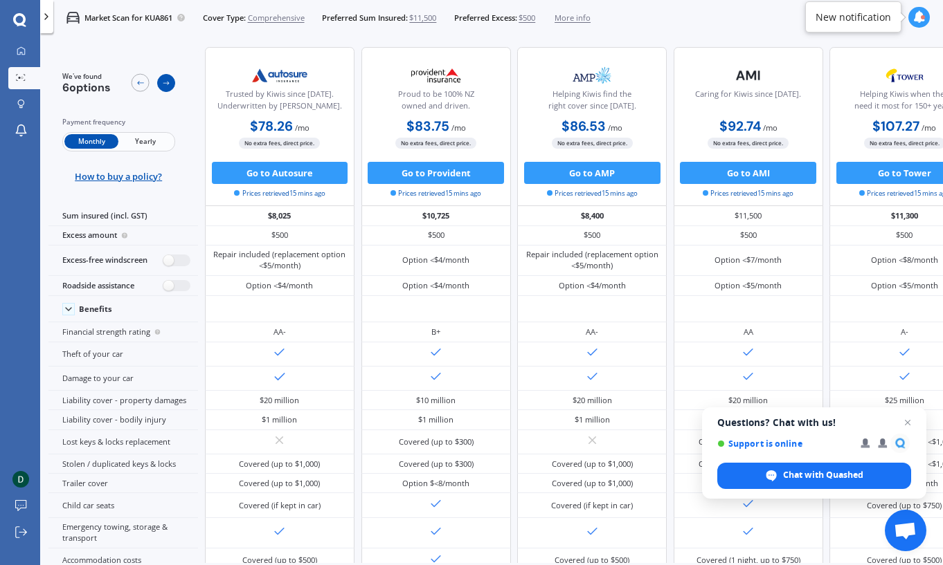
click at [167, 83] on icon at bounding box center [166, 84] width 6 height 4
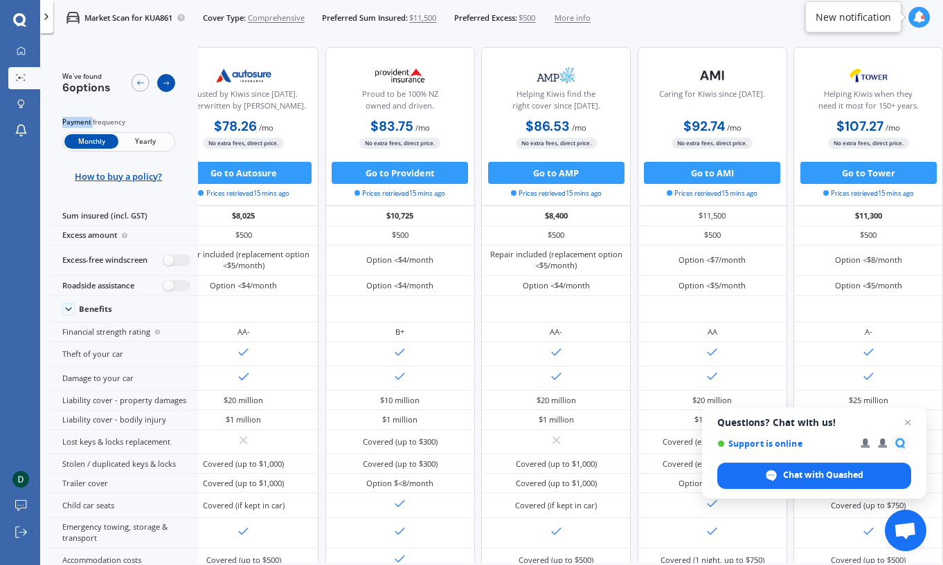
click at [167, 83] on icon at bounding box center [166, 84] width 6 height 4
click at [137, 82] on icon at bounding box center [140, 83] width 9 height 9
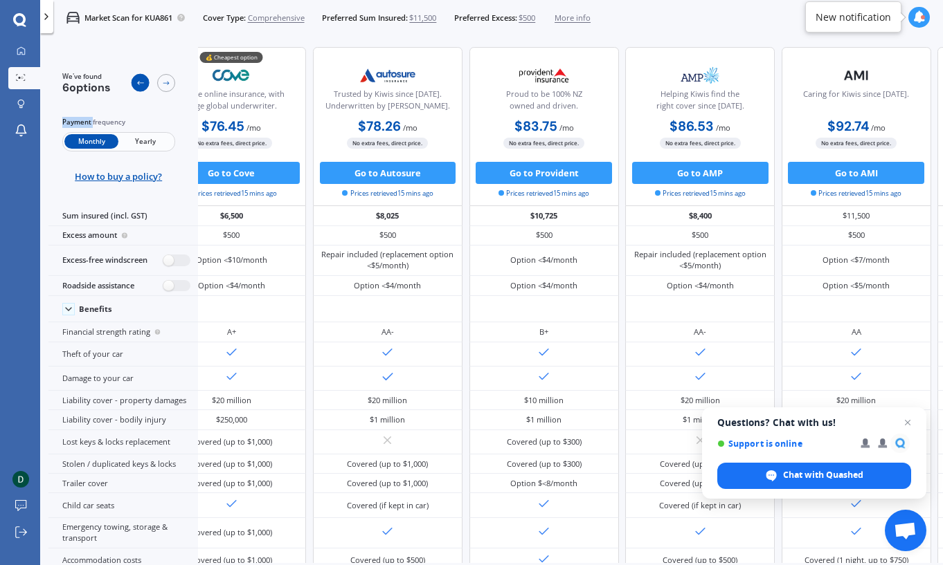
click at [137, 82] on icon at bounding box center [140, 83] width 9 height 9
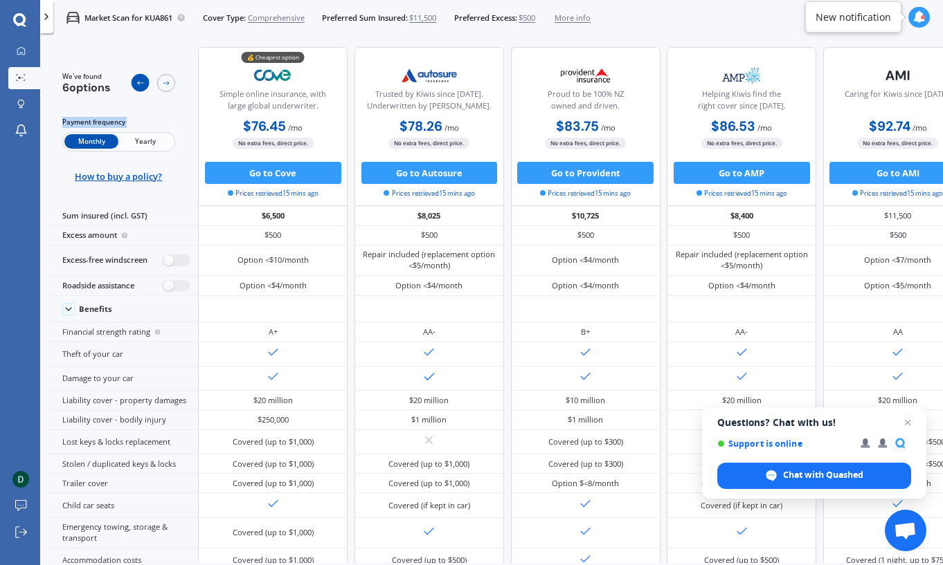
click at [137, 82] on icon at bounding box center [140, 83] width 9 height 9
